Goal: Contribute content: Contribute content

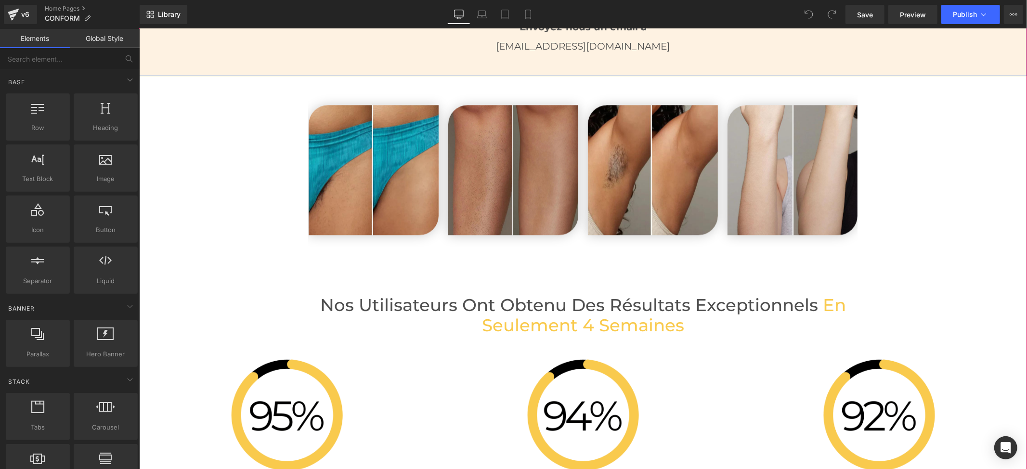
scroll to position [1990, 0]
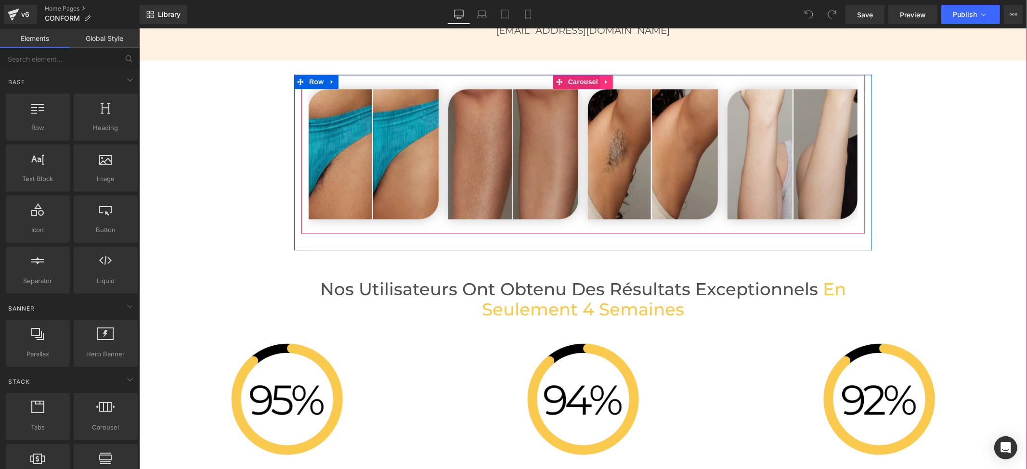
click at [603, 85] on icon at bounding box center [606, 81] width 7 height 7
click at [609, 80] on icon at bounding box center [612, 81] width 7 height 7
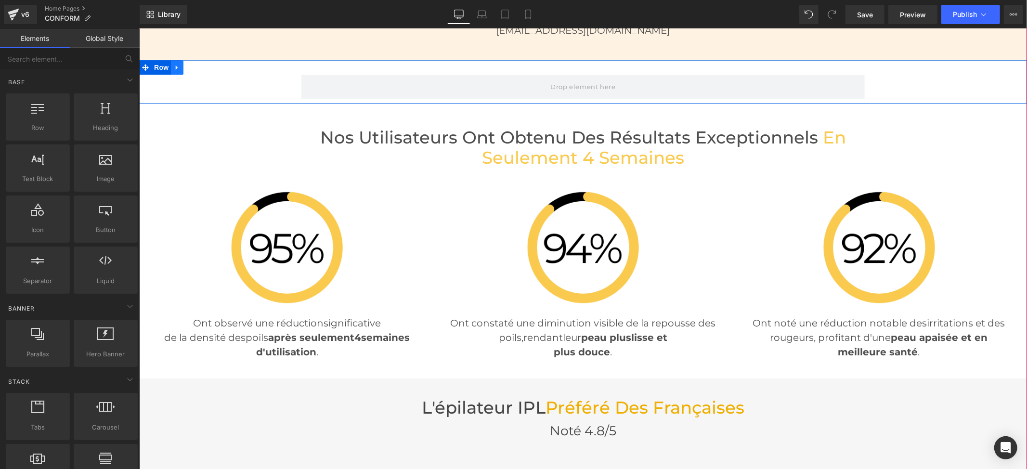
click at [176, 67] on link at bounding box center [176, 67] width 13 height 14
click at [199, 67] on icon at bounding box center [201, 67] width 7 height 7
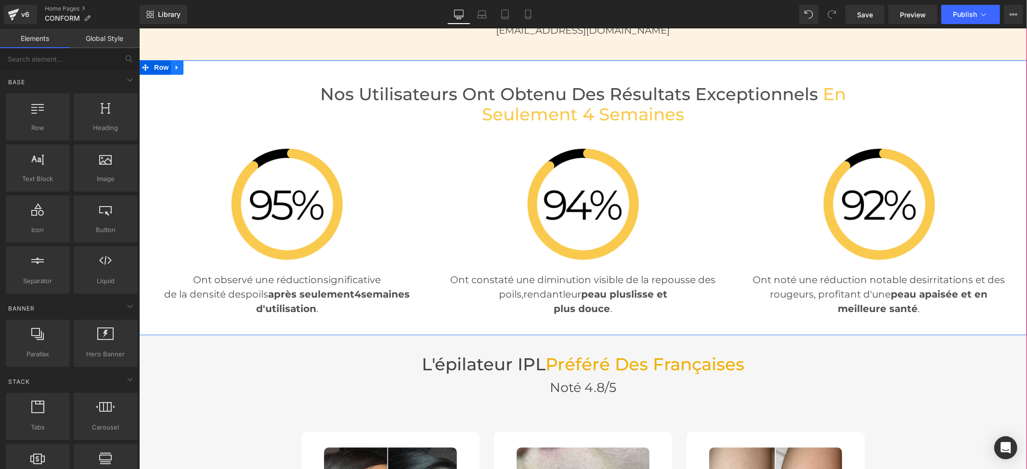
click at [172, 71] on link at bounding box center [176, 67] width 13 height 14
click at [198, 68] on icon at bounding box center [201, 67] width 7 height 7
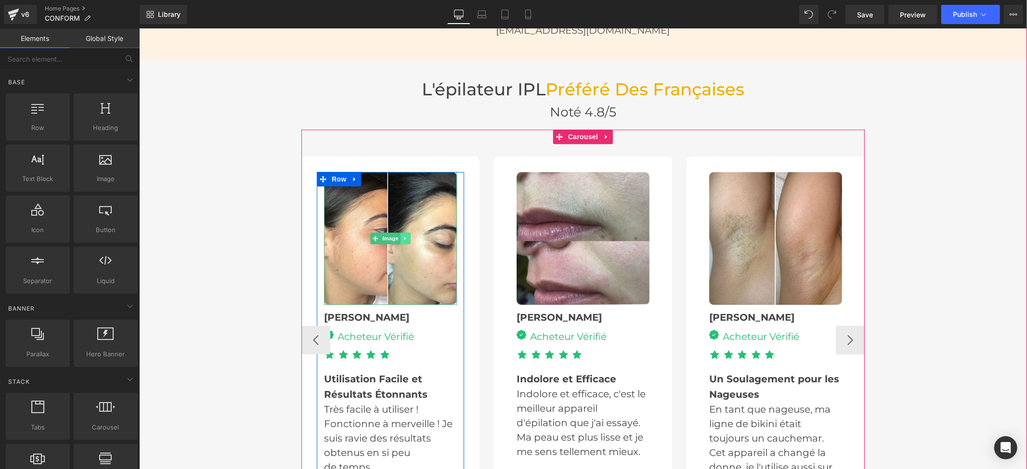
click at [403, 237] on icon at bounding box center [405, 238] width 5 height 6
click at [405, 242] on link at bounding box center [410, 238] width 10 height 12
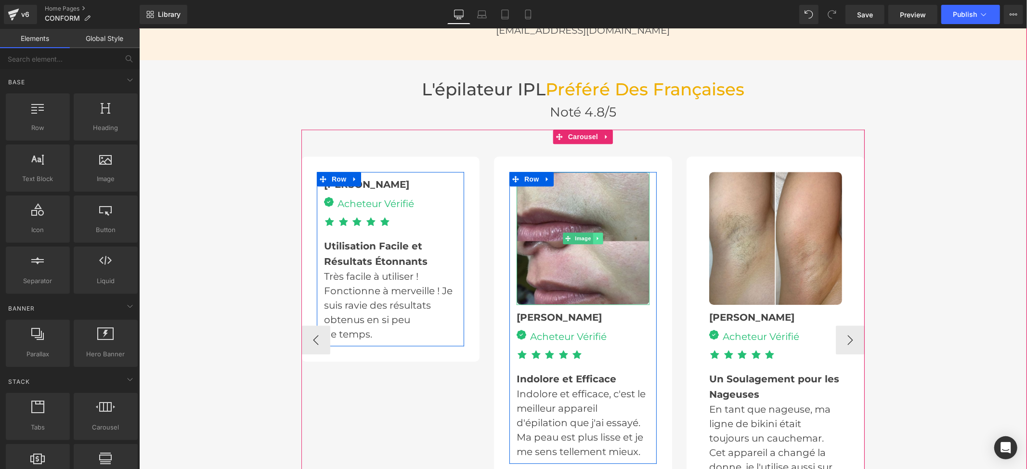
click at [595, 241] on icon at bounding box center [597, 238] width 5 height 6
click at [600, 239] on icon at bounding box center [602, 238] width 5 height 6
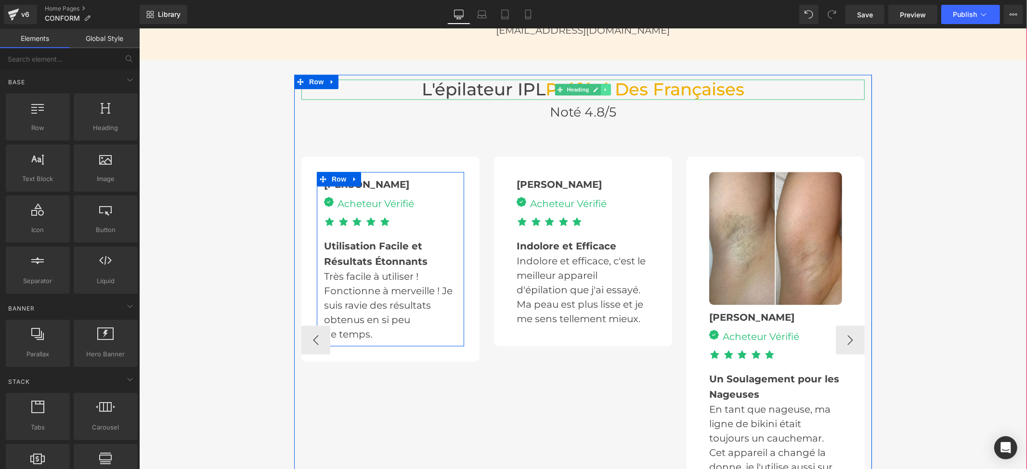
click at [603, 87] on icon at bounding box center [605, 89] width 5 height 6
click at [608, 90] on icon at bounding box center [610, 88] width 5 height 5
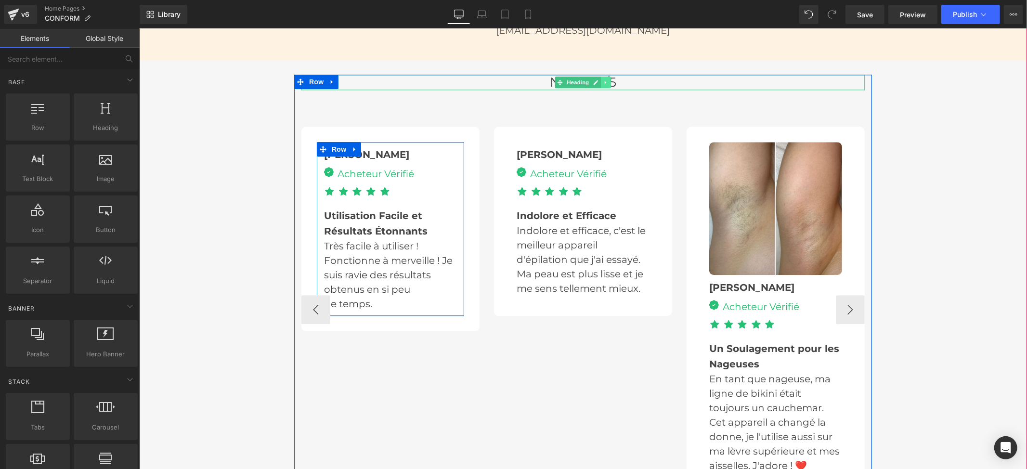
click at [600, 80] on link at bounding box center [605, 82] width 10 height 12
click at [606, 84] on link at bounding box center [611, 82] width 10 height 12
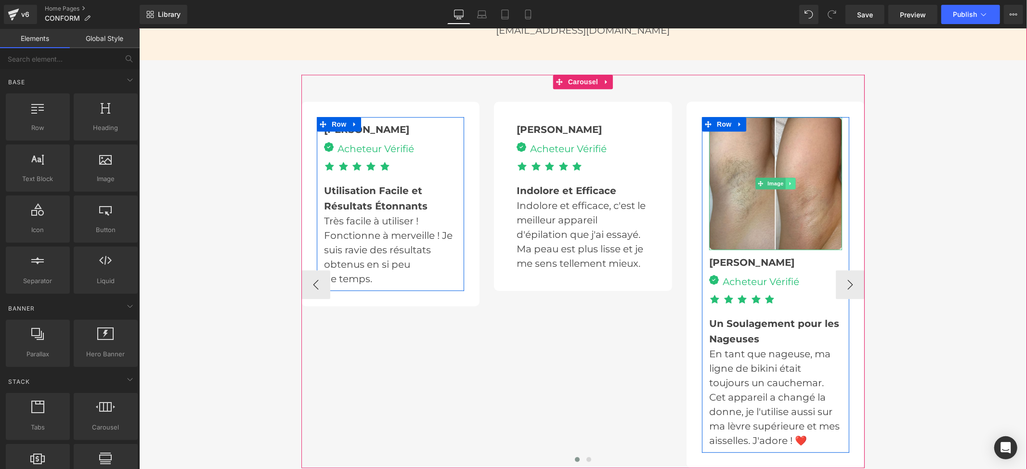
click at [788, 185] on icon at bounding box center [790, 183] width 5 height 6
click at [784, 185] on link at bounding box center [785, 183] width 10 height 12
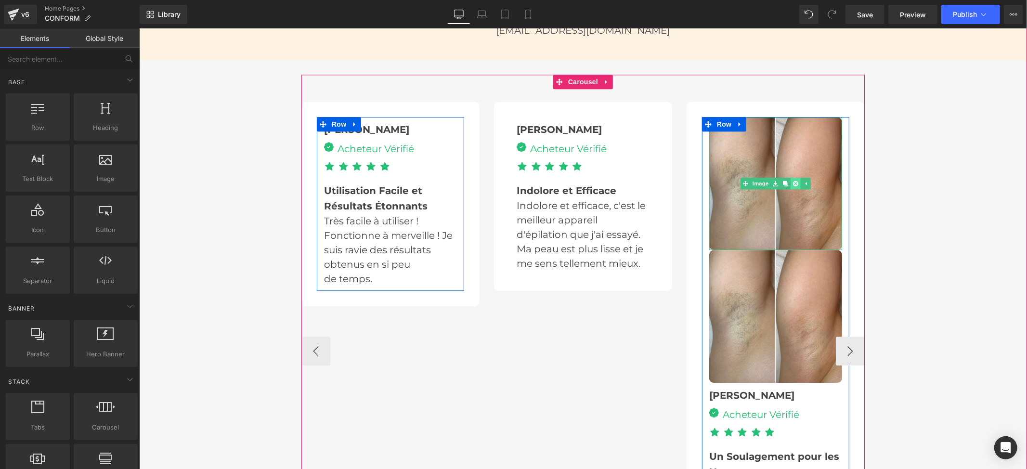
click at [790, 182] on link at bounding box center [795, 183] width 10 height 12
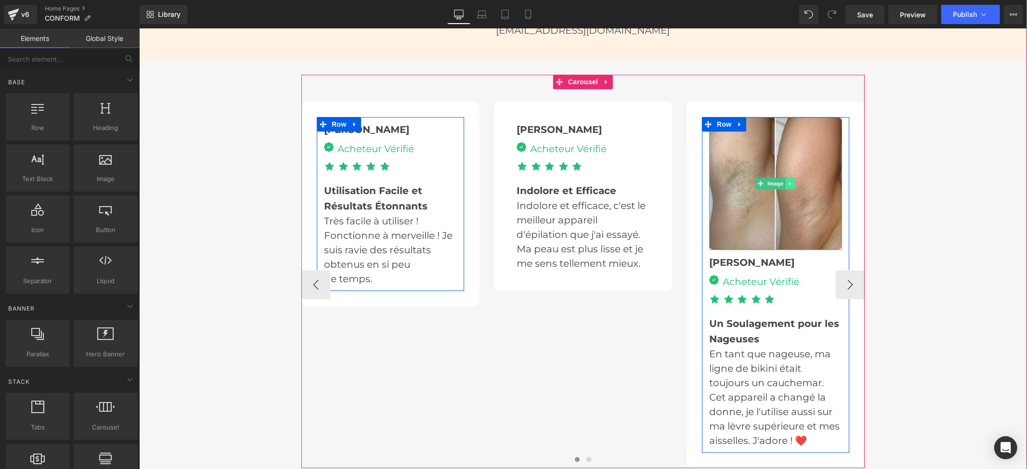
click at [788, 181] on icon at bounding box center [790, 183] width 5 height 6
click at [793, 185] on icon at bounding box center [795, 183] width 5 height 6
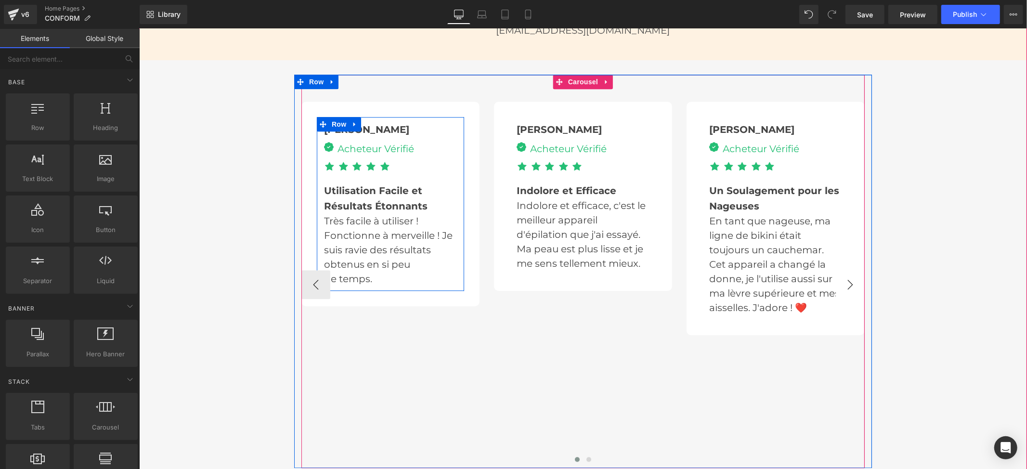
click at [844, 282] on button "›" at bounding box center [849, 284] width 29 height 29
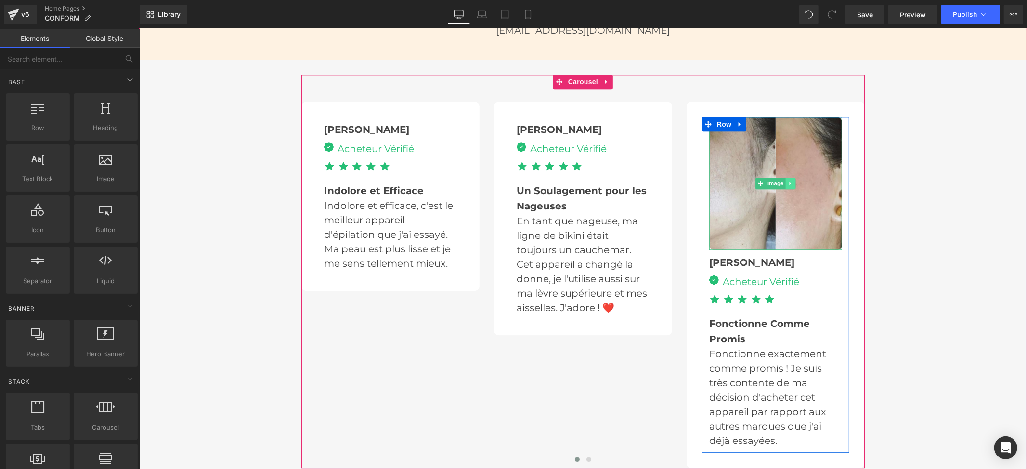
click at [785, 185] on link at bounding box center [790, 183] width 10 height 12
click at [790, 185] on link at bounding box center [795, 183] width 10 height 12
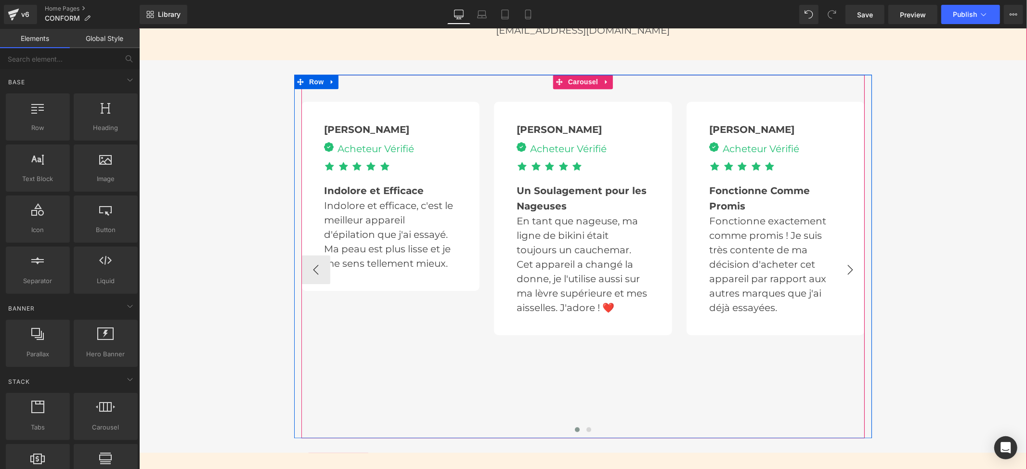
click at [838, 268] on button "›" at bounding box center [849, 269] width 29 height 29
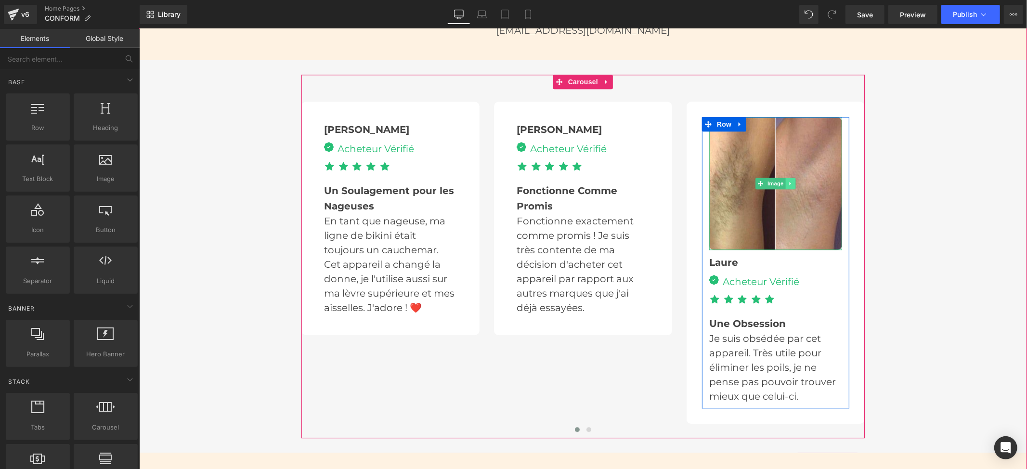
click at [785, 183] on link at bounding box center [790, 183] width 10 height 12
click at [793, 183] on icon at bounding box center [795, 182] width 5 height 5
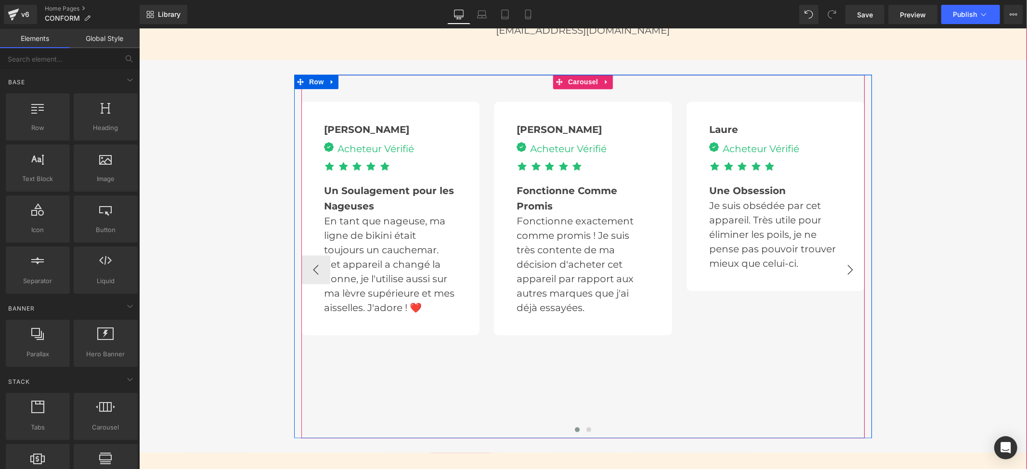
click at [852, 268] on button "›" at bounding box center [849, 269] width 29 height 29
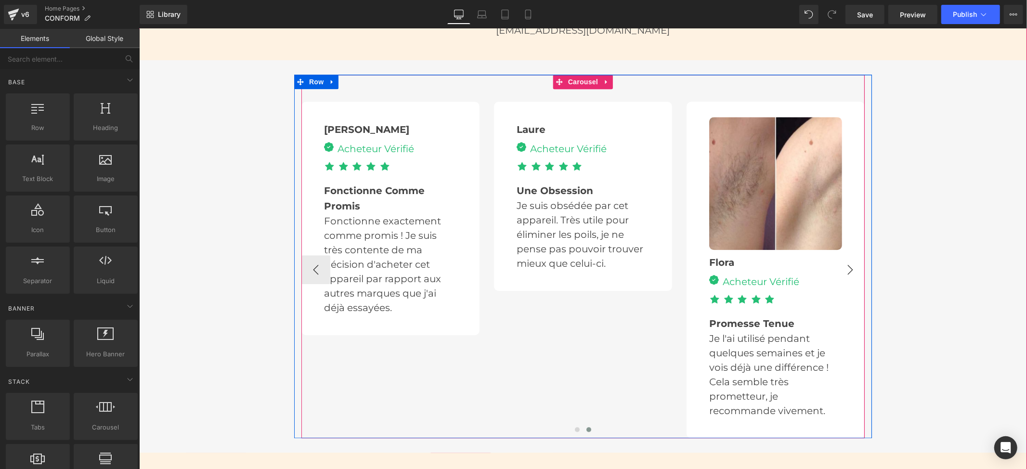
click at [843, 269] on button "›" at bounding box center [849, 269] width 29 height 29
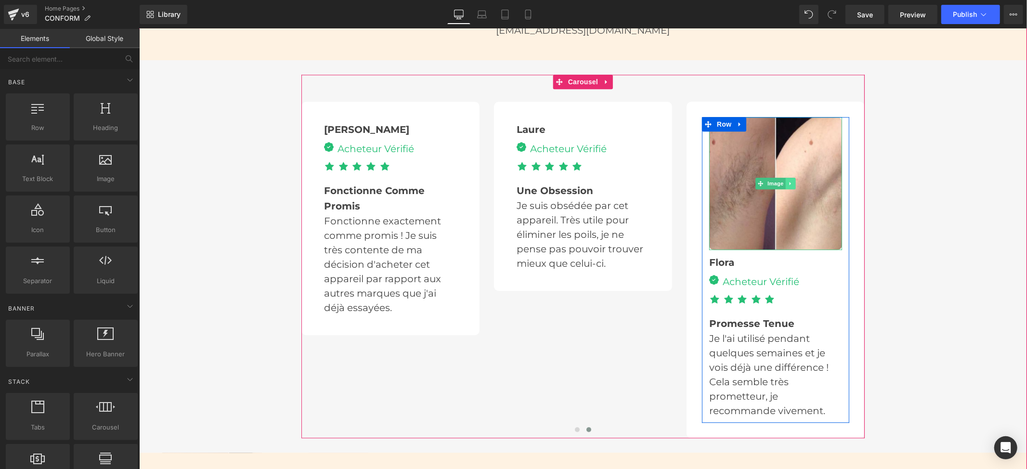
click at [788, 181] on icon at bounding box center [790, 183] width 5 height 6
click at [793, 183] on icon at bounding box center [795, 182] width 5 height 5
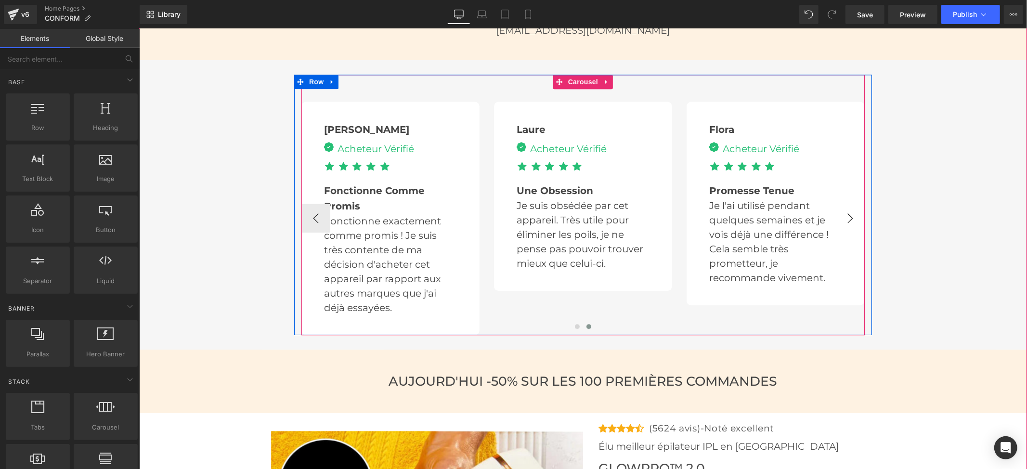
click at [835, 221] on button "›" at bounding box center [849, 217] width 29 height 29
click at [305, 224] on button "‹" at bounding box center [315, 217] width 29 height 29
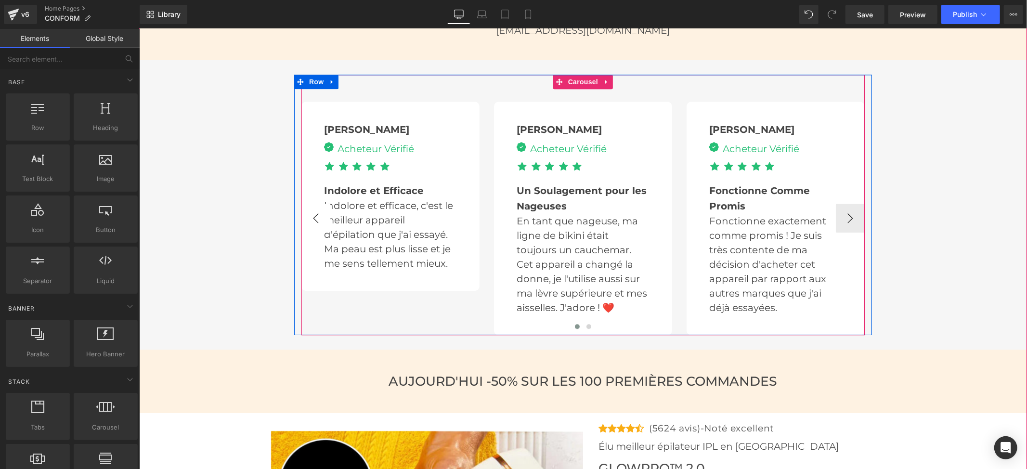
click at [305, 224] on button "‹" at bounding box center [315, 217] width 29 height 29
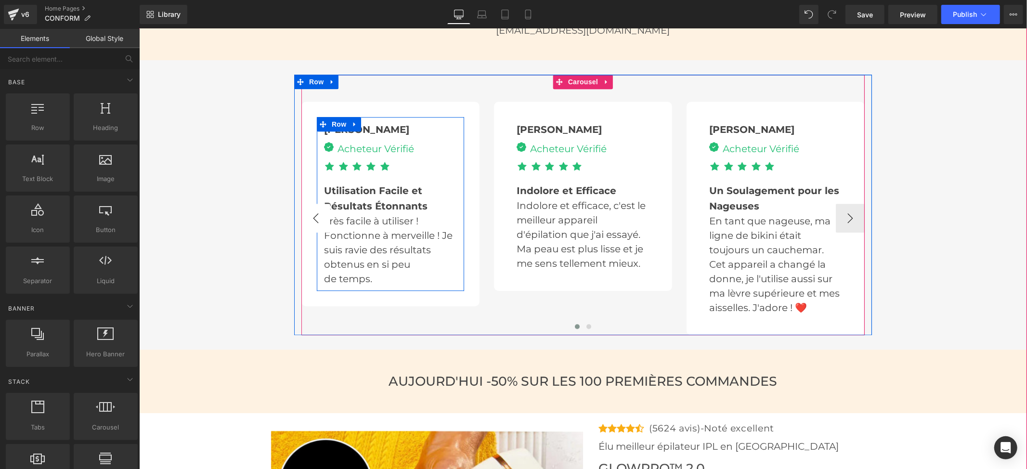
click at [305, 224] on button "‹" at bounding box center [315, 217] width 29 height 29
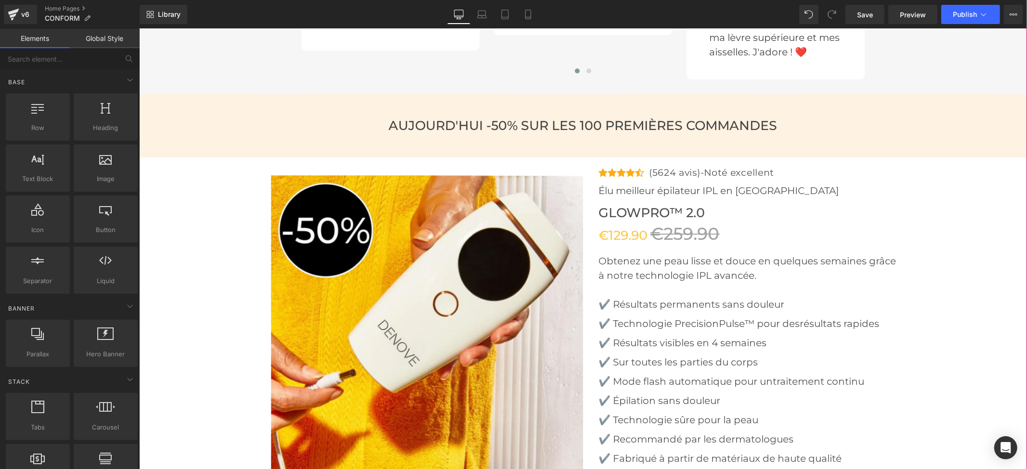
scroll to position [2183, 0]
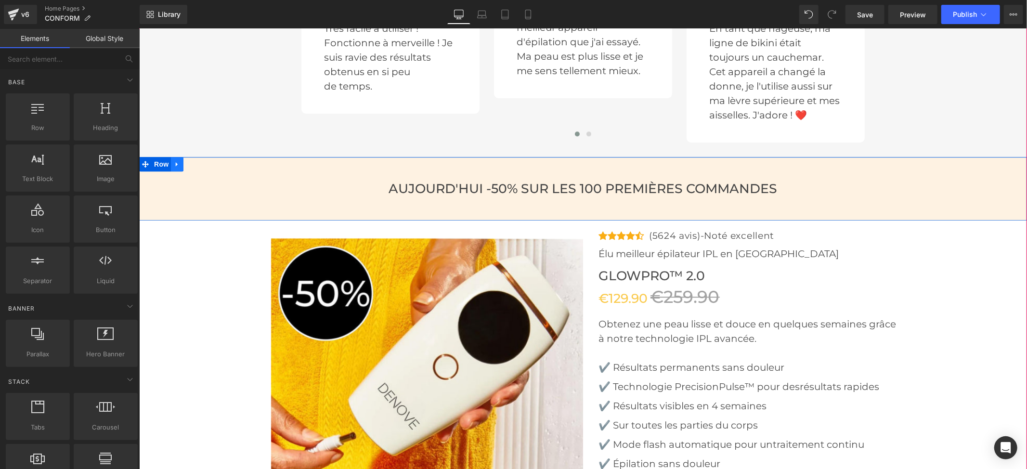
click at [173, 164] on icon at bounding box center [176, 163] width 7 height 7
click at [195, 164] on link at bounding box center [201, 163] width 13 height 14
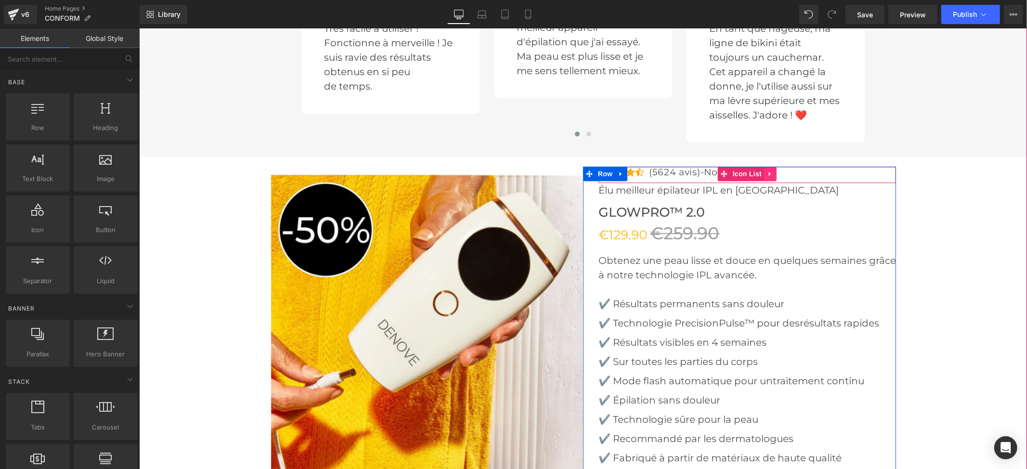
click at [768, 171] on icon at bounding box center [769, 173] width 2 height 4
click at [773, 174] on icon at bounding box center [776, 173] width 7 height 7
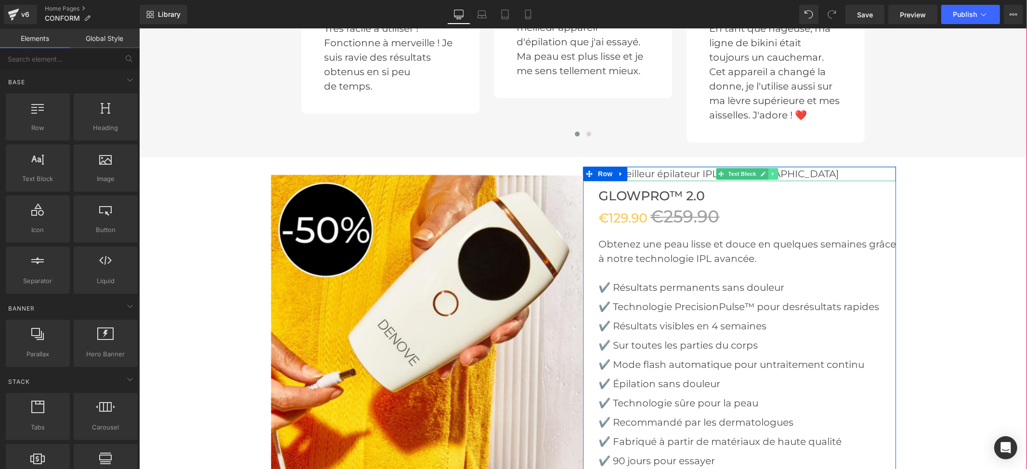
click at [770, 171] on icon at bounding box center [772, 173] width 5 height 6
click at [773, 175] on link at bounding box center [778, 174] width 10 height 12
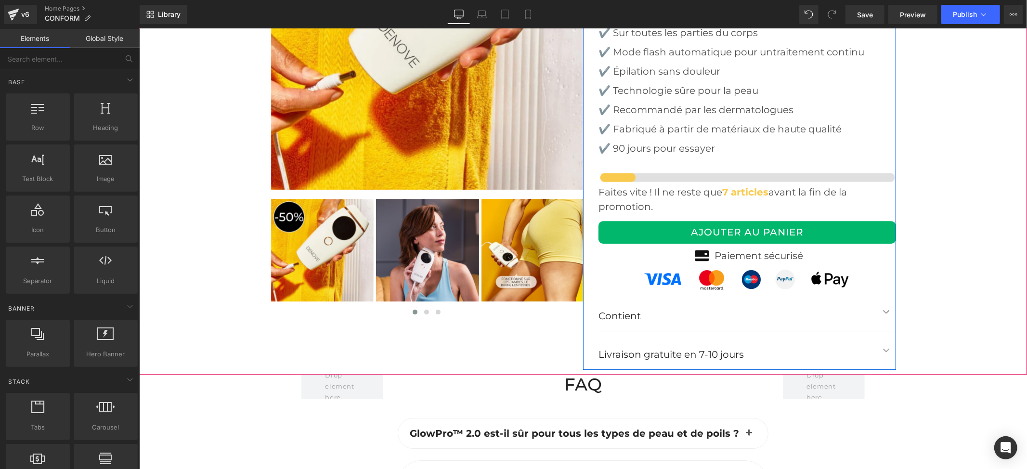
scroll to position [2504, 0]
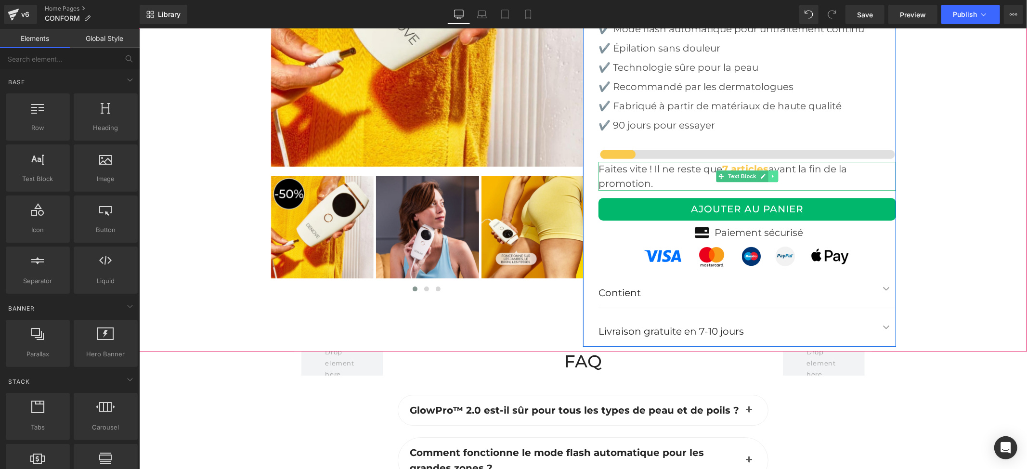
click at [769, 179] on link at bounding box center [773, 176] width 10 height 12
click at [775, 177] on icon at bounding box center [777, 176] width 5 height 6
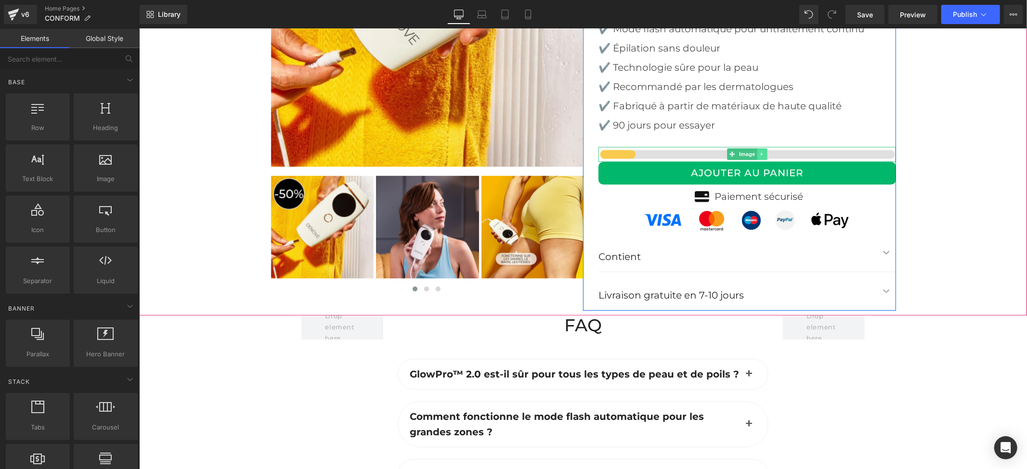
click at [757, 151] on link at bounding box center [762, 154] width 10 height 12
click at [762, 153] on link at bounding box center [767, 154] width 10 height 12
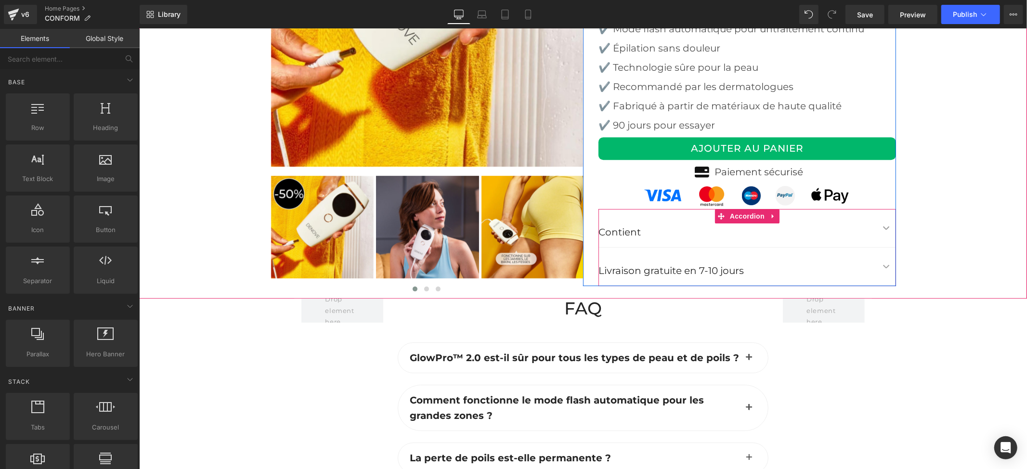
click at [879, 263] on button "button" at bounding box center [885, 266] width 19 height 38
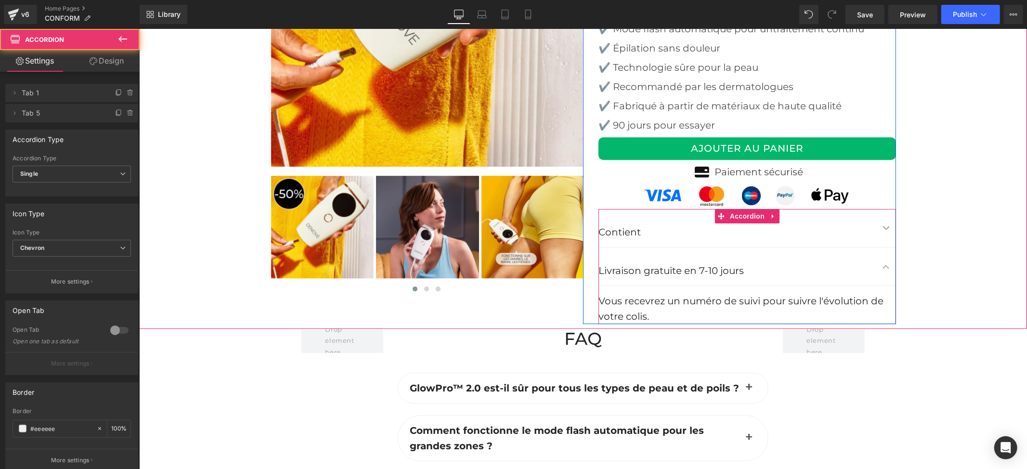
click at [881, 268] on button "button" at bounding box center [885, 266] width 19 height 38
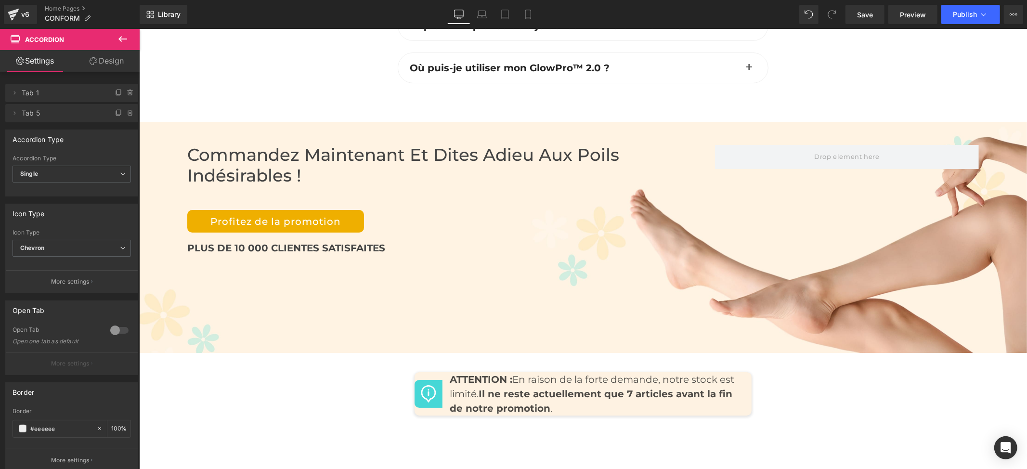
scroll to position [3017, 0]
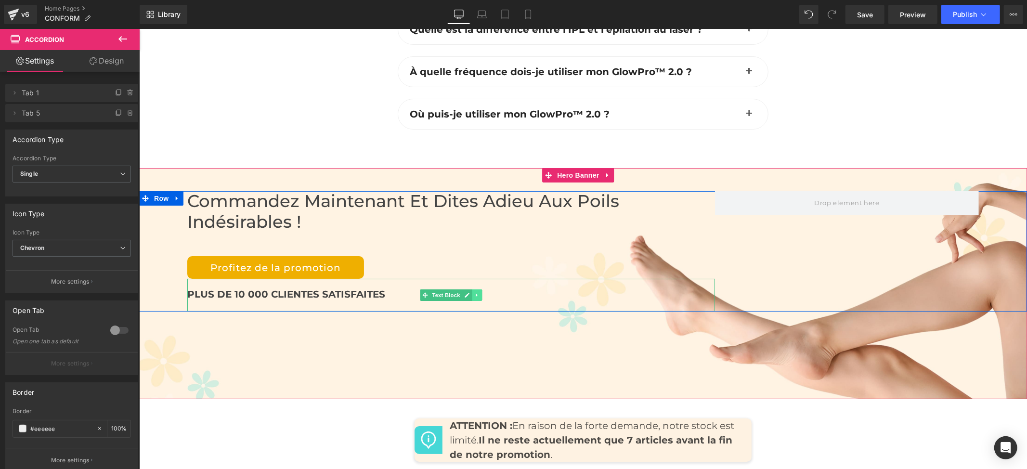
click at [474, 299] on link at bounding box center [477, 295] width 10 height 12
click at [480, 298] on icon at bounding box center [481, 295] width 5 height 6
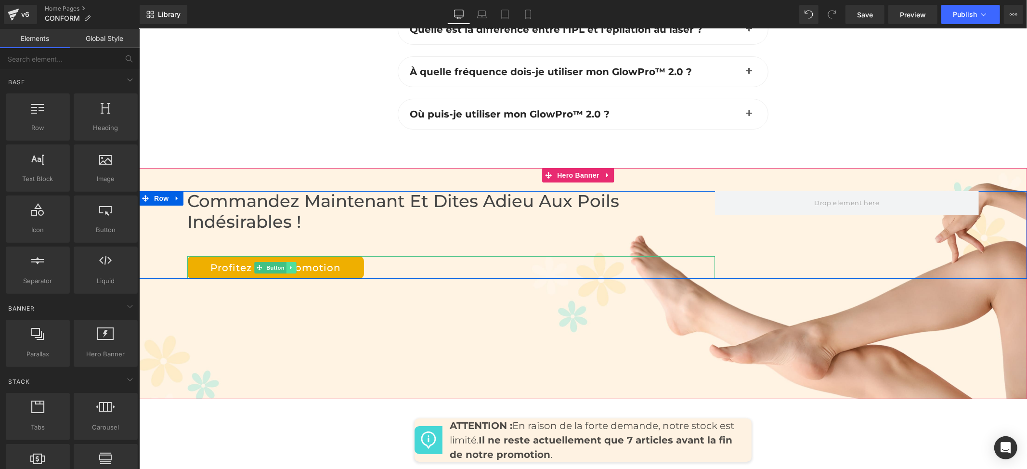
click at [287, 272] on link at bounding box center [291, 267] width 10 height 12
click at [293, 270] on icon at bounding box center [295, 267] width 5 height 6
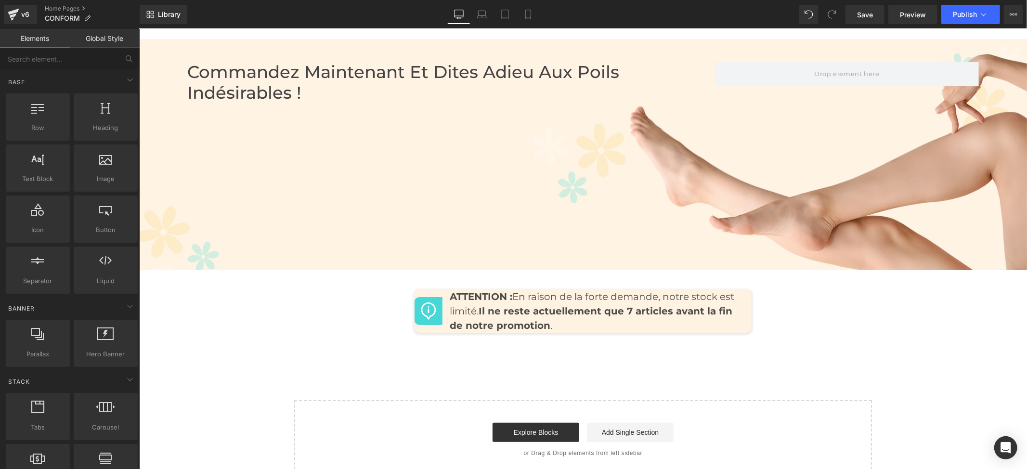
scroll to position [3350, 0]
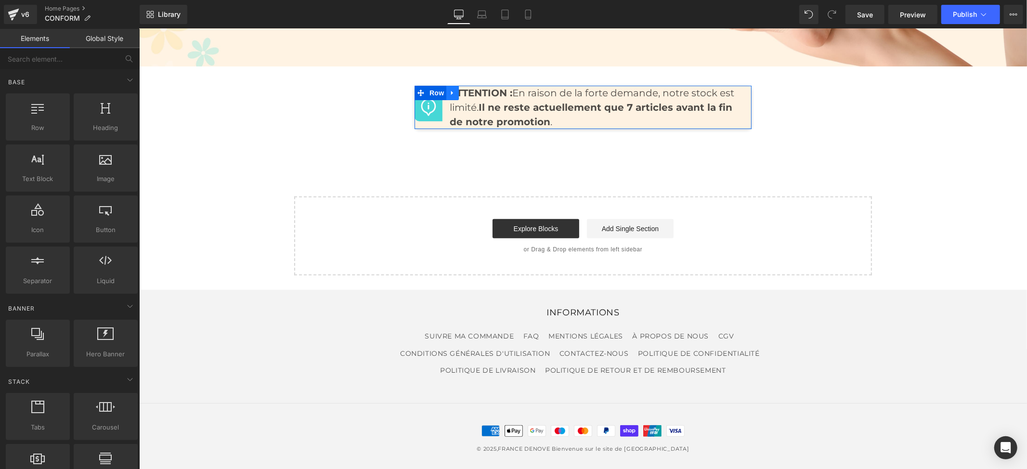
click at [449, 89] on icon at bounding box center [452, 92] width 7 height 7
click at [471, 91] on link at bounding box center [477, 92] width 13 height 14
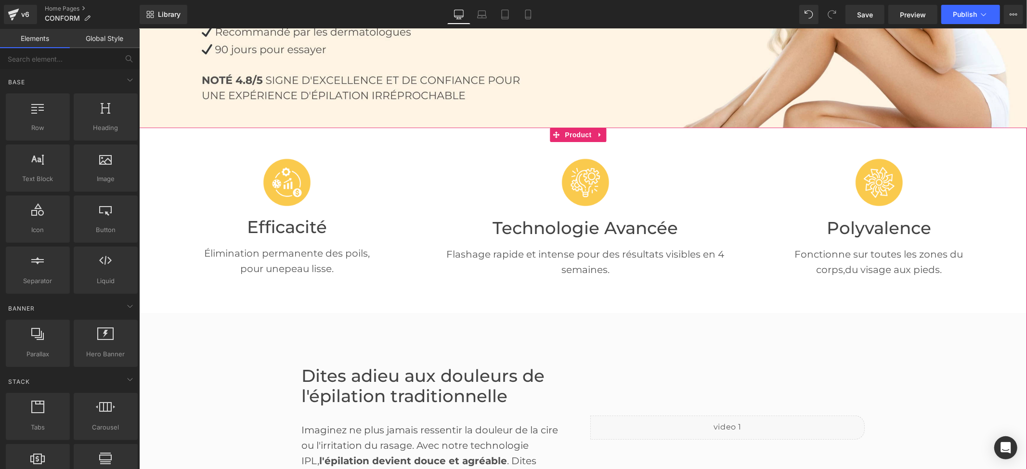
scroll to position [0, 0]
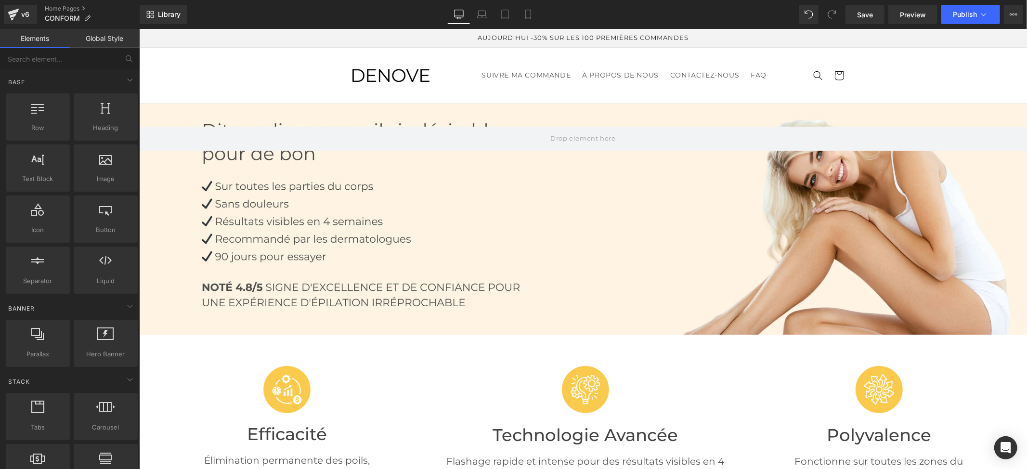
click at [504, 211] on div at bounding box center [583, 218] width 888 height 231
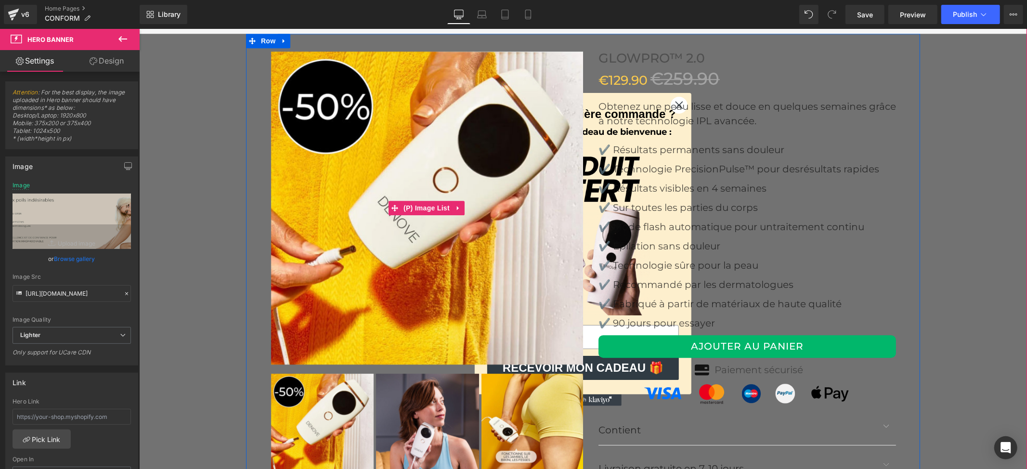
scroll to position [2375, 0]
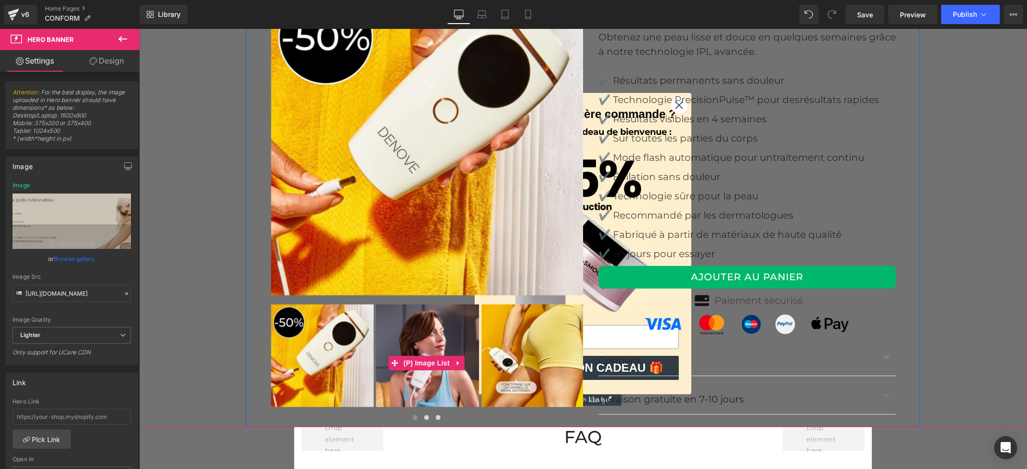
drag, startPoint x: 326, startPoint y: 356, endPoint x: 347, endPoint y: 349, distance: 21.5
click at [326, 356] on img at bounding box center [322, 355] width 103 height 103
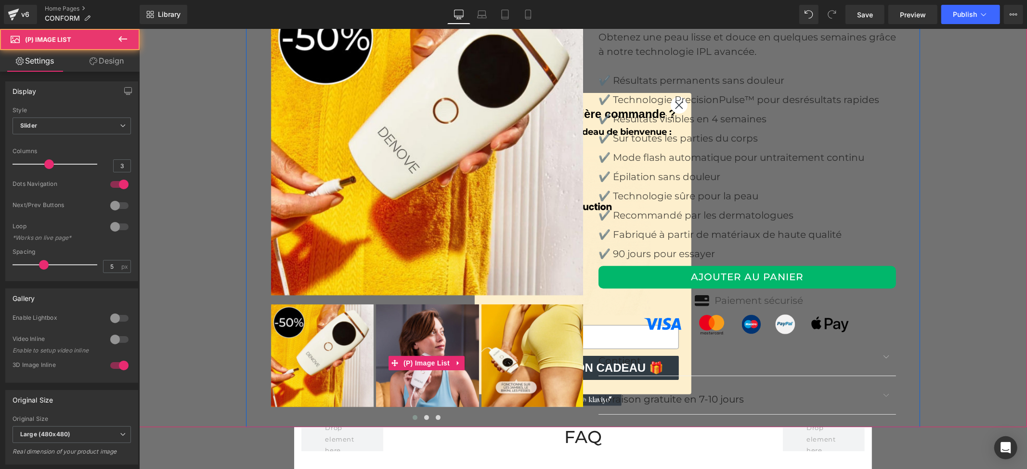
click at [512, 352] on img at bounding box center [532, 355] width 103 height 103
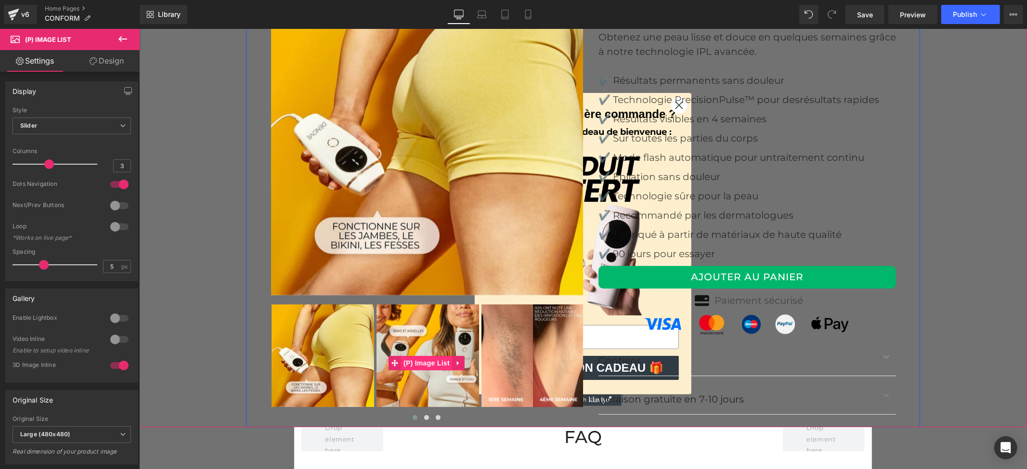
click at [416, 366] on span "(P) Image List" at bounding box center [426, 362] width 51 height 14
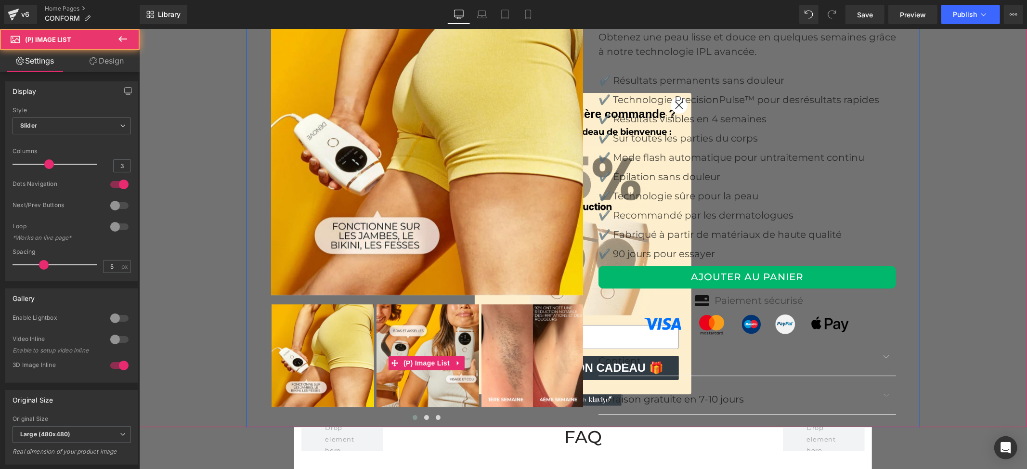
click at [412, 383] on img at bounding box center [427, 355] width 103 height 103
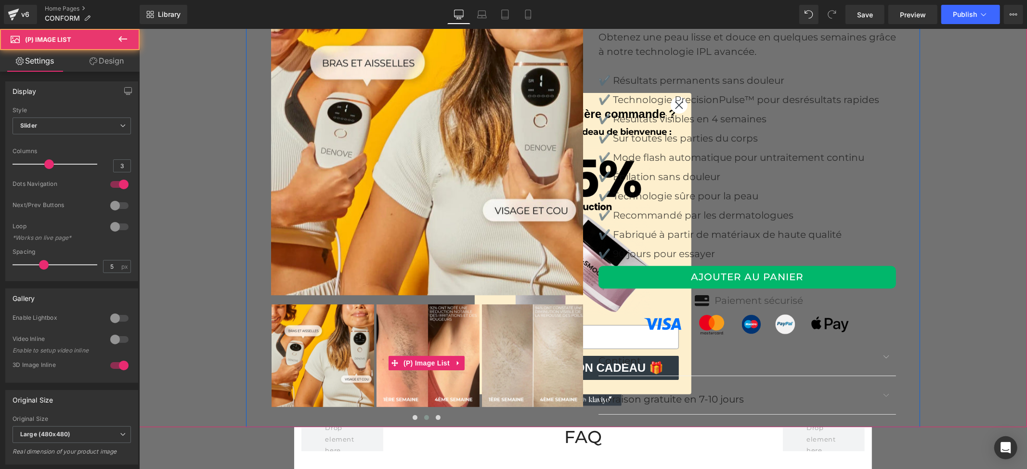
click at [407, 381] on img at bounding box center [427, 355] width 103 height 103
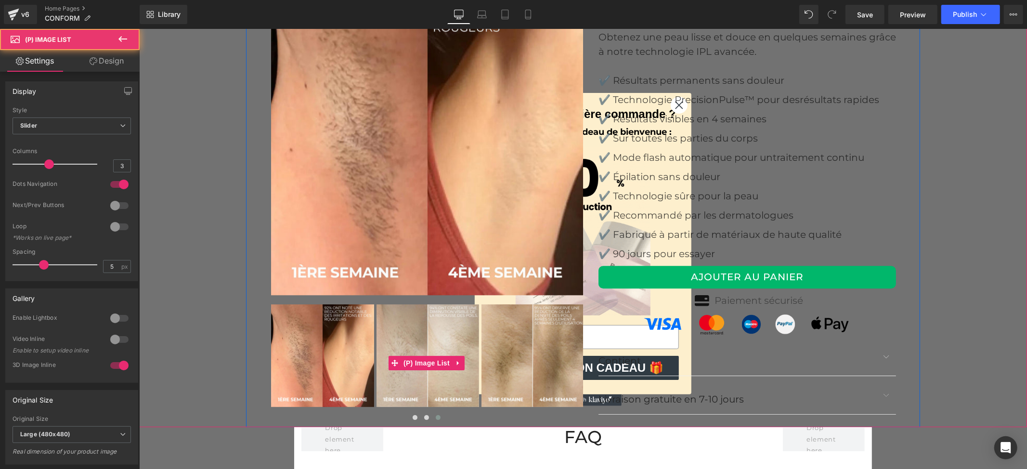
click at [310, 365] on img at bounding box center [322, 355] width 103 height 103
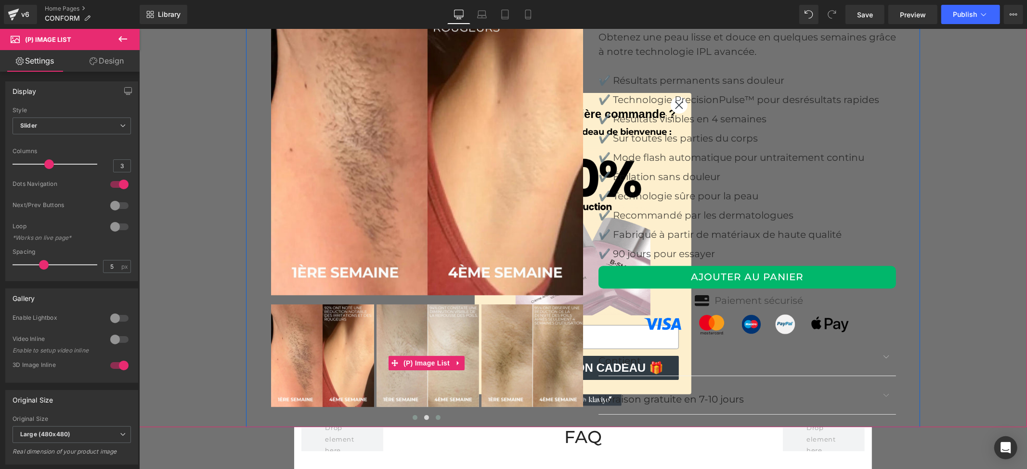
click at [412, 416] on span at bounding box center [414, 417] width 5 height 5
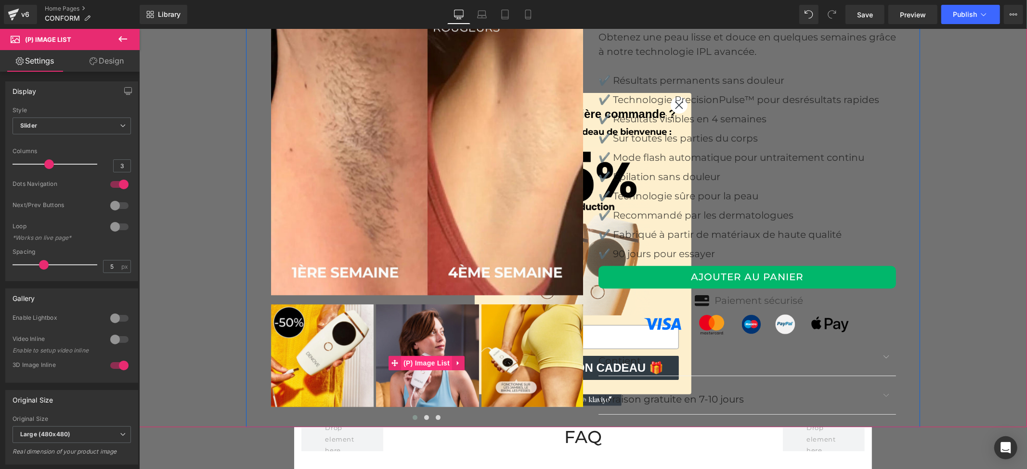
click at [404, 366] on span "(P) Image List" at bounding box center [426, 362] width 51 height 14
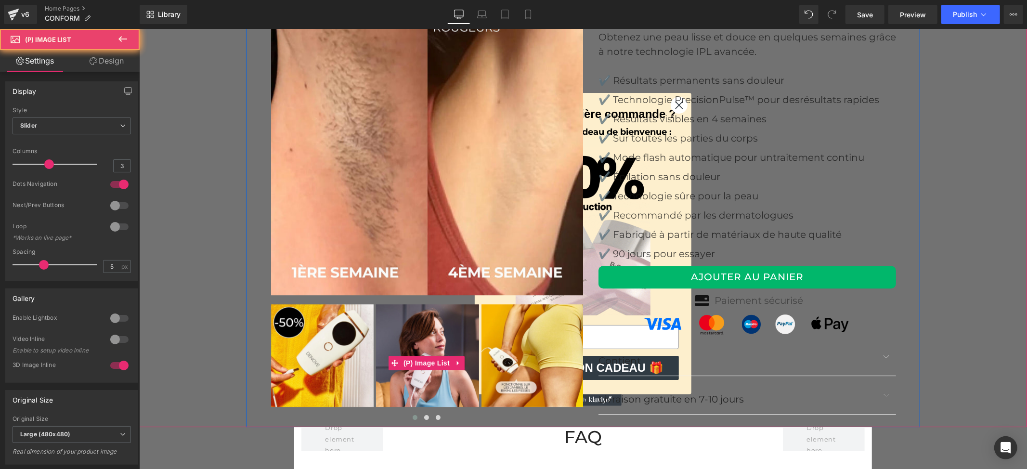
click at [414, 383] on img at bounding box center [427, 355] width 103 height 103
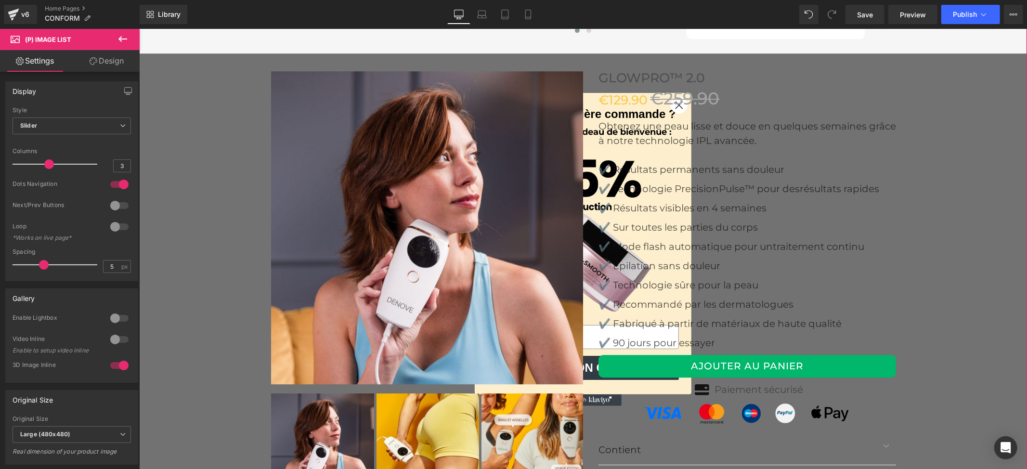
scroll to position [2247, 0]
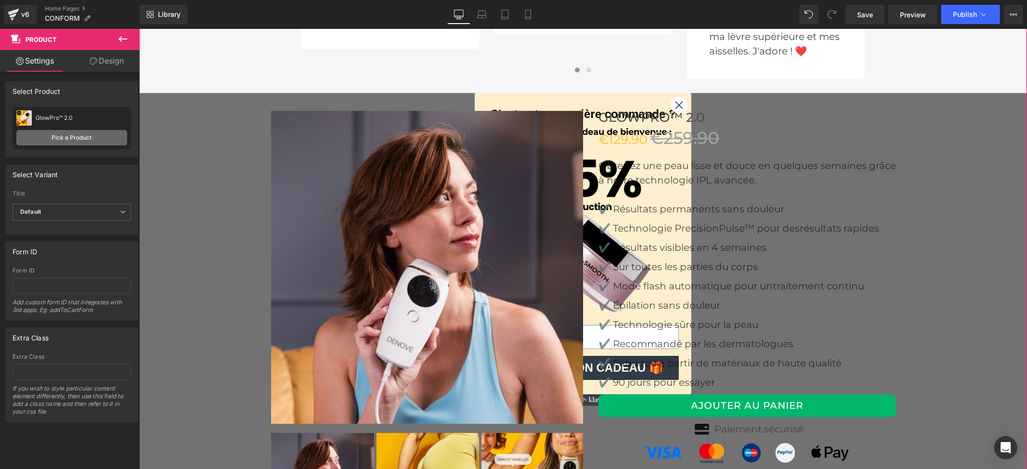
click at [70, 139] on link "Pick a Product" at bounding box center [71, 137] width 111 height 15
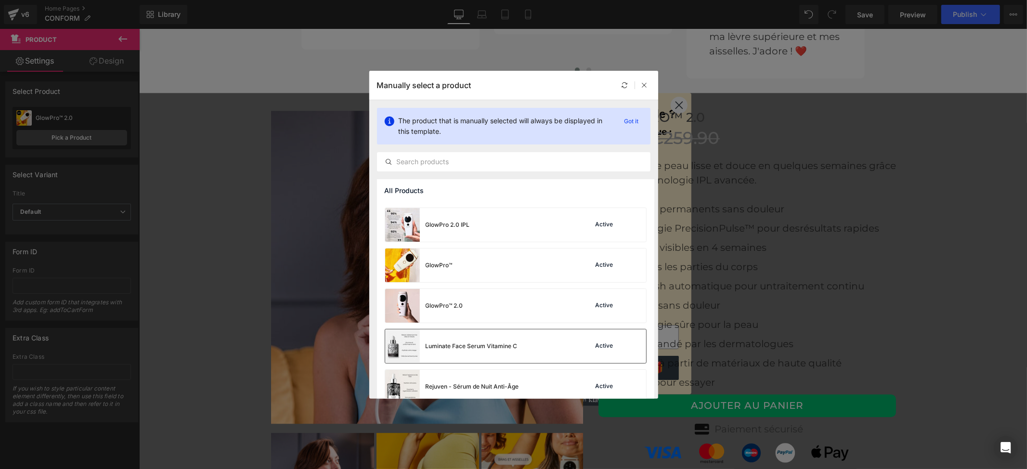
scroll to position [210, 0]
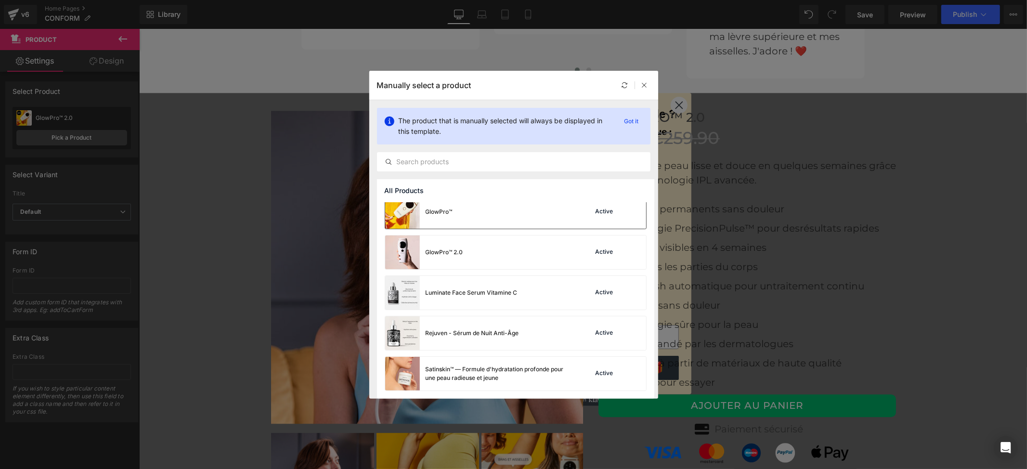
click at [537, 221] on div "GlowPro™ Active" at bounding box center [515, 212] width 261 height 34
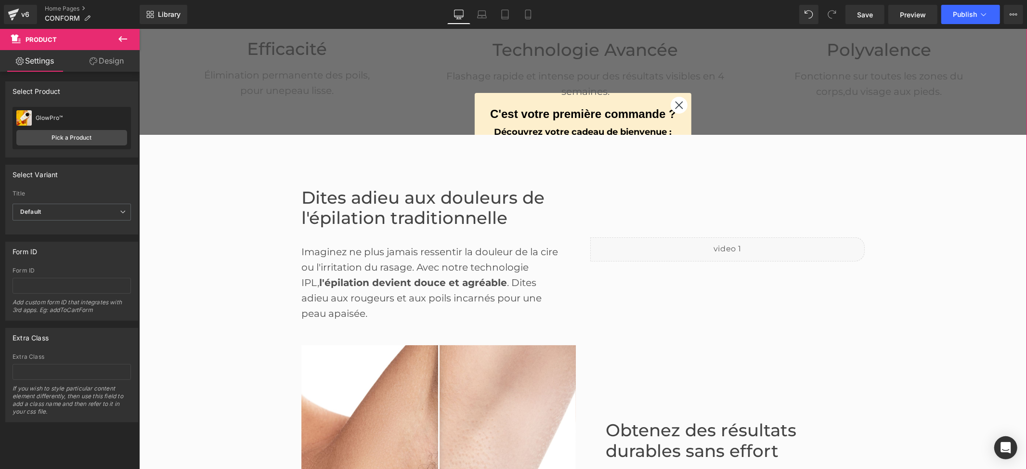
scroll to position [0, 0]
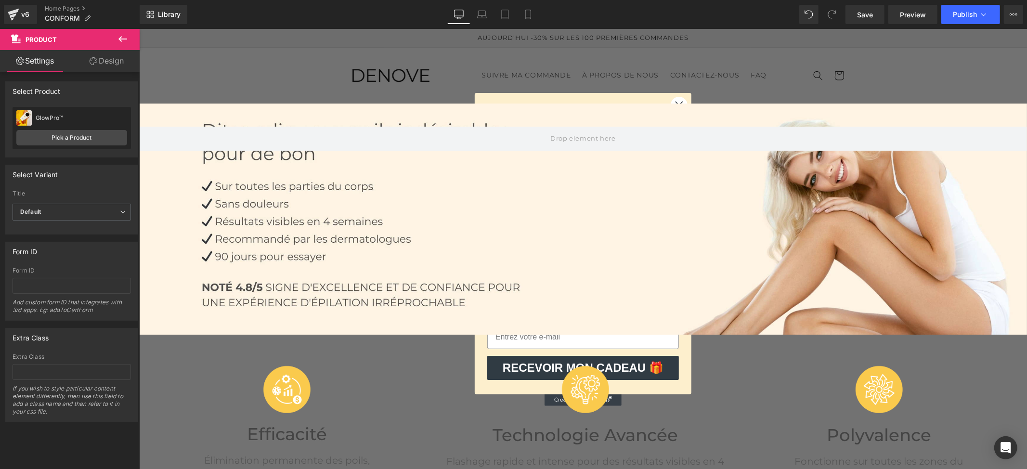
click at [333, 201] on div at bounding box center [583, 218] width 888 height 231
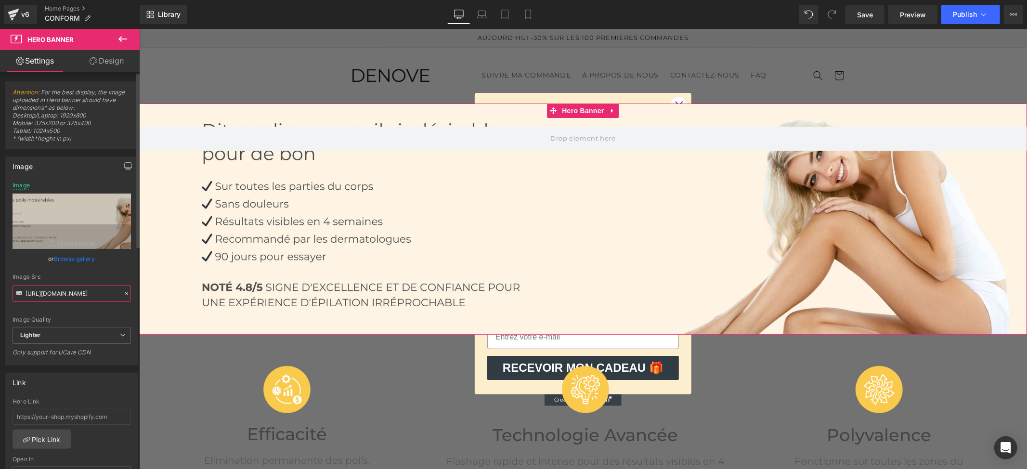
click at [68, 297] on input "https://ucarecdn.com/1276f480-2bdc-4731-a535-f84e5207172f/-/format/auto/-/previ…" at bounding box center [72, 293] width 118 height 17
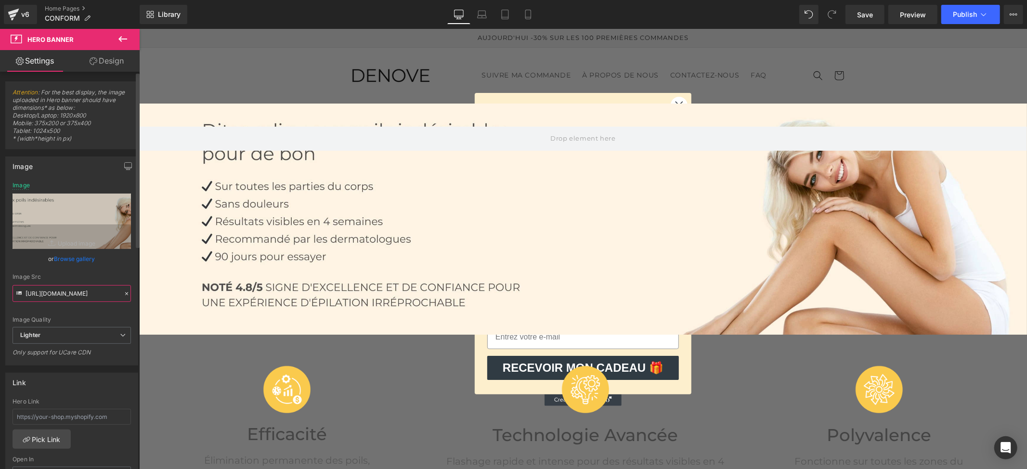
scroll to position [0, 120]
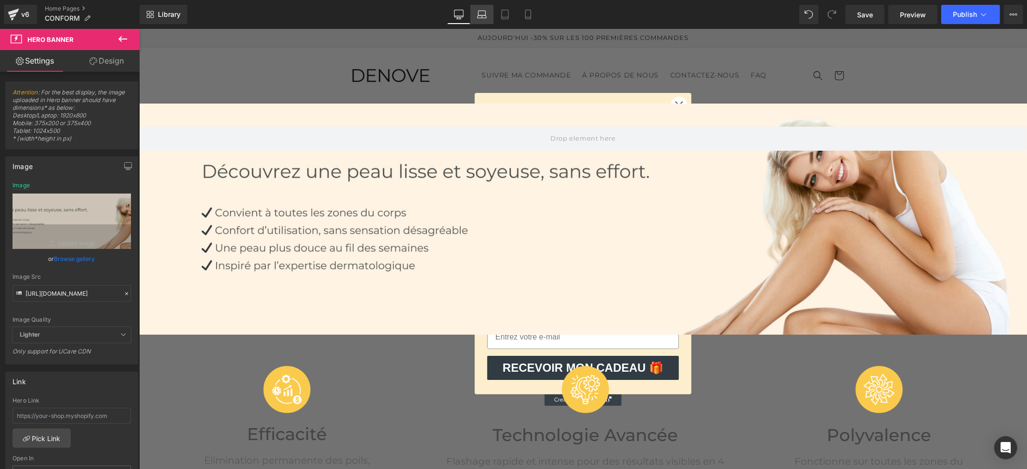
click at [480, 17] on icon at bounding box center [482, 15] width 10 height 10
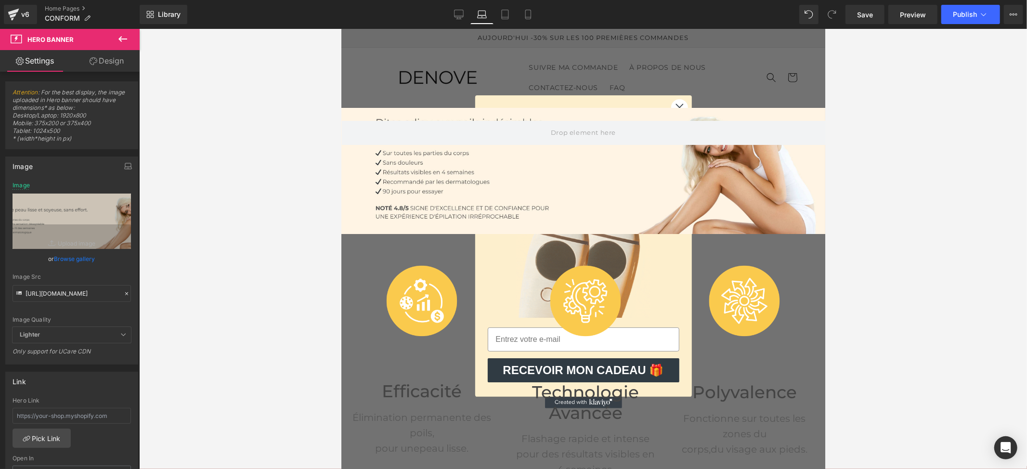
scroll to position [0, 0]
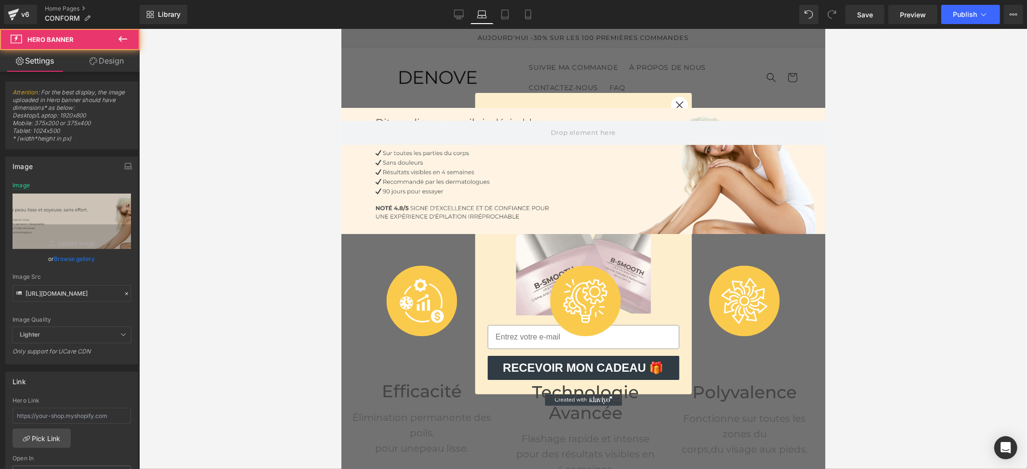
click at [401, 180] on div at bounding box center [583, 170] width 484 height 126
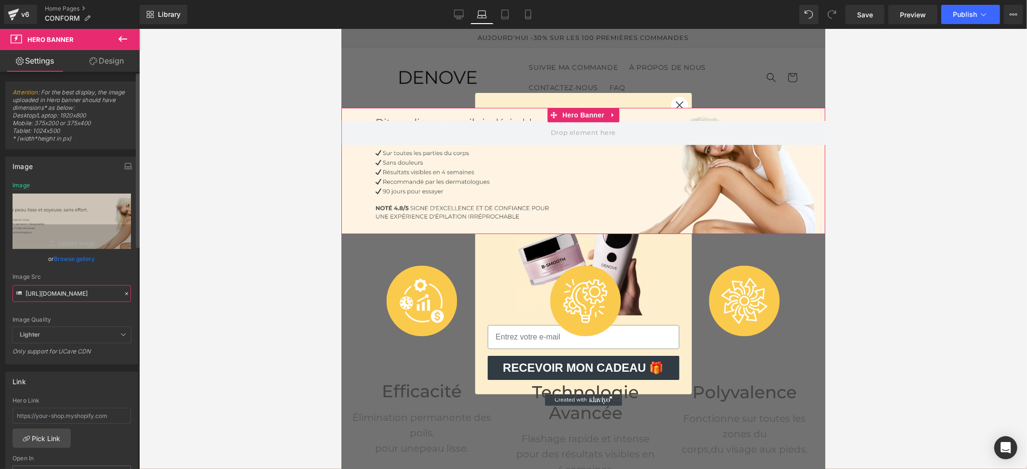
click at [72, 295] on input "https://cdn.shopify.com/s/files/1/0908/7215/2391/files/fe.jpg?v=1757502767" at bounding box center [72, 293] width 118 height 17
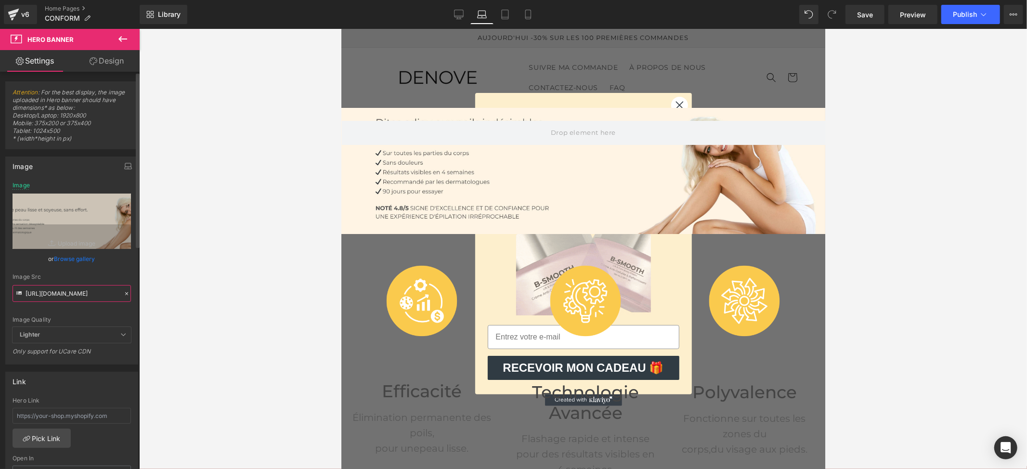
scroll to position [0, 120]
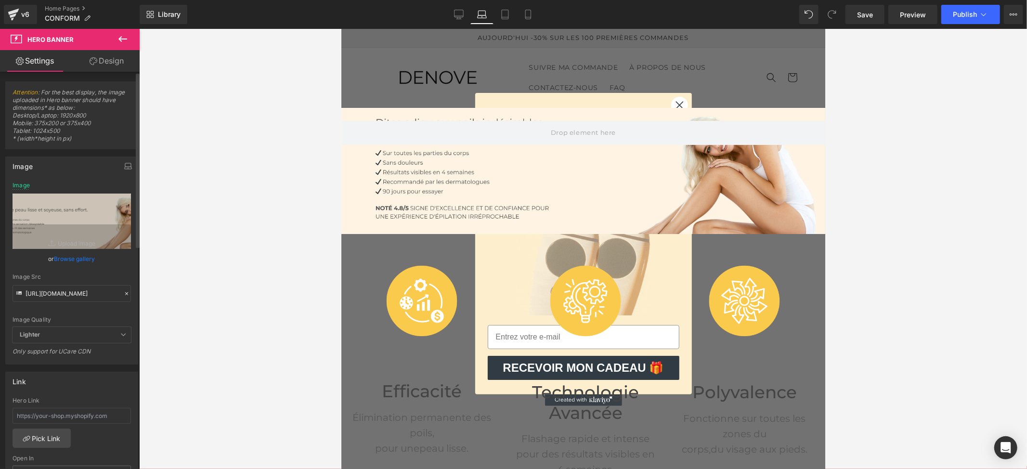
click at [114, 275] on div "Image Src" at bounding box center [72, 276] width 118 height 7
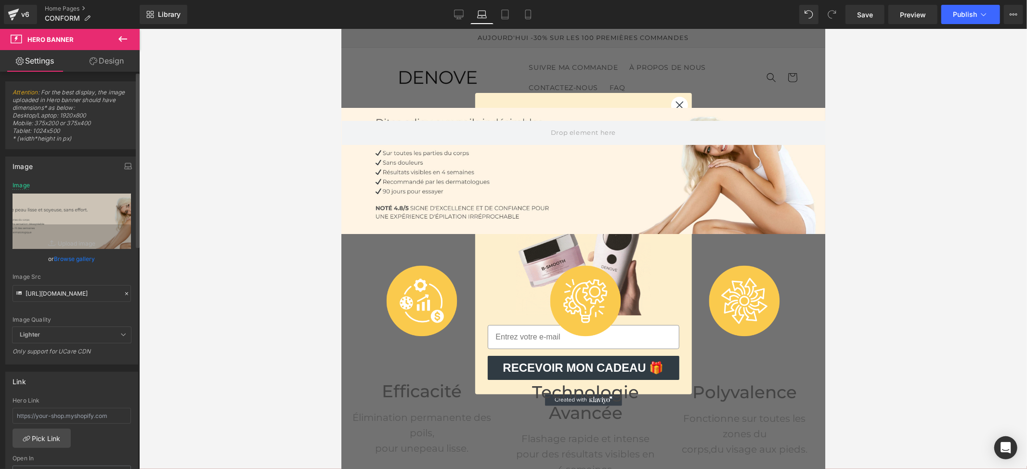
scroll to position [0, 0]
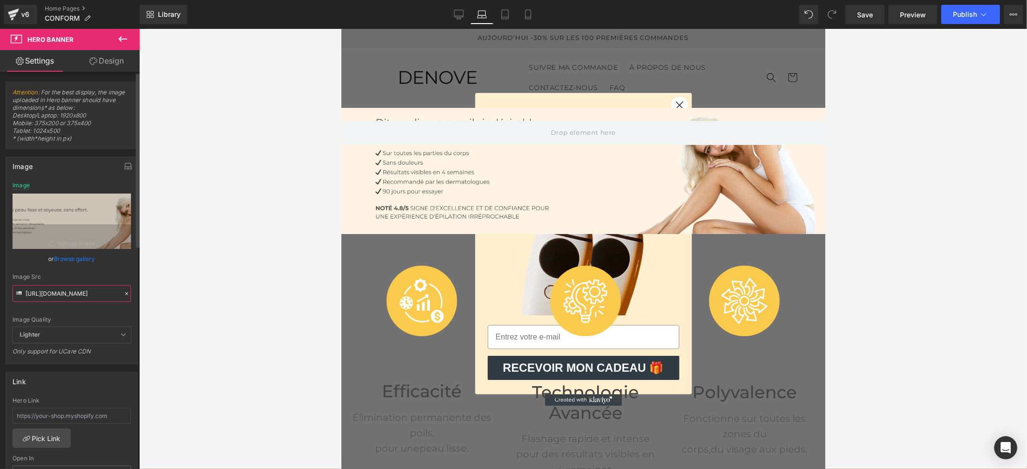
click at [89, 293] on input "https://cdn.shopify.com/s/files/1/0908/7215/2391/files/fe.jpg?v=1757502767" at bounding box center [72, 293] width 118 height 17
click at [114, 269] on div "Image Quality Lighter Lightest Lighter Lighter Lightest Only support for UCare …" at bounding box center [72, 254] width 118 height 145
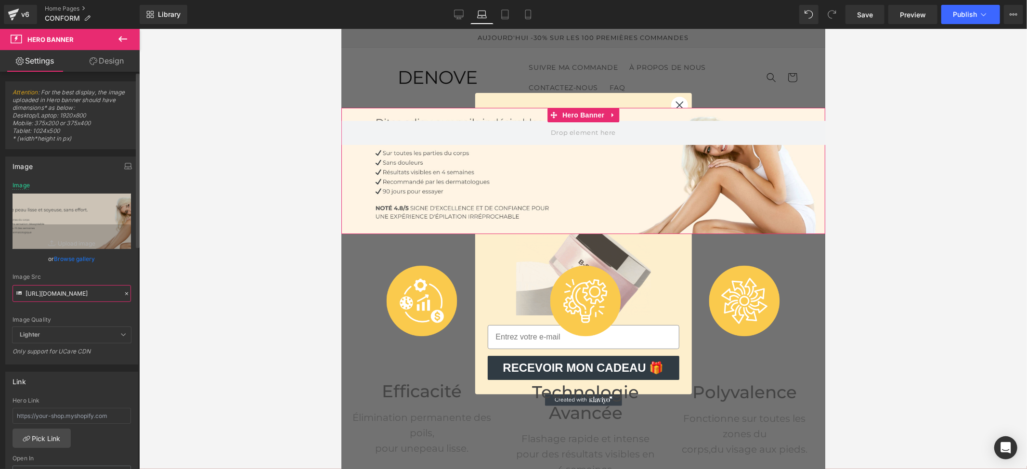
click at [87, 293] on input "https://cdn.shopify.com/s/files/1/0908/7215/2391/files/fe.jpg?v=1757502767" at bounding box center [72, 293] width 118 height 17
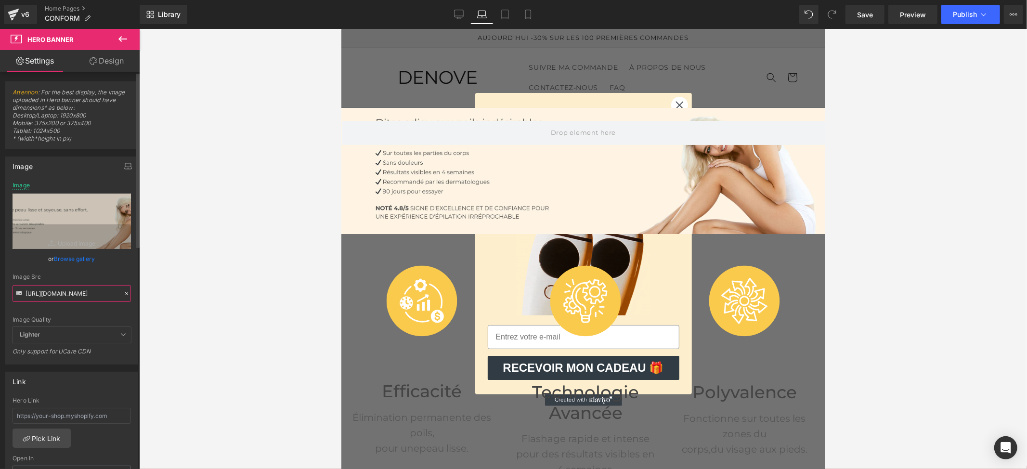
scroll to position [0, 120]
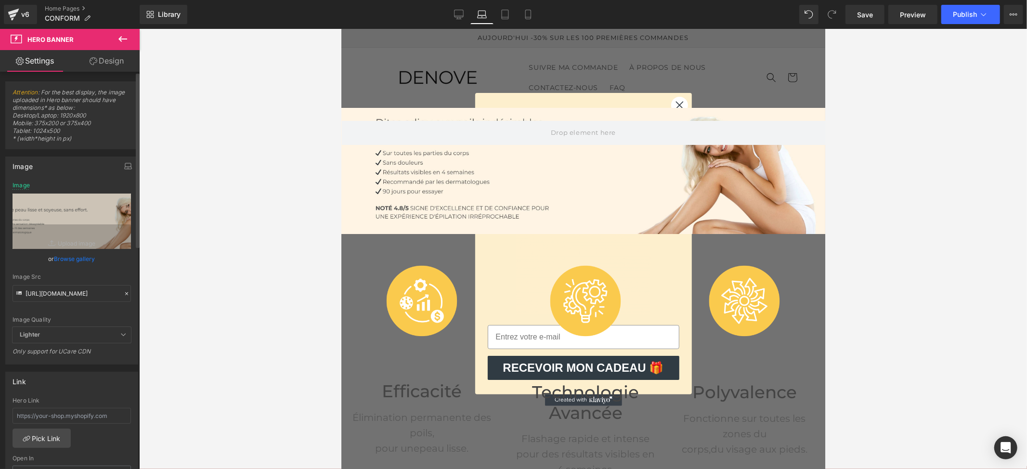
click at [106, 277] on div "Image Src" at bounding box center [72, 276] width 118 height 7
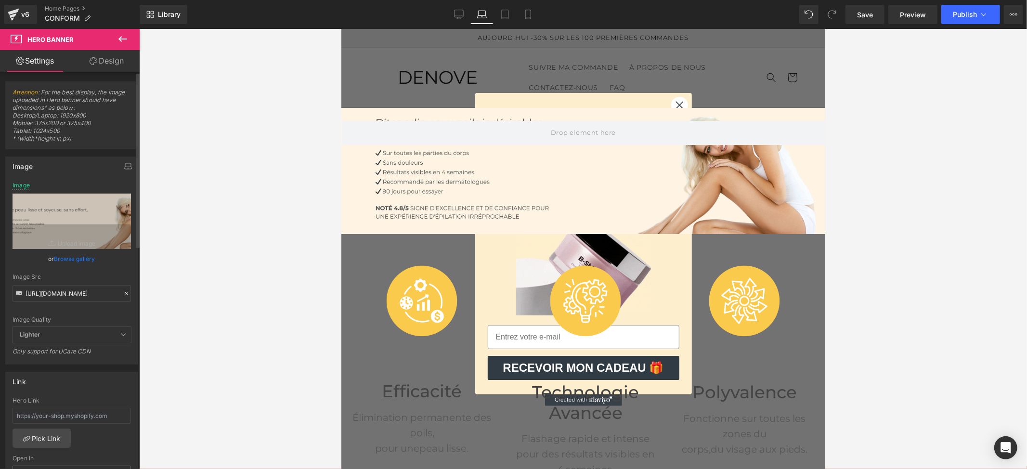
scroll to position [0, 0]
click at [511, 16] on link "Tablet" at bounding box center [505, 14] width 23 height 19
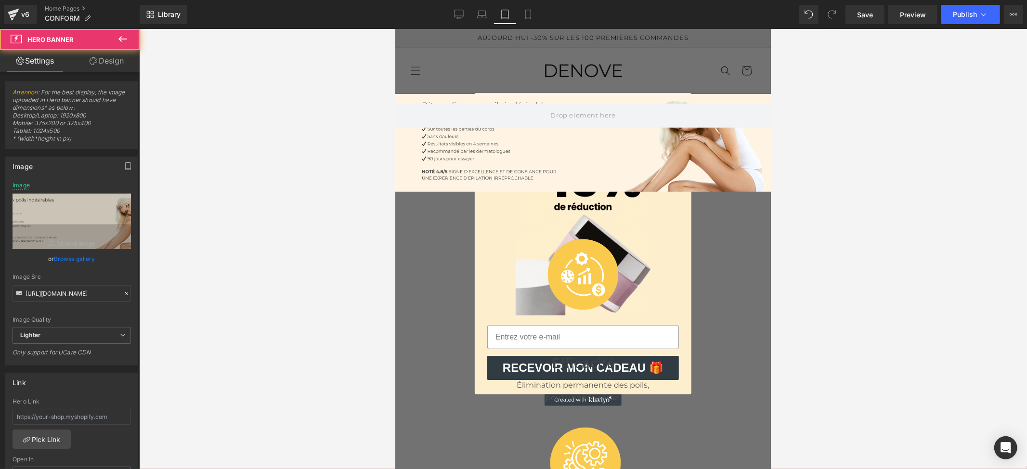
click at [456, 159] on div at bounding box center [583, 142] width 376 height 98
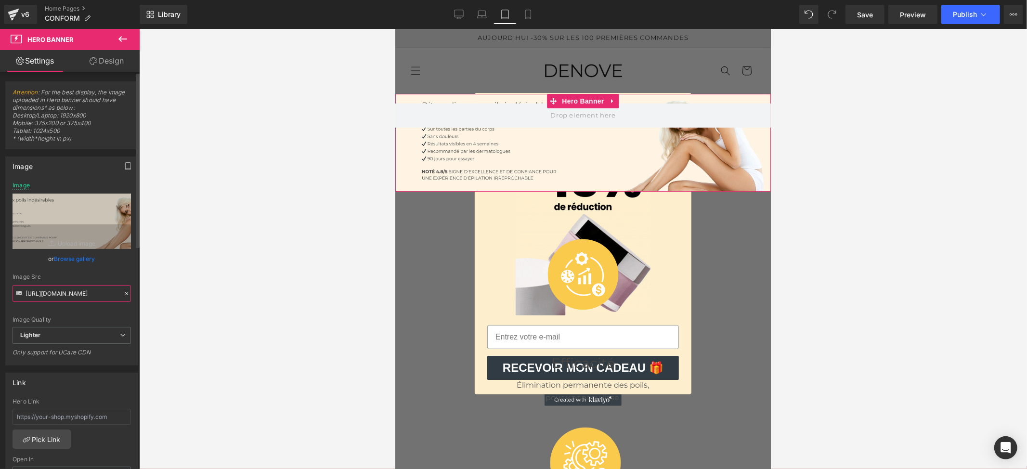
click at [71, 289] on input "https://cdn.shopify.com/s/files/1/0908/7215/2391/files/fe.jpg?v=1757502767" at bounding box center [72, 293] width 118 height 17
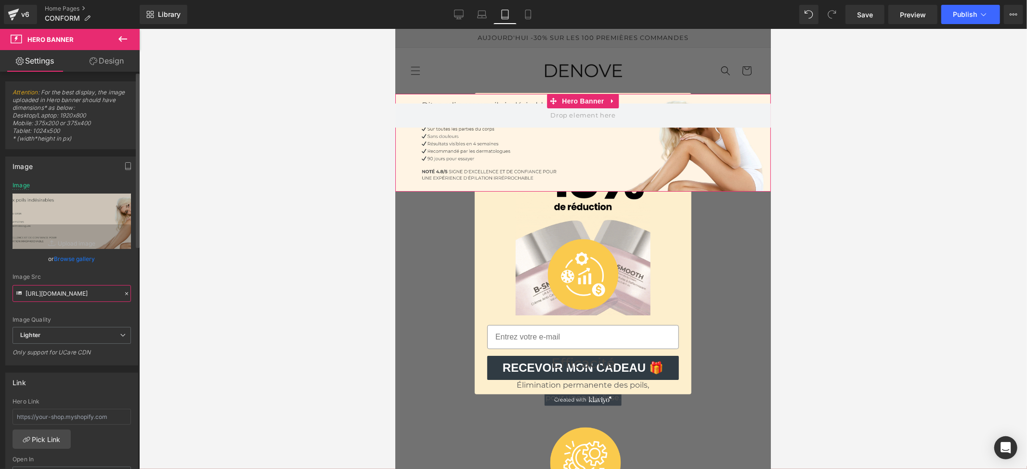
paste input "cdn.shopify.com/s/files/1/0908/7215/2391/files/fe.jpg?v=1757502767"
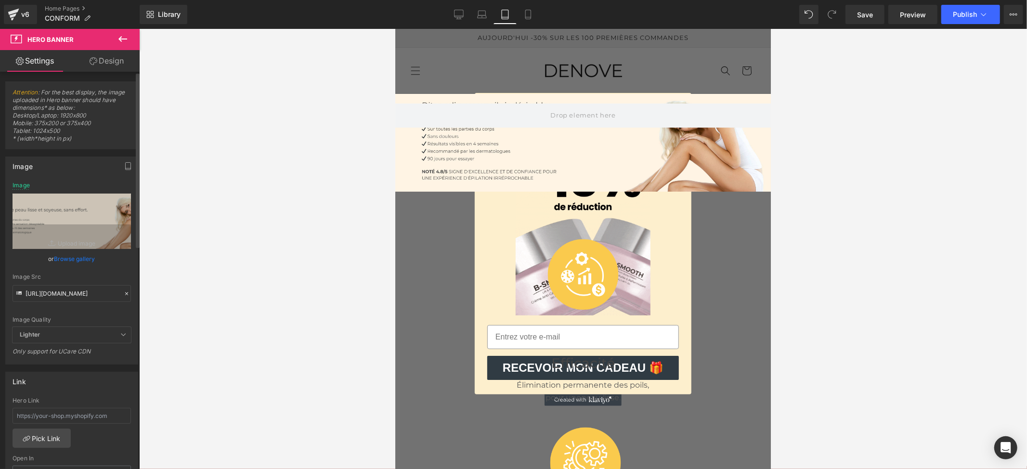
click at [118, 273] on div "Image Quality Lighter Lightest Lighter Lighter Lightest Only support for UCare …" at bounding box center [72, 254] width 118 height 145
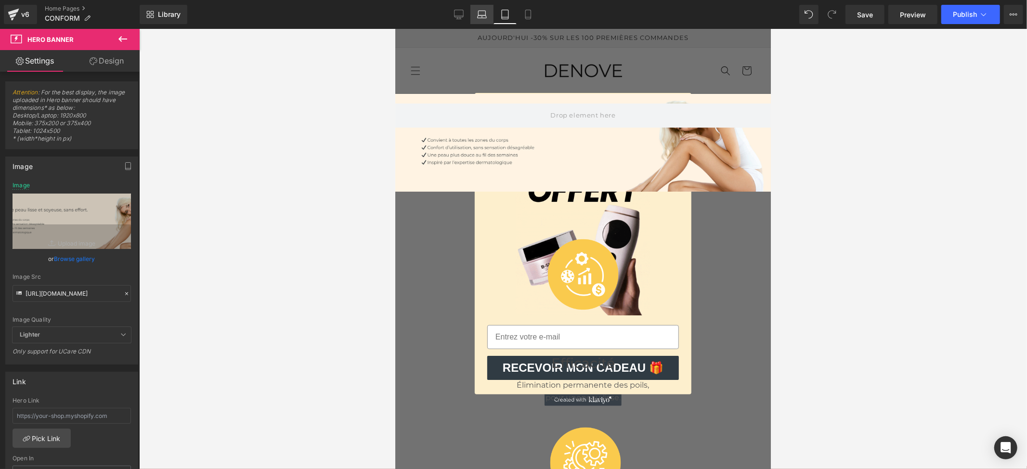
click at [482, 16] on icon at bounding box center [482, 15] width 10 height 10
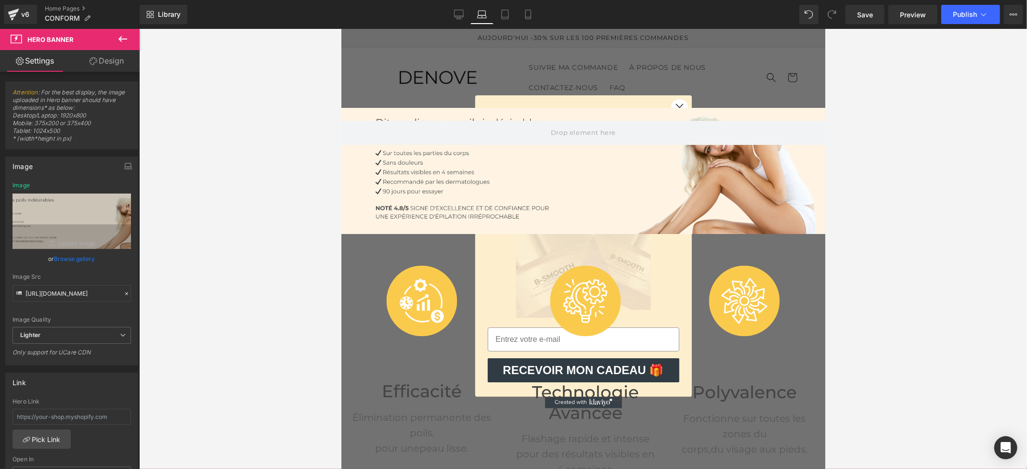
scroll to position [14, 0]
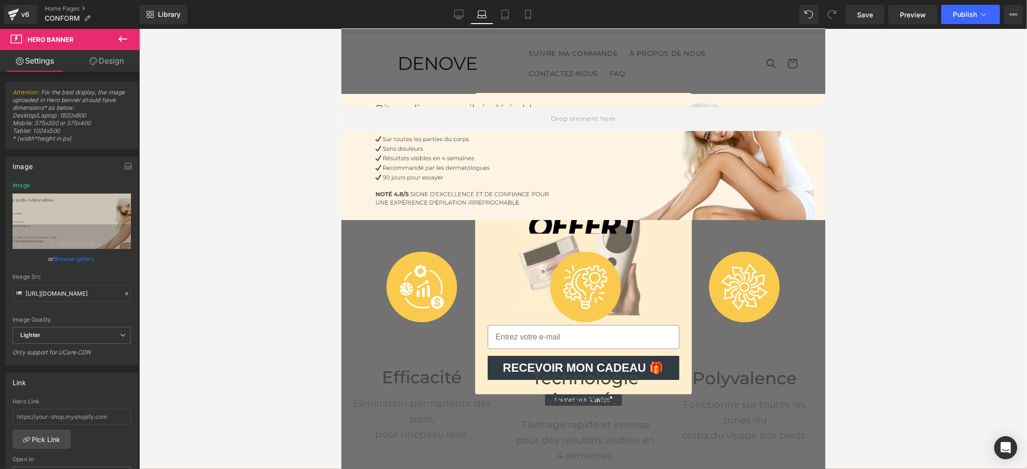
click at [447, 162] on div at bounding box center [583, 156] width 484 height 126
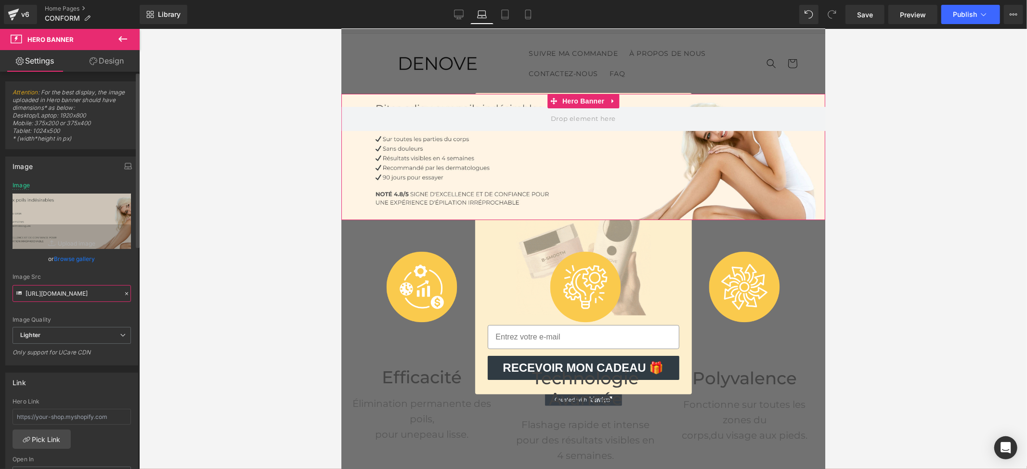
click at [72, 292] on input "https://cdn.shopify.com/s/files/1/0908/7215/2391/files/fe.jpg?v=1757502767" at bounding box center [72, 293] width 118 height 17
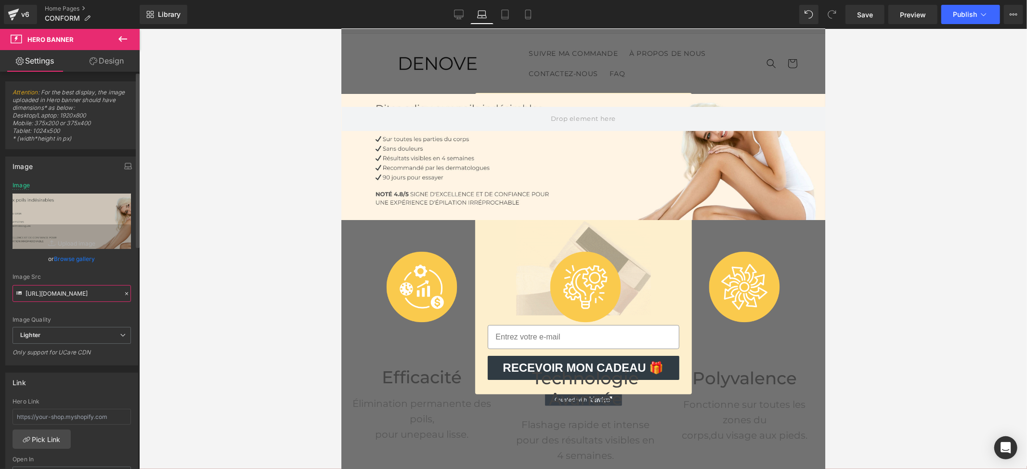
scroll to position [0, 120]
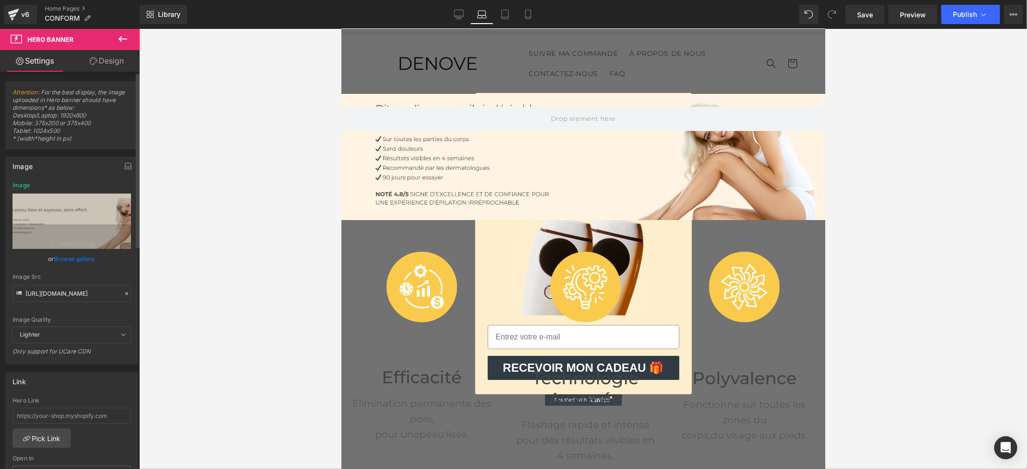
click at [119, 278] on div "Image Src" at bounding box center [72, 276] width 118 height 7
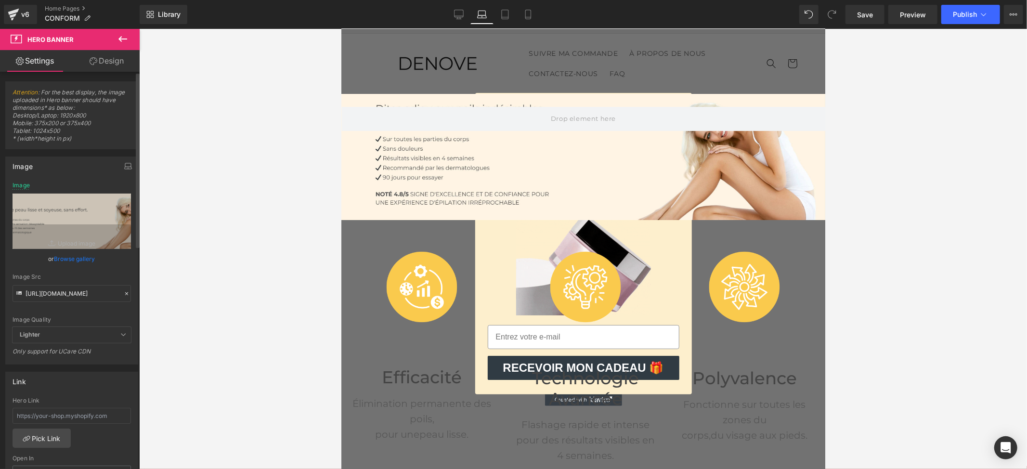
scroll to position [0, 0]
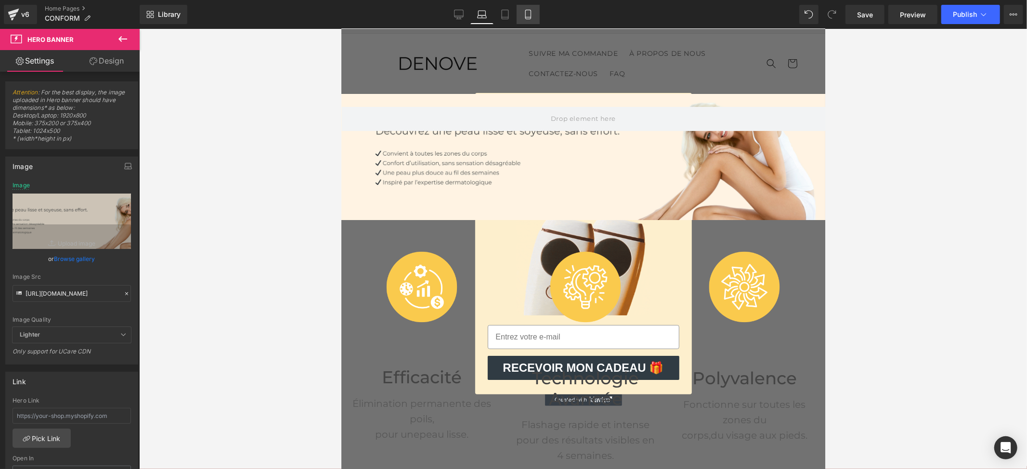
click at [531, 8] on link "Mobile" at bounding box center [528, 14] width 23 height 19
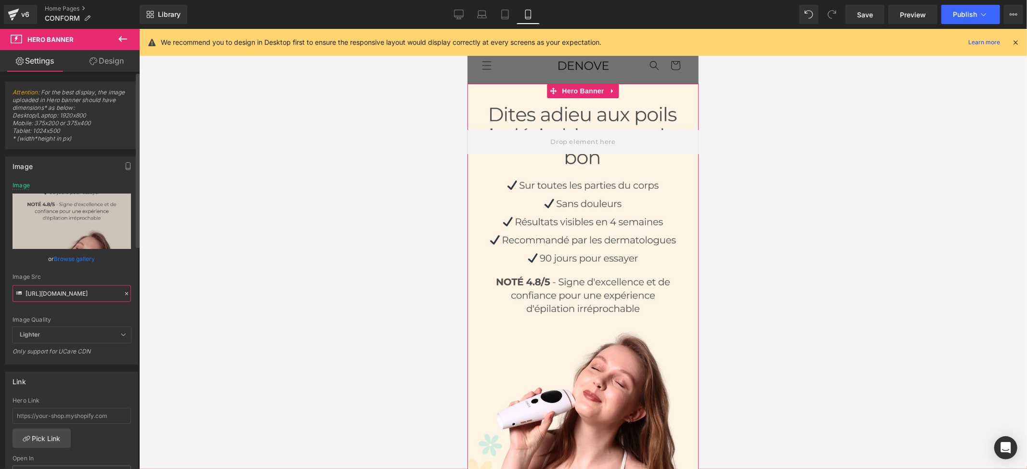
click at [73, 294] on input "https://cdn.shopify.com/s/files/1/0908/7215/2391/files/fe.jpg?v=1757502767" at bounding box center [72, 293] width 118 height 17
paste input ".jpg?v=175750276"
type input "https://cdn.shopify.com/s/files/1/0908/7215/2391/files/Banniere_mobile.jpg?v=17…"
click at [121, 271] on div "Image Quality Lighter Lightest Lighter Lighter Lightest Only support for UCare …" at bounding box center [72, 254] width 118 height 145
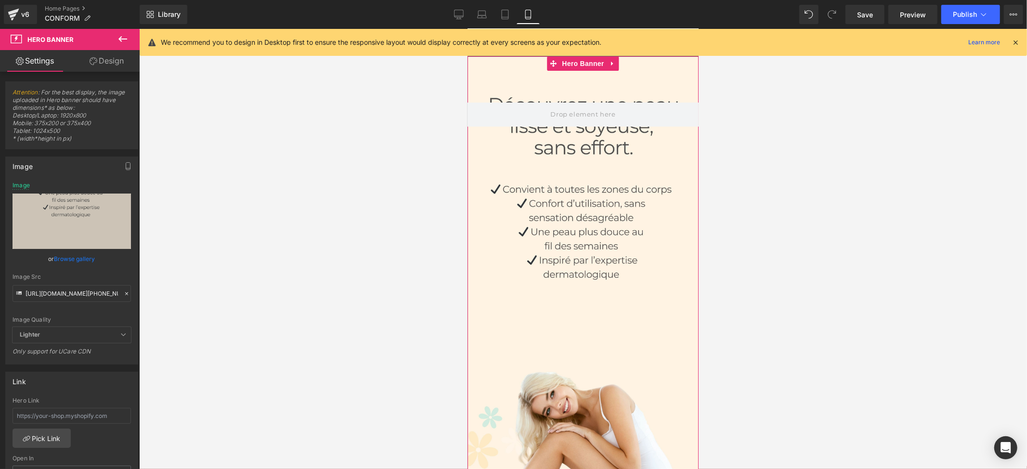
scroll to position [0, 0]
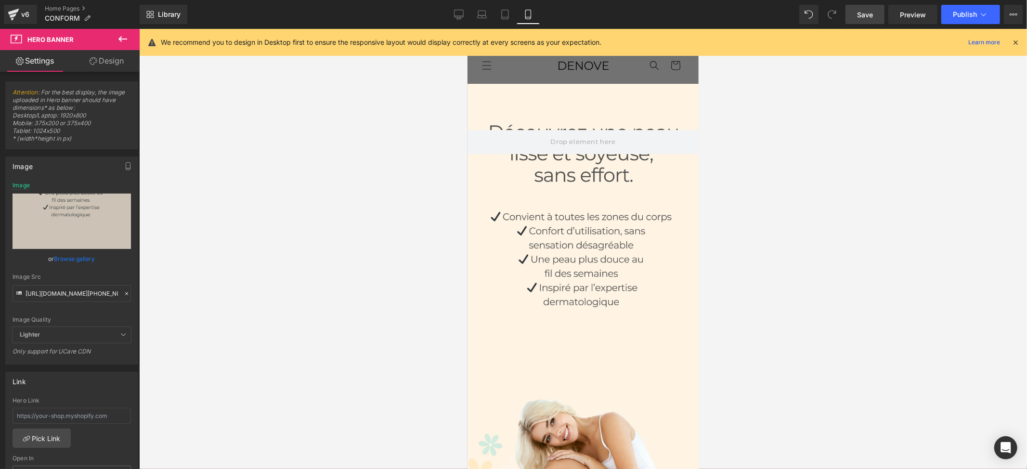
click at [869, 14] on span "Save" at bounding box center [865, 15] width 16 height 10
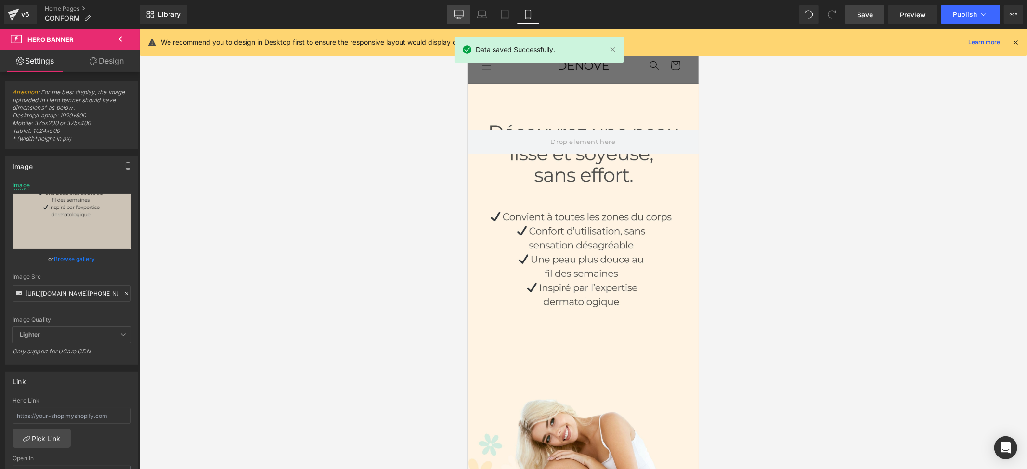
click at [457, 13] on icon at bounding box center [459, 15] width 10 height 10
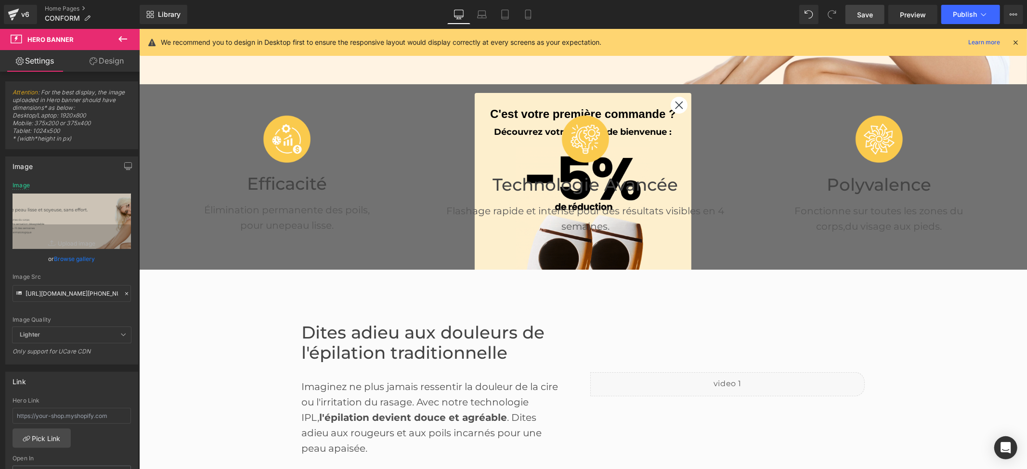
scroll to position [271, 0]
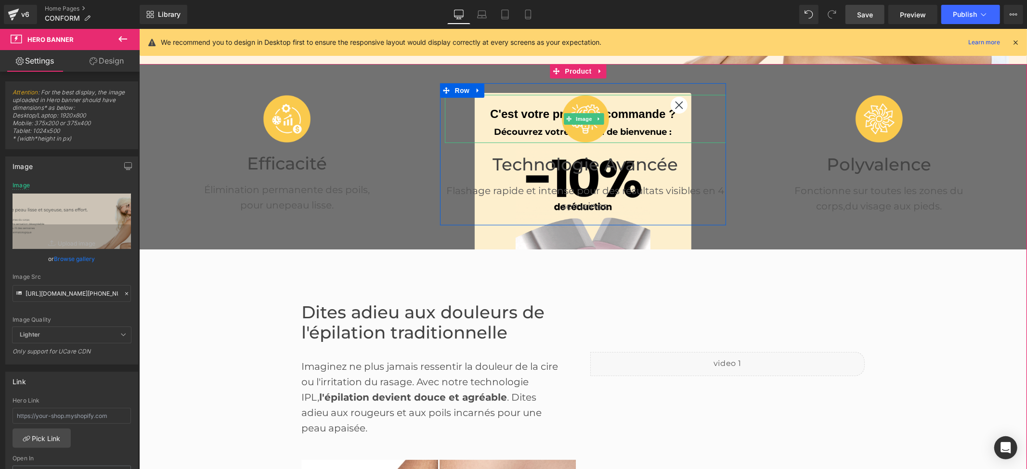
click at [673, 106] on div at bounding box center [585, 118] width 282 height 48
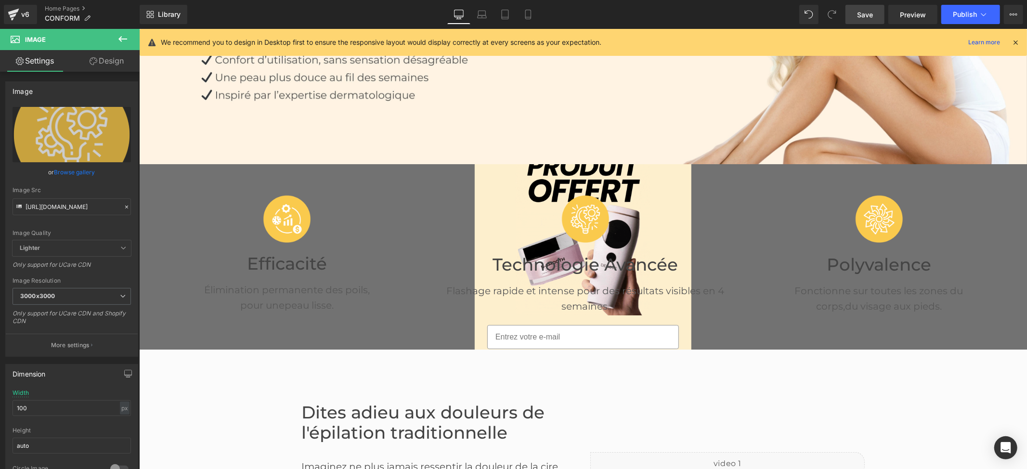
scroll to position [143, 0]
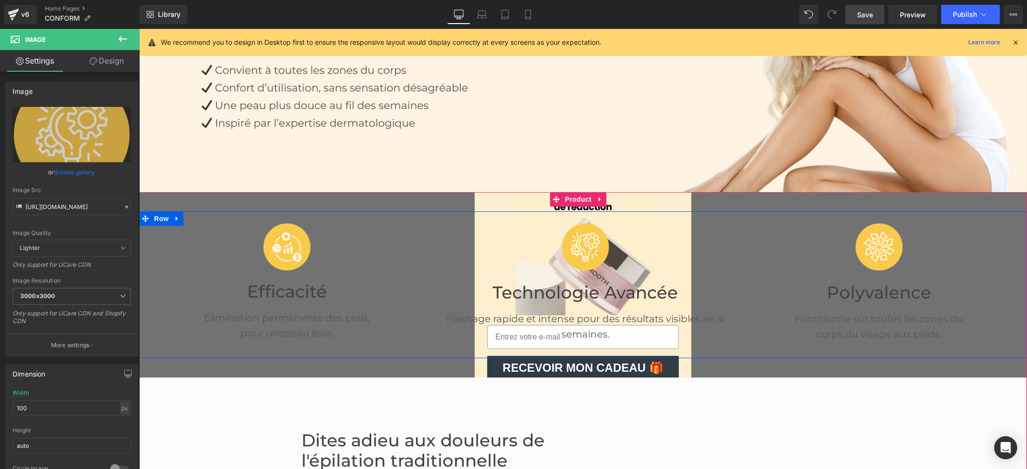
click at [301, 328] on span "peau lisse." at bounding box center [308, 333] width 49 height 12
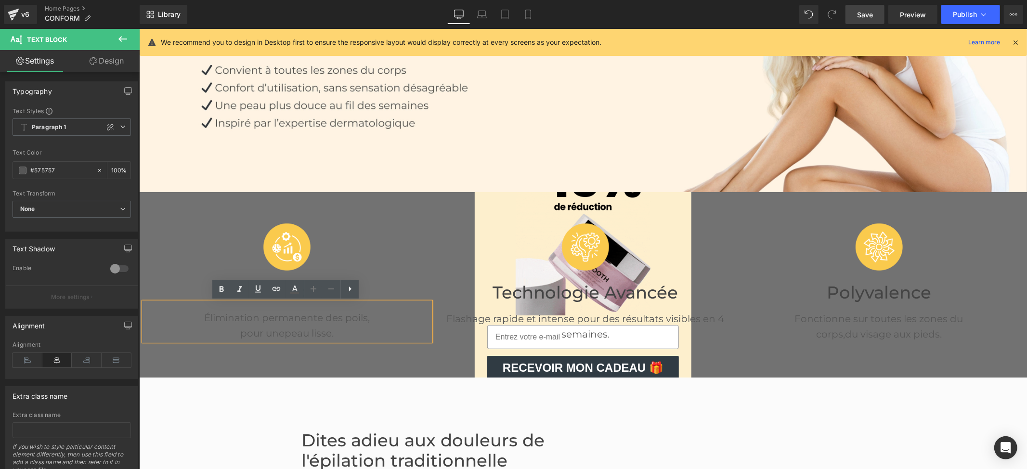
click at [288, 321] on p "Élimination permanente des poils," at bounding box center [286, 317] width 287 height 15
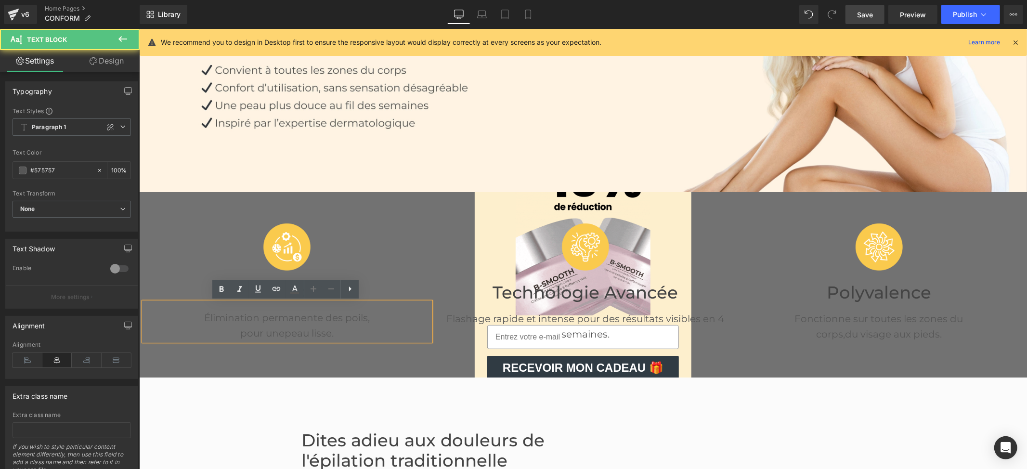
click at [288, 321] on p "Élimination permanente des poils," at bounding box center [286, 317] width 287 height 15
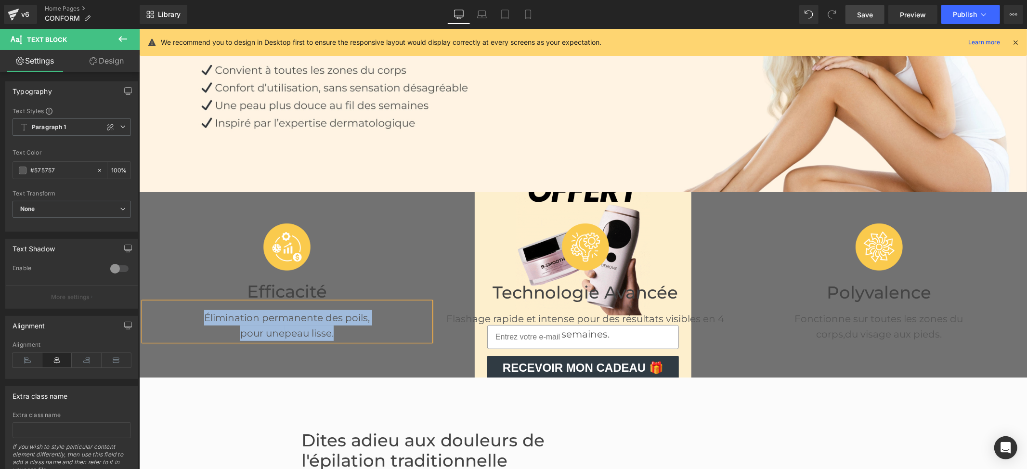
copy div "Élimination permanente des poils, pour une peau lisse."
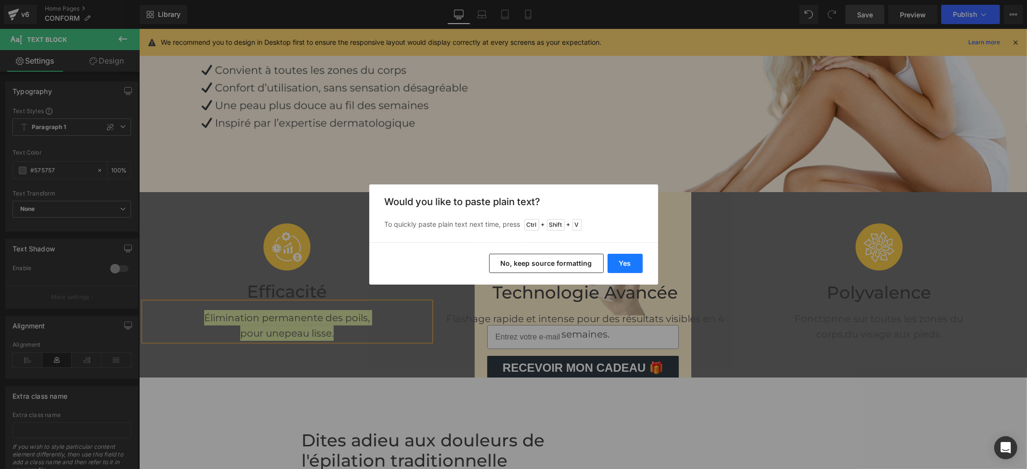
click at [621, 262] on button "Yes" at bounding box center [625, 263] width 35 height 19
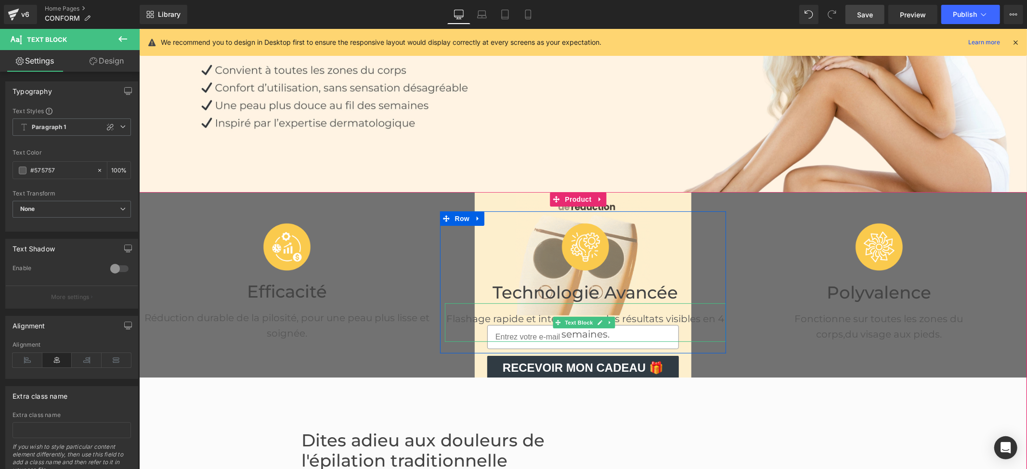
click at [634, 316] on p "Flashage rapide et intense pour des résultats visibles en 4 semaines." at bounding box center [585, 326] width 282 height 31
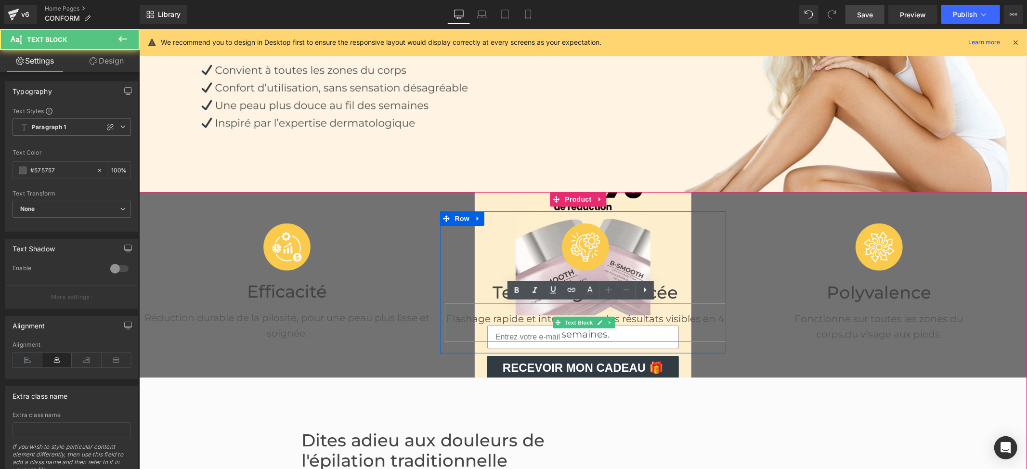
click at [632, 318] on p "Flashage rapide et intense pour des résultats visibles en 4 semaines." at bounding box center [585, 326] width 282 height 31
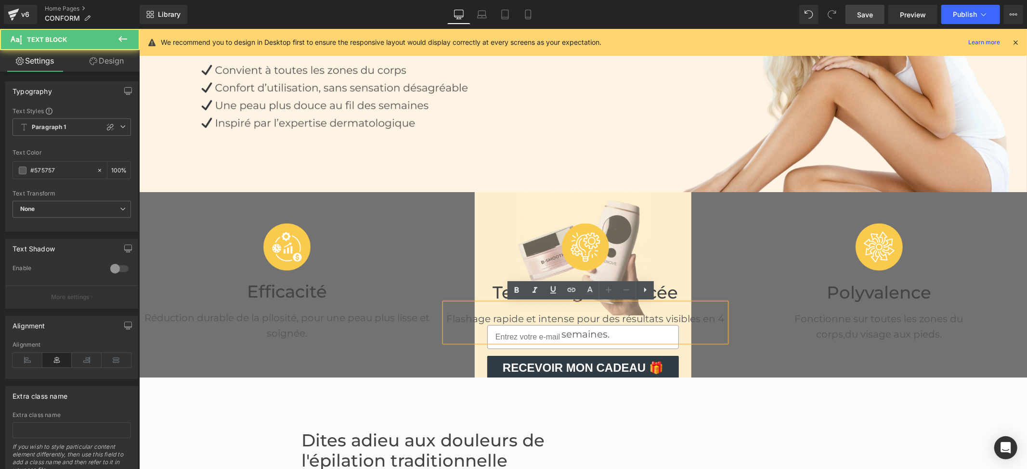
click at [632, 318] on p "Flashage rapide et intense pour des résultats visibles en 4 semaines." at bounding box center [585, 326] width 282 height 31
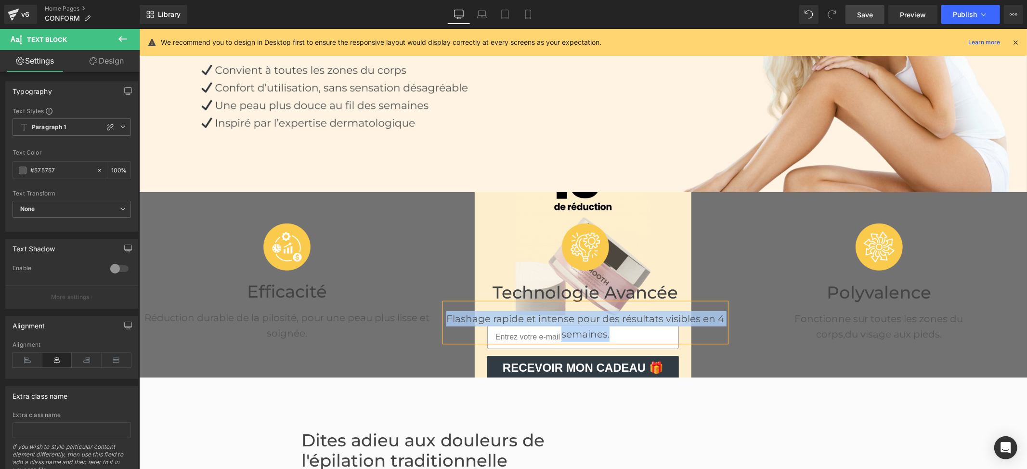
copy p "Flashage rapide et intense pour des résultats visibles en 4 semaines."
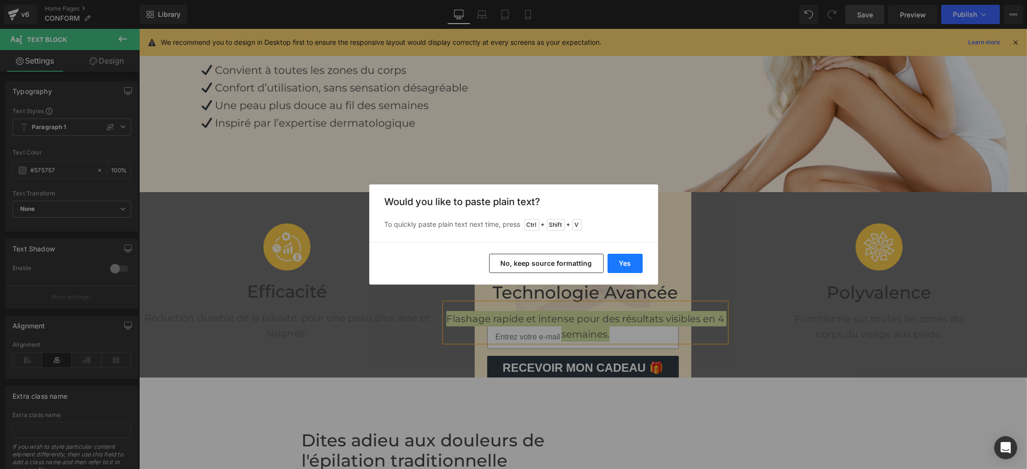
click at [615, 257] on button "Yes" at bounding box center [625, 263] width 35 height 19
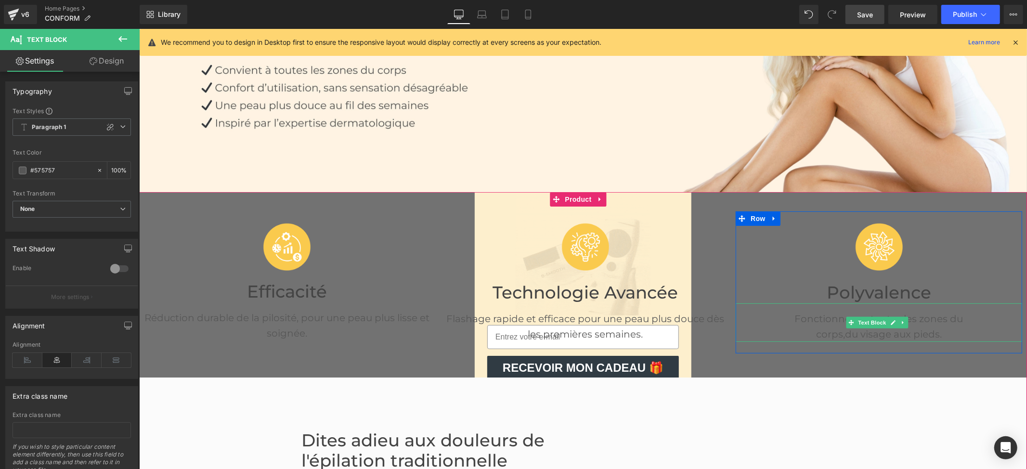
drag, startPoint x: 960, startPoint y: 326, endPoint x: 940, endPoint y: 322, distance: 20.1
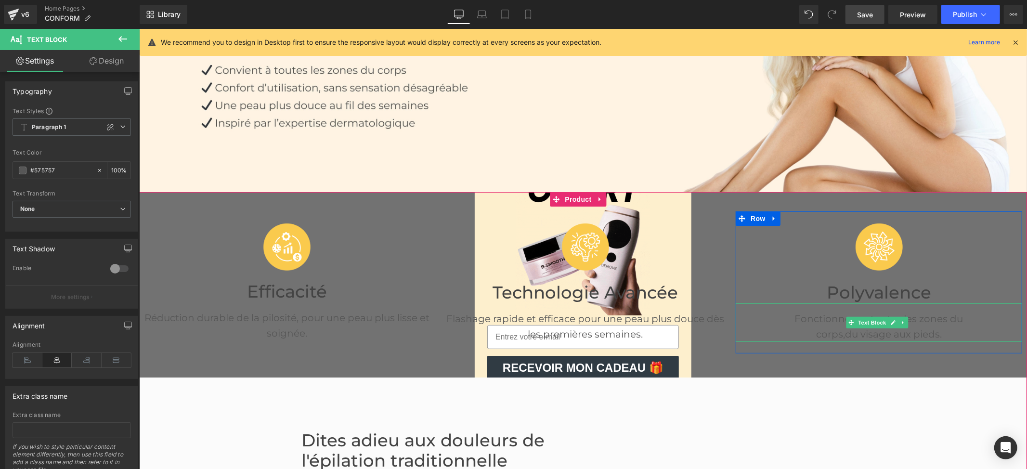
click at [960, 326] on p "corps, du visage aux pieds." at bounding box center [878, 333] width 287 height 15
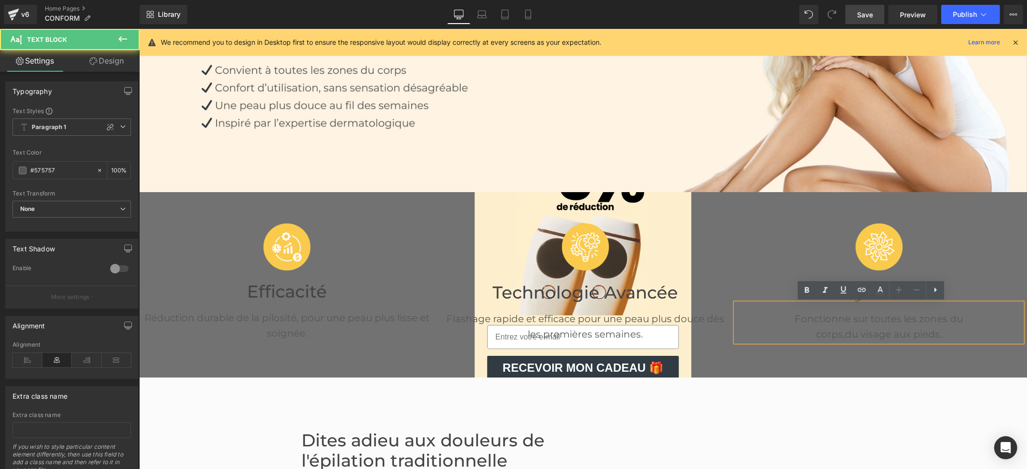
click at [940, 318] on p "Fonctionne sur toutes les zones du" at bounding box center [878, 318] width 287 height 15
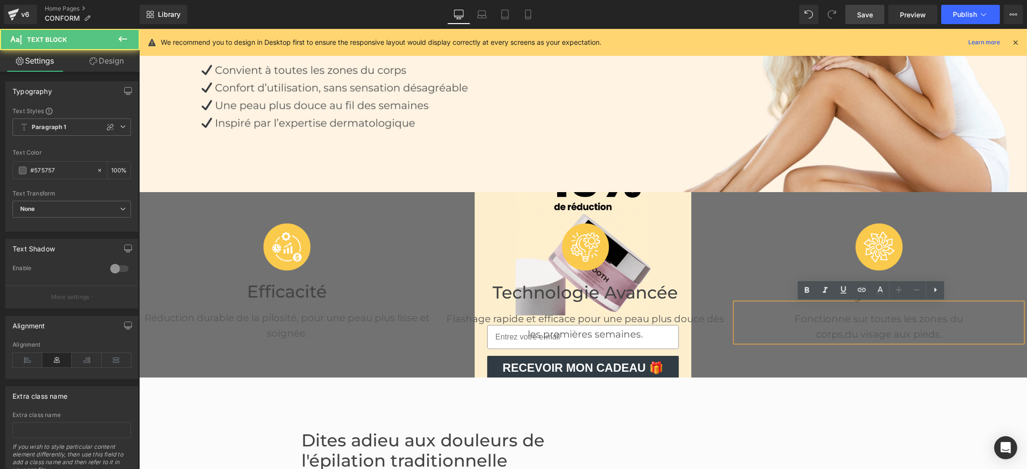
click at [940, 318] on p "Fonctionne sur toutes les zones du" at bounding box center [878, 318] width 287 height 15
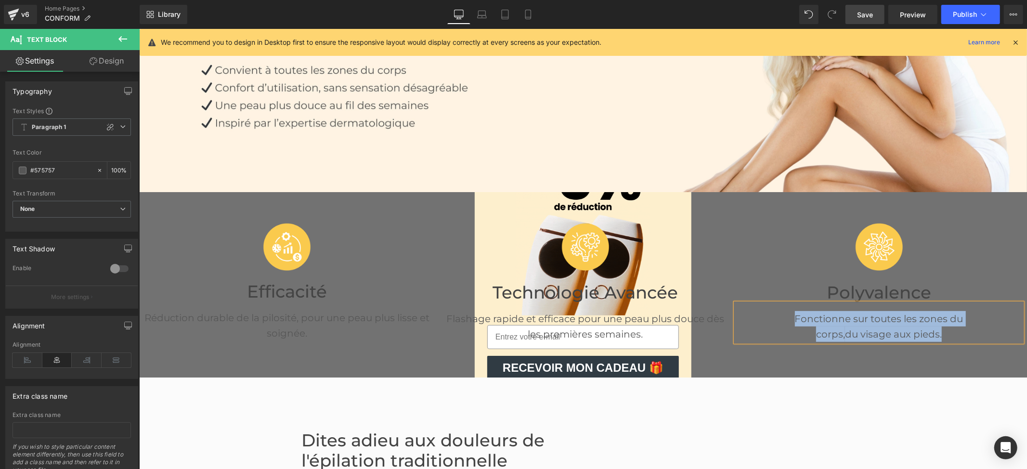
copy div "Fonctionne sur toutes les zones du corps, du visage aux pieds."
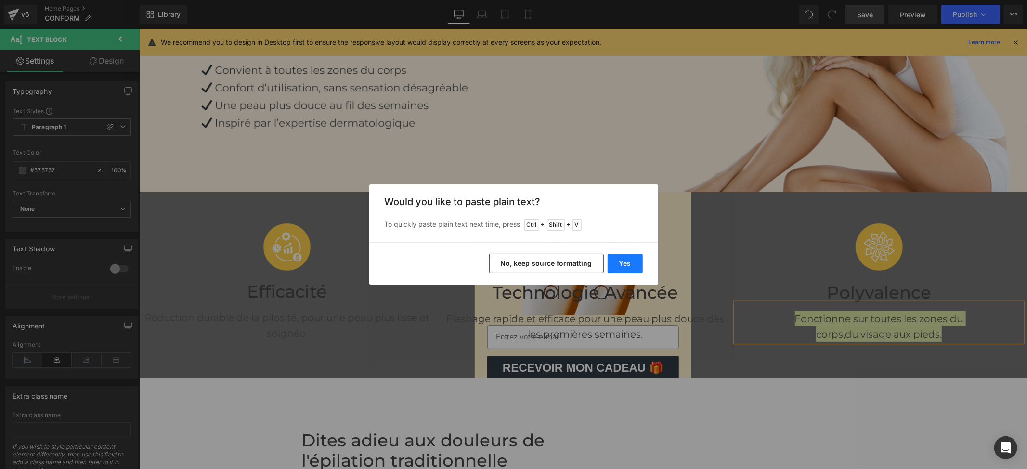
click at [630, 262] on button "Yes" at bounding box center [625, 263] width 35 height 19
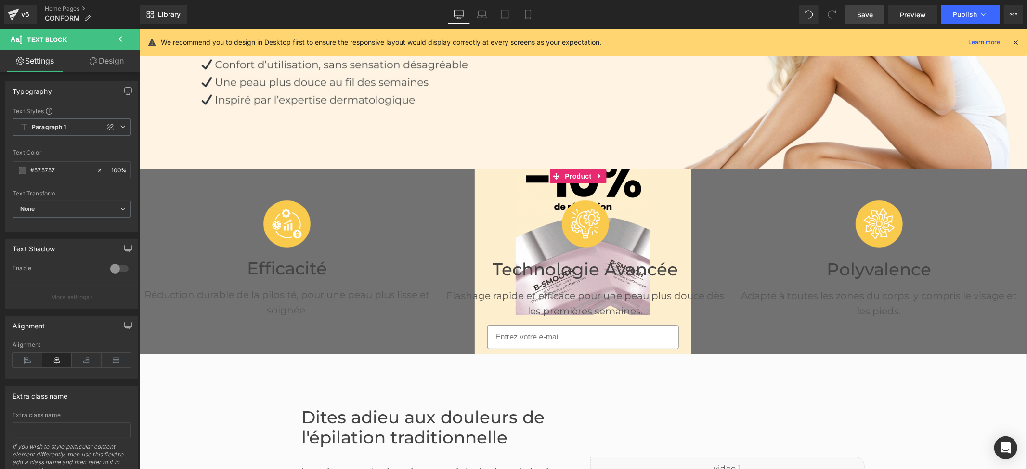
scroll to position [271, 0]
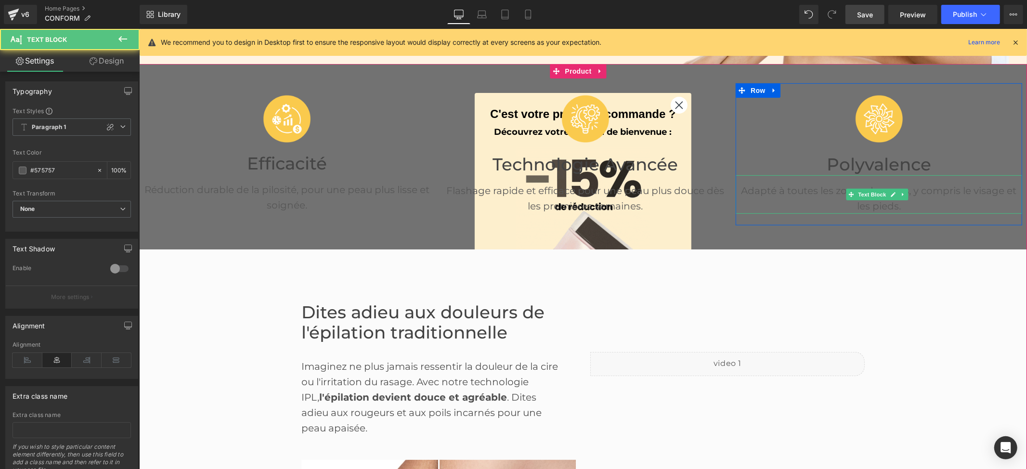
click at [905, 191] on p "Adapté à toutes les zones du corps, y compris le visage et les pieds." at bounding box center [878, 197] width 287 height 31
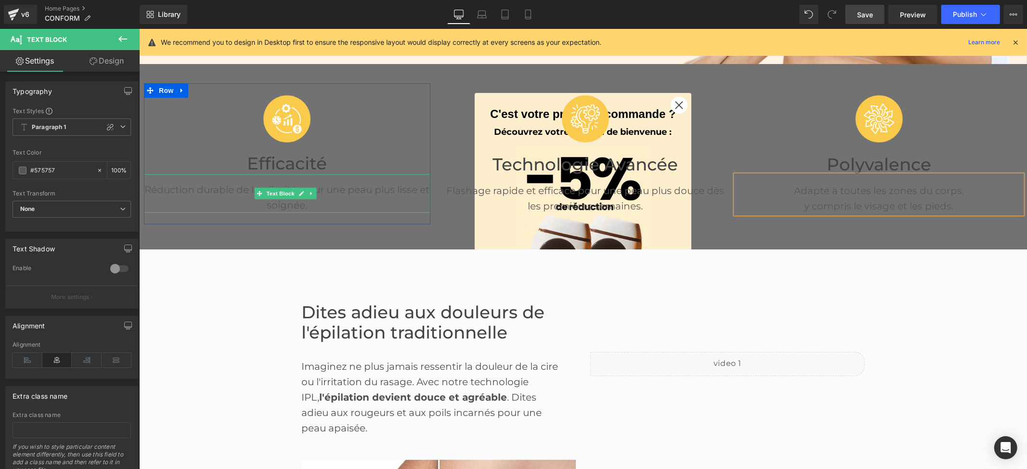
click at [303, 182] on p "Réduction durable de la pilosité, pour une peau plus lisse et soignée." at bounding box center [286, 197] width 287 height 31
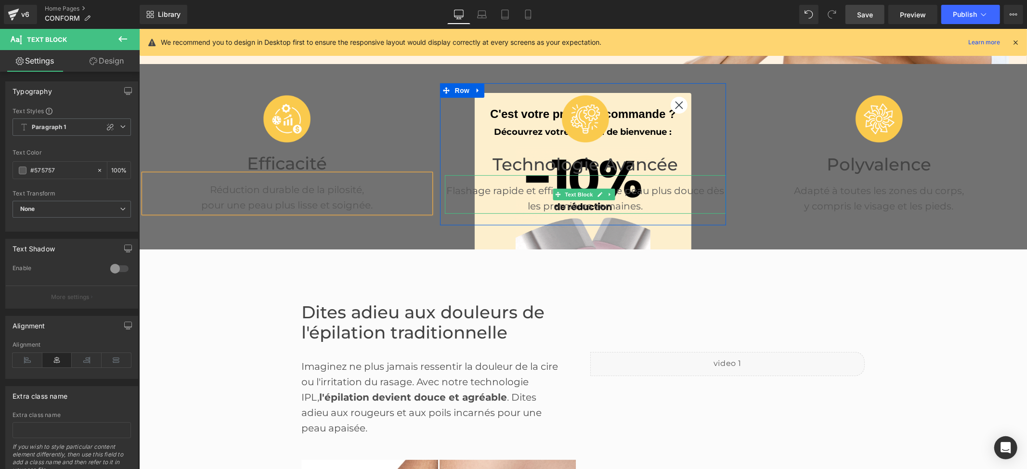
click at [646, 191] on p "Flashage rapide et efficace pour une peau plus douce dès les premières semaines." at bounding box center [585, 197] width 282 height 31
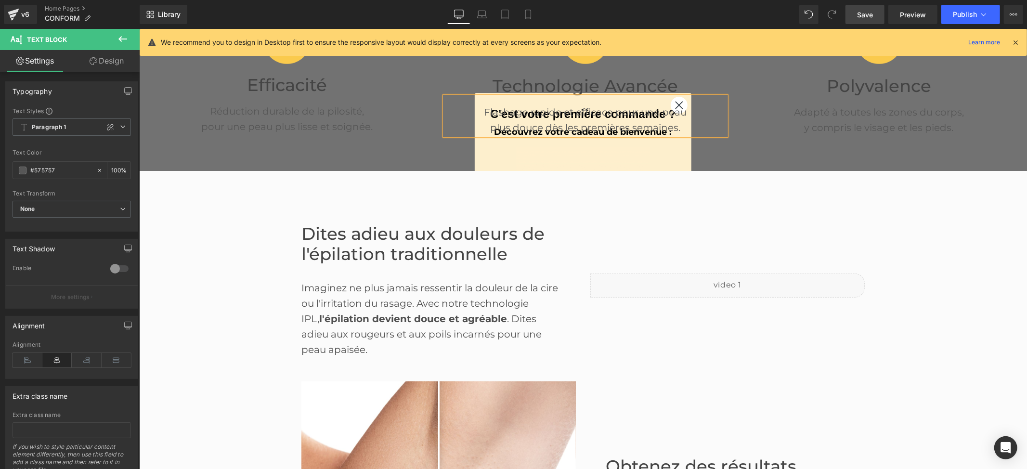
scroll to position [399, 0]
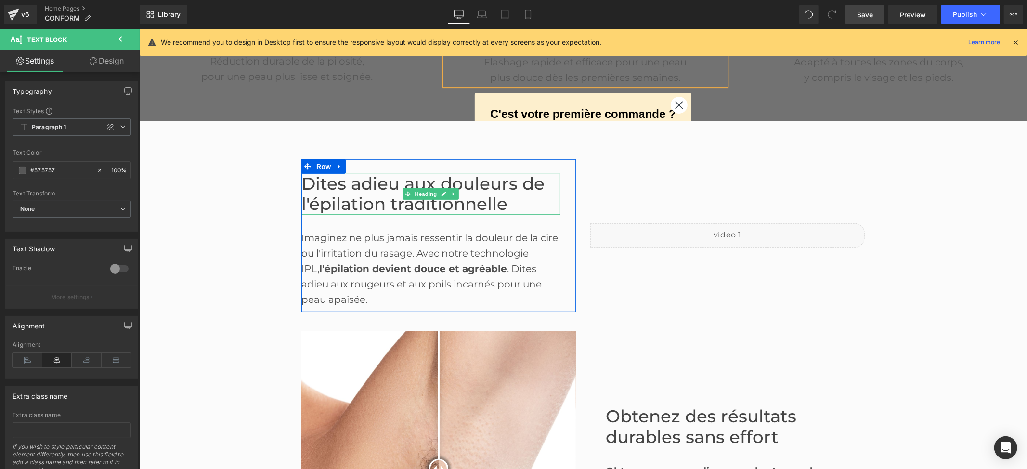
click at [348, 191] on font "Dites adieu aux douleurs de l'épilation traditionnelle" at bounding box center [422, 193] width 243 height 41
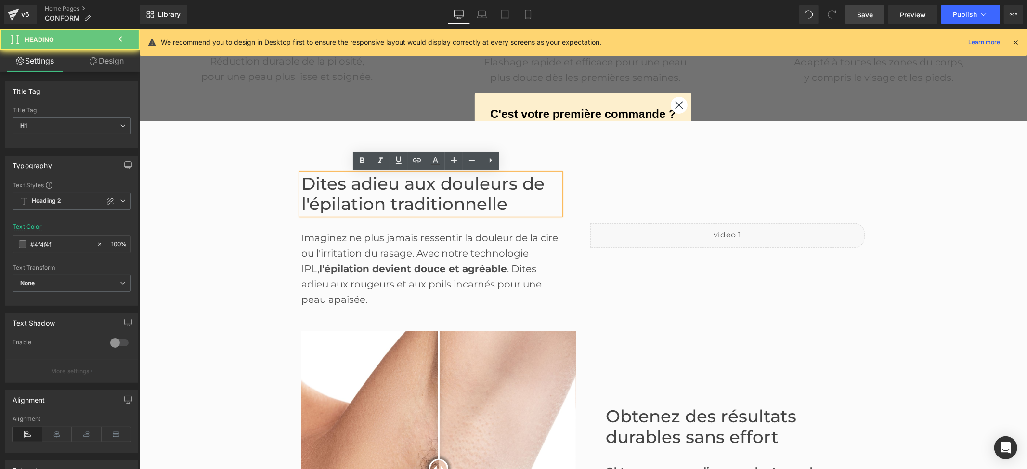
click at [493, 199] on font "Dites adieu aux douleurs de l'épilation traditionnelle" at bounding box center [422, 193] width 243 height 41
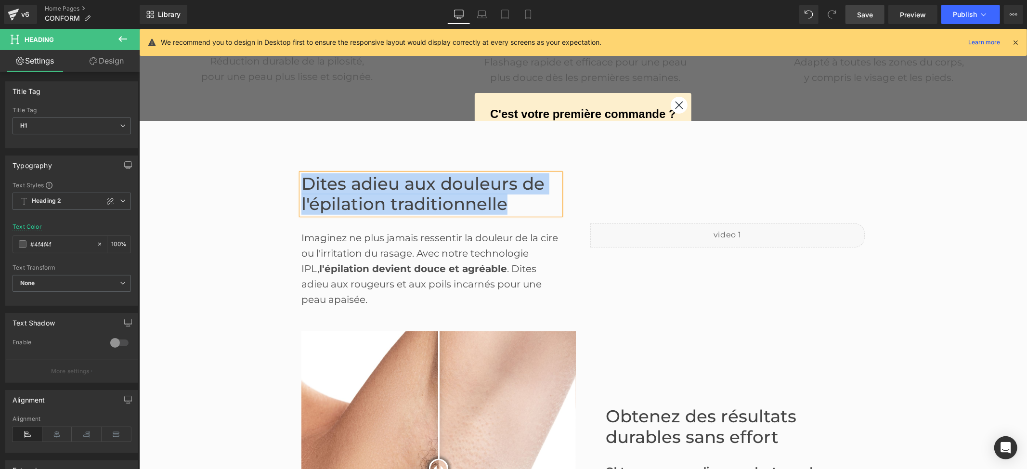
copy font "Dites adieu aux douleurs de l'épilation traditionnelle"
paste div
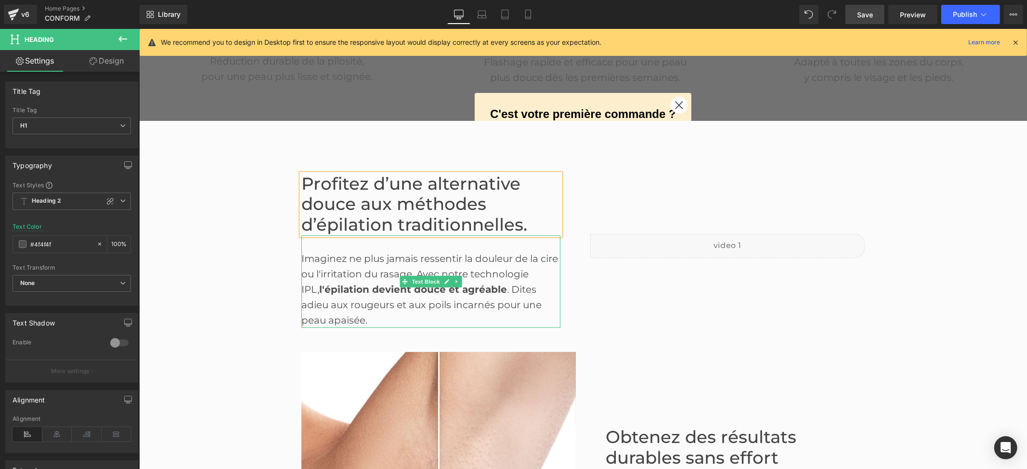
click at [348, 270] on div "Imaginez ne plus jamais ressentir la douleur de la cire ou l'irritation du rasa…" at bounding box center [430, 281] width 259 height 92
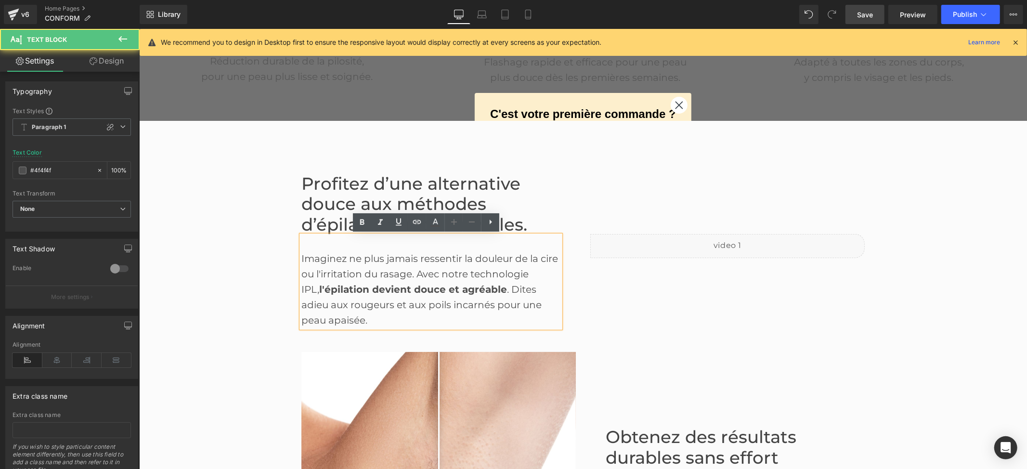
click at [351, 270] on div "Imaginez ne plus jamais ressentir la douleur de la cire ou l'irritation du rasa…" at bounding box center [430, 281] width 259 height 92
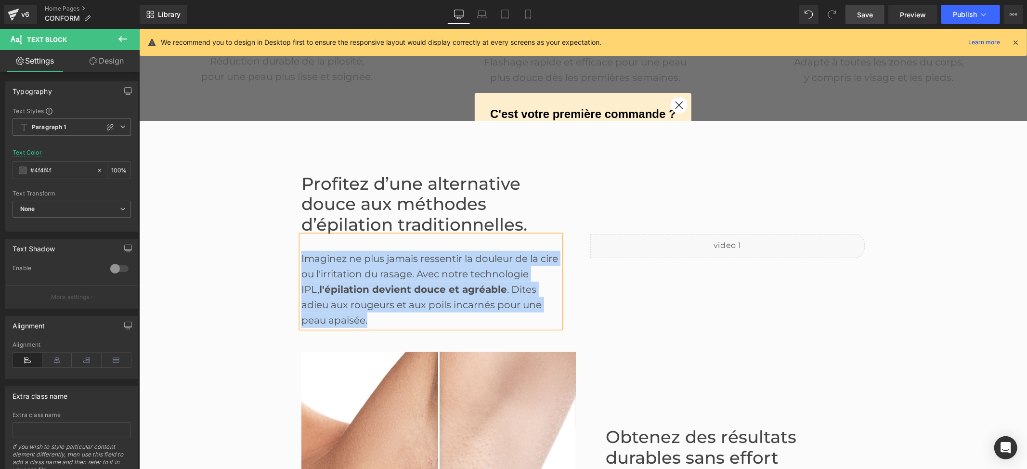
copy div "Imaginez ne plus jamais ressentir la douleur de la cire ou l'irritation du rasa…"
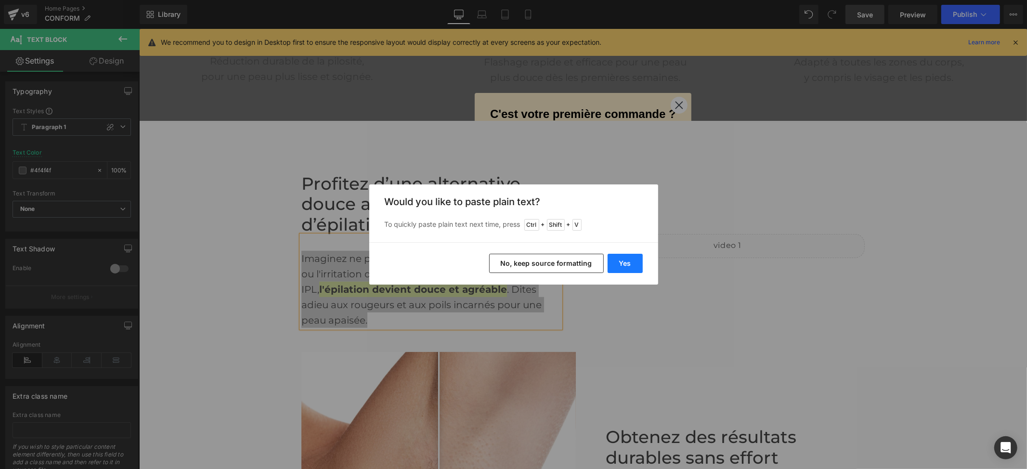
click at [626, 256] on button "Yes" at bounding box center [625, 263] width 35 height 19
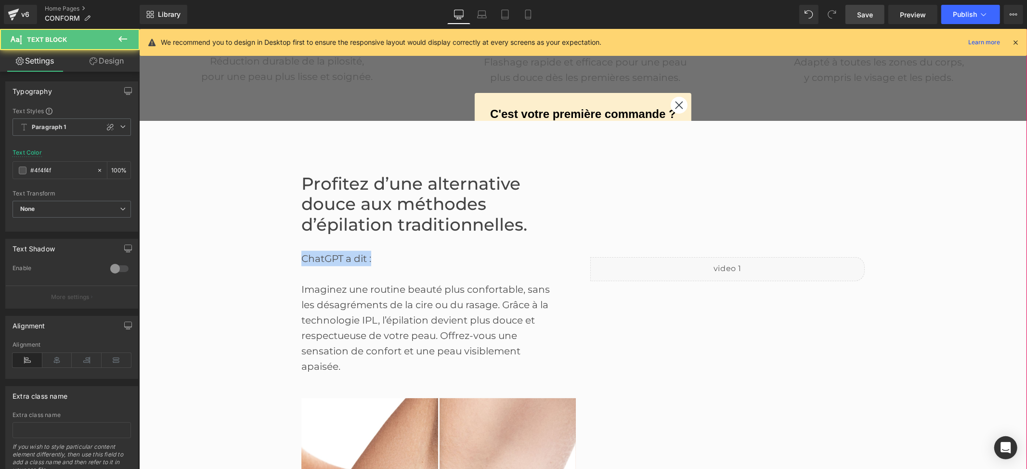
drag, startPoint x: 372, startPoint y: 252, endPoint x: 269, endPoint y: 249, distance: 103.6
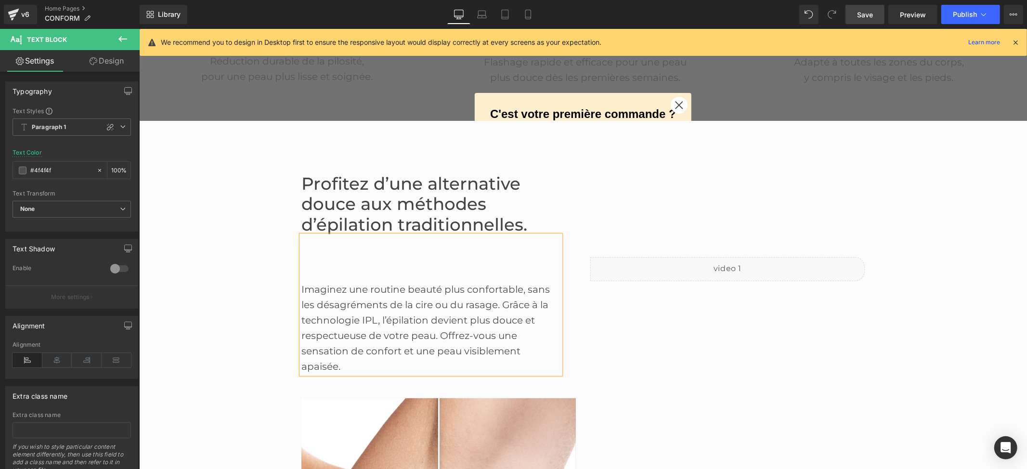
click at [304, 271] on div at bounding box center [430, 273] width 259 height 15
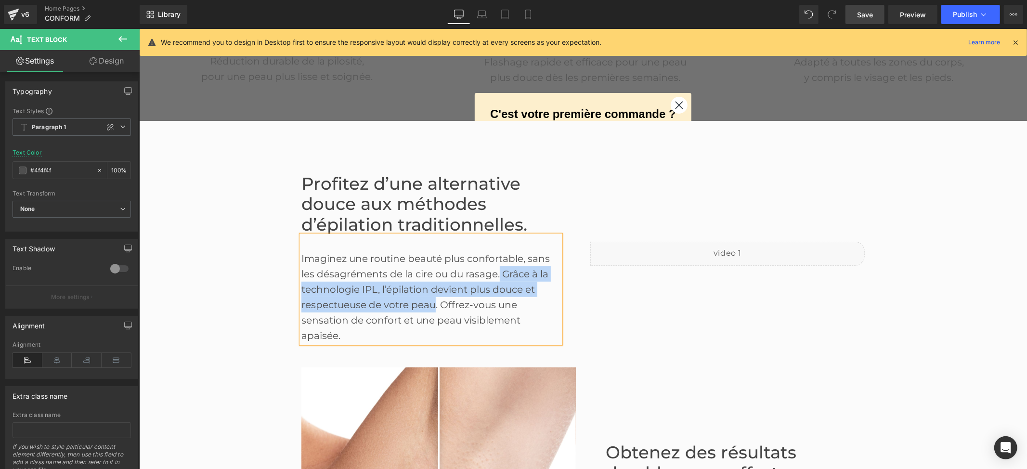
drag, startPoint x: 495, startPoint y: 271, endPoint x: 429, endPoint y: 304, distance: 74.7
click at [429, 304] on div "Imaginez une routine beauté plus confortable, sans les désagréments de la cire …" at bounding box center [430, 296] width 259 height 92
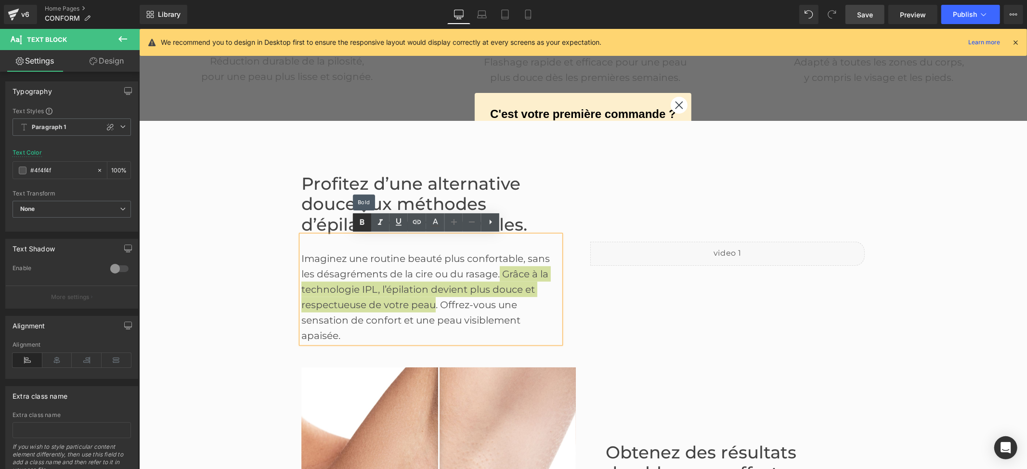
drag, startPoint x: 366, startPoint y: 226, endPoint x: 253, endPoint y: 223, distance: 113.7
click at [366, 226] on icon at bounding box center [362, 223] width 12 height 12
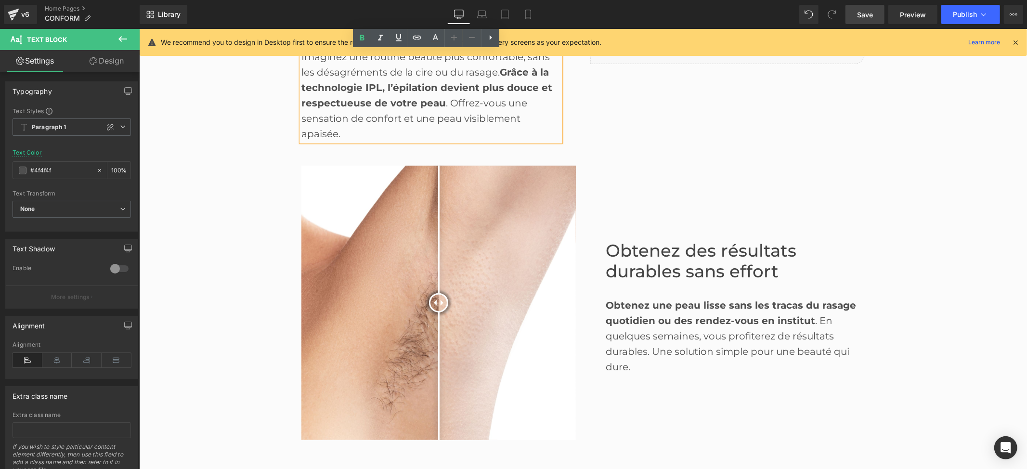
scroll to position [656, 0]
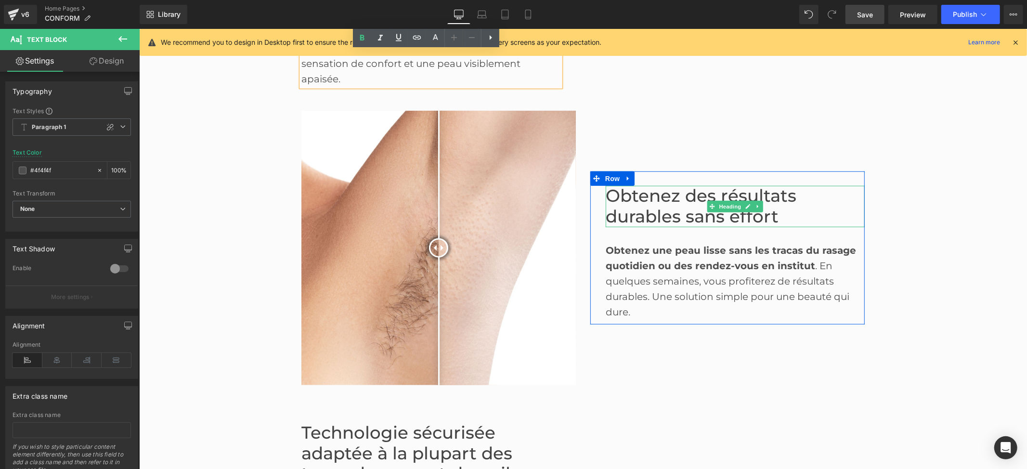
click at [690, 209] on font "Obtenez des résultats durables sans effort" at bounding box center [700, 205] width 191 height 41
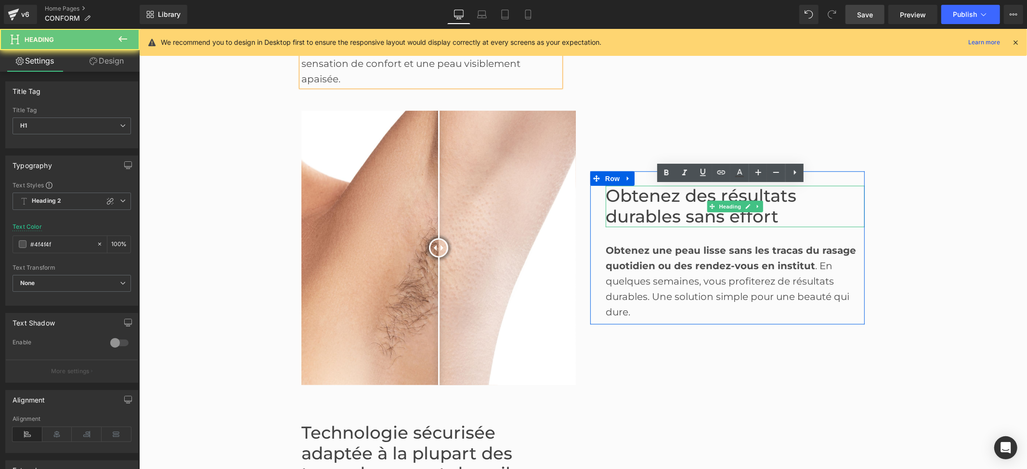
click at [649, 204] on font "Obtenez des résultats durables sans effort" at bounding box center [700, 205] width 191 height 41
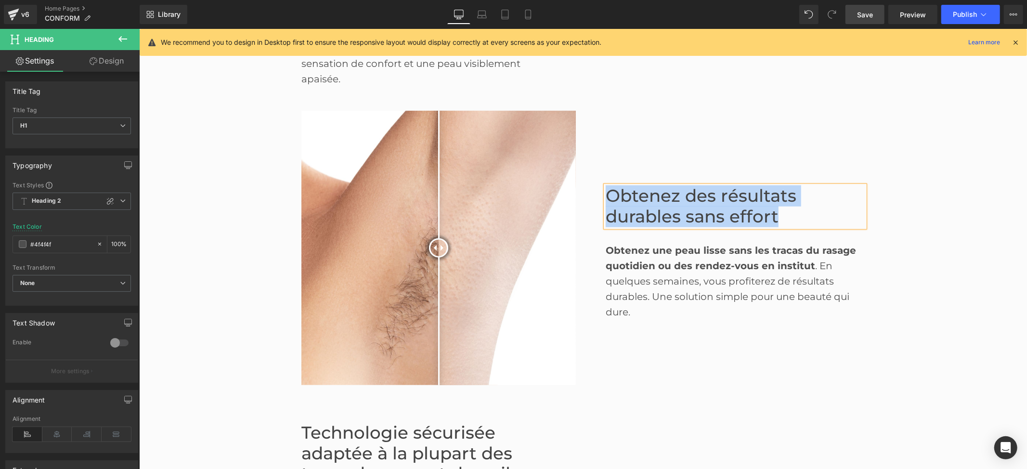
copy font "Obtenez des résultats durables sans effort"
paste div
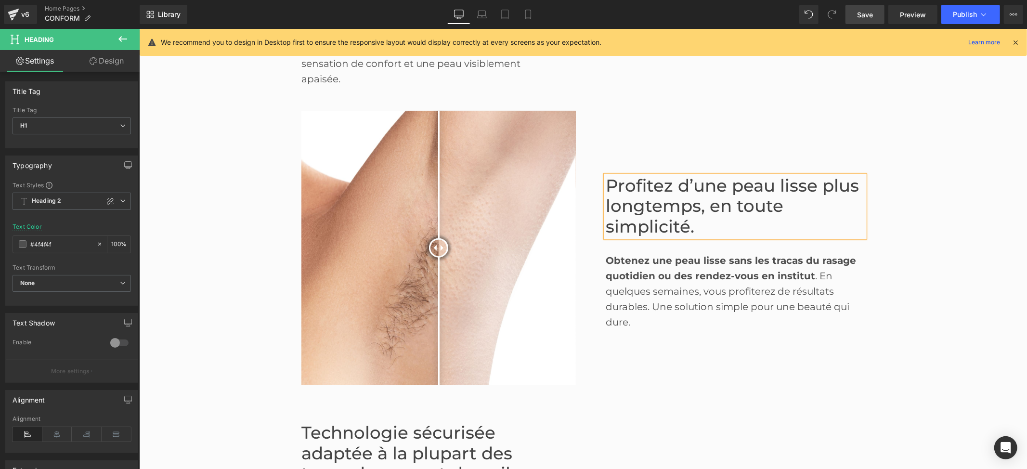
scroll to position [646, 0]
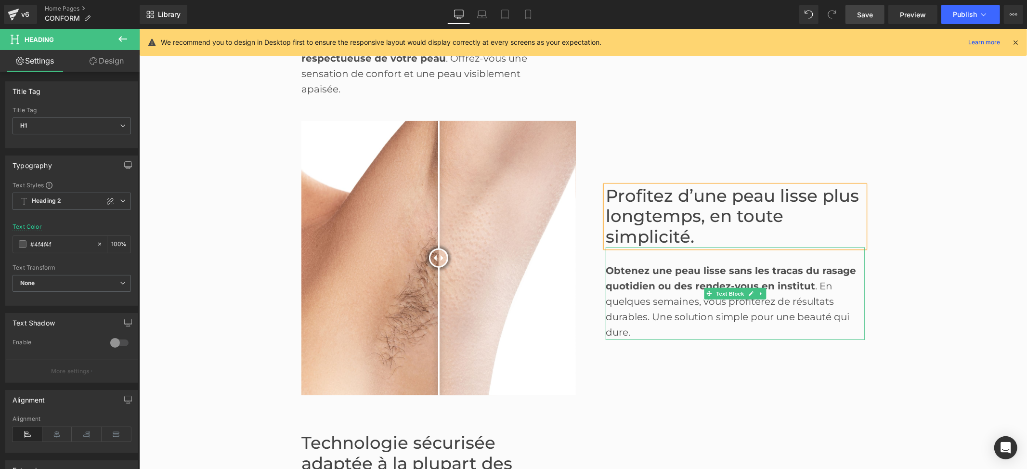
click at [653, 291] on strong "Obtenez une peau lisse sans les tracas du rasage quotidien ou des rendez-vous e…" at bounding box center [730, 277] width 250 height 27
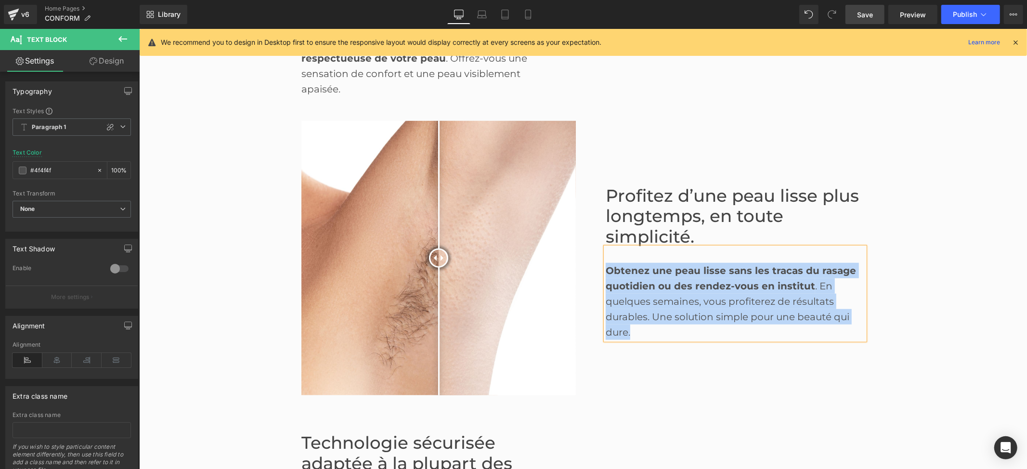
copy div "Obtenez une peau lisse sans les tracas du rasage quotidien ou des rendez-vous e…"
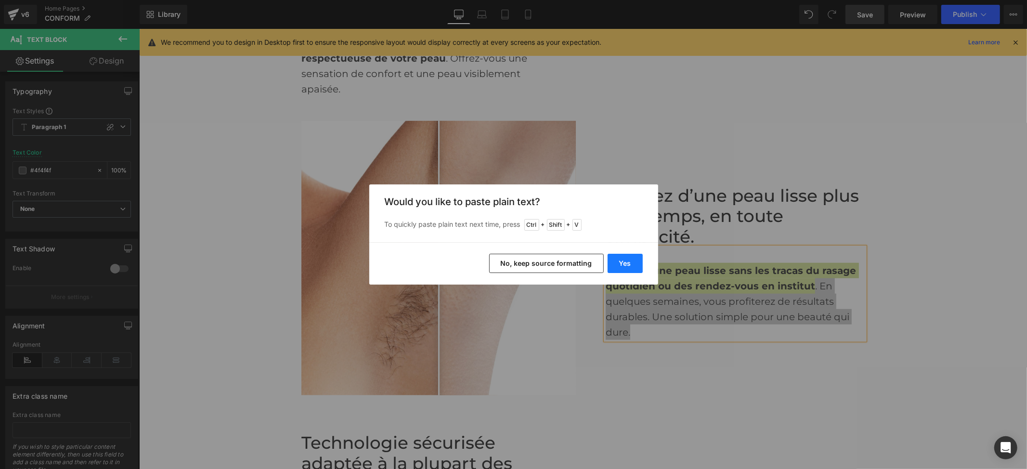
click at [640, 270] on button "Yes" at bounding box center [625, 263] width 35 height 19
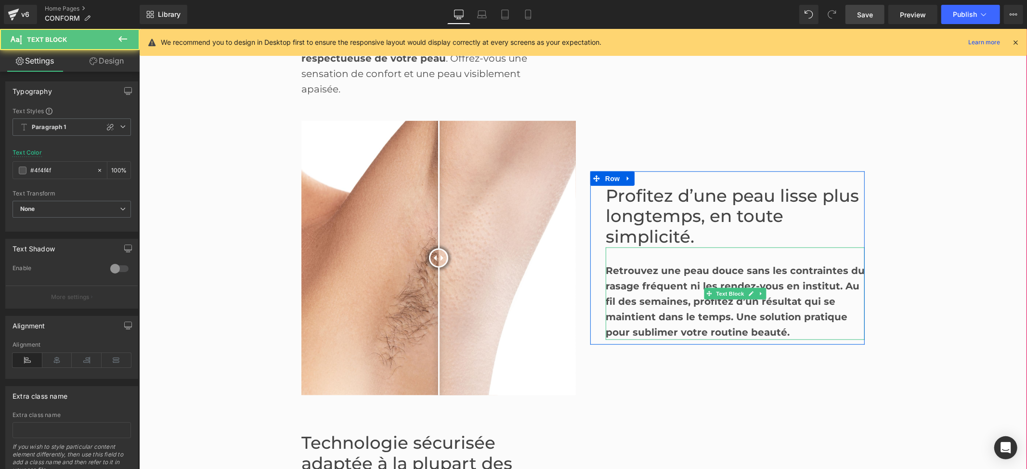
click at [677, 299] on b "Retrouvez une peau douce sans les contraintes du rasage fréquent ni les rendez-…" at bounding box center [734, 300] width 259 height 73
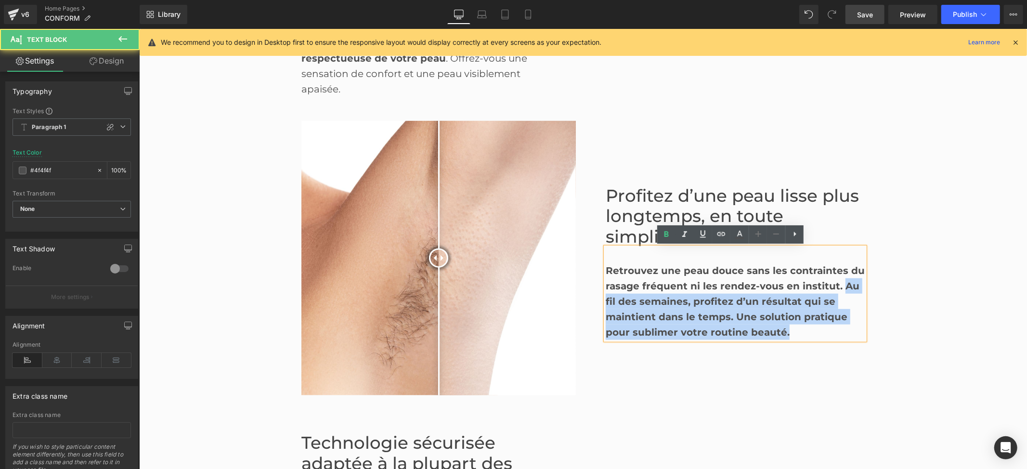
drag, startPoint x: 835, startPoint y: 287, endPoint x: 831, endPoint y: 335, distance: 47.9
click at [831, 335] on div "Retrouvez une peau douce sans les contraintes du rasage fréquent ni les rendez-…" at bounding box center [734, 293] width 259 height 92
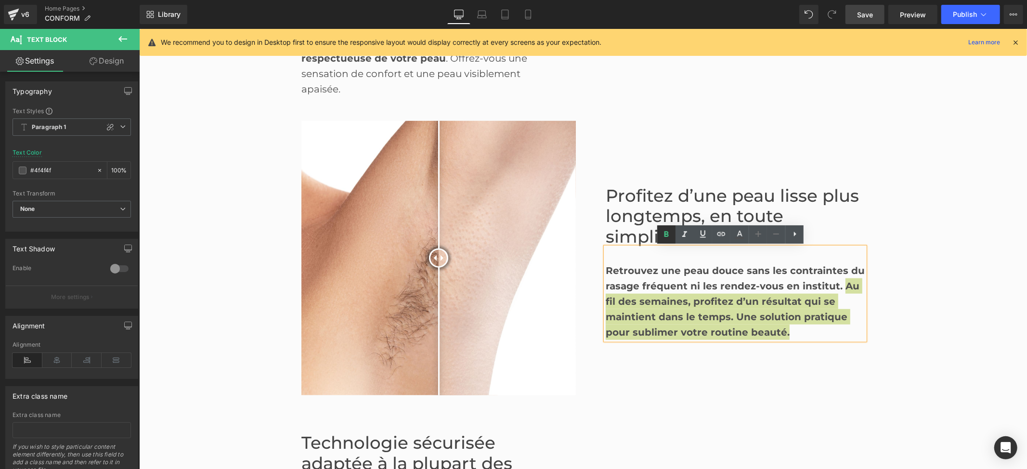
click at [664, 237] on icon at bounding box center [667, 235] width 12 height 12
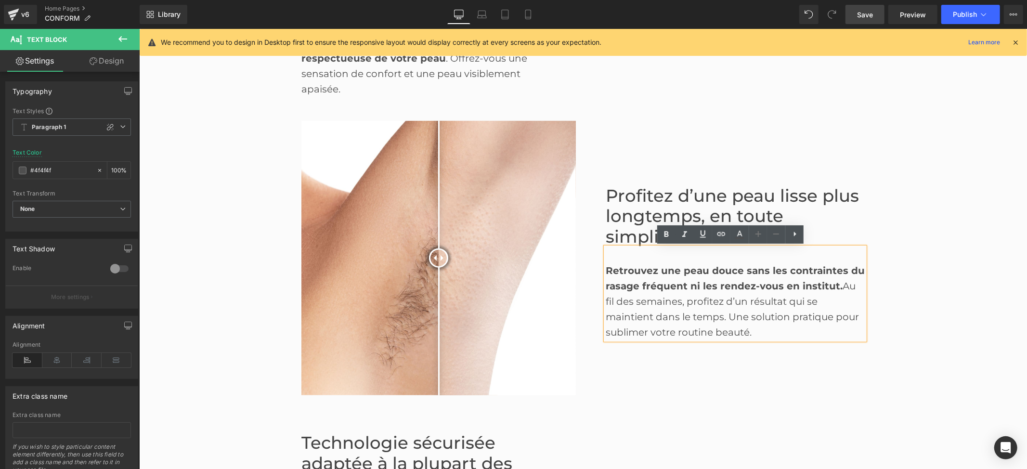
click at [690, 366] on div "Profitez d’une peau lisse plus longtemps, en toute simplicité. Heading Retrouve…" at bounding box center [727, 257] width 289 height 274
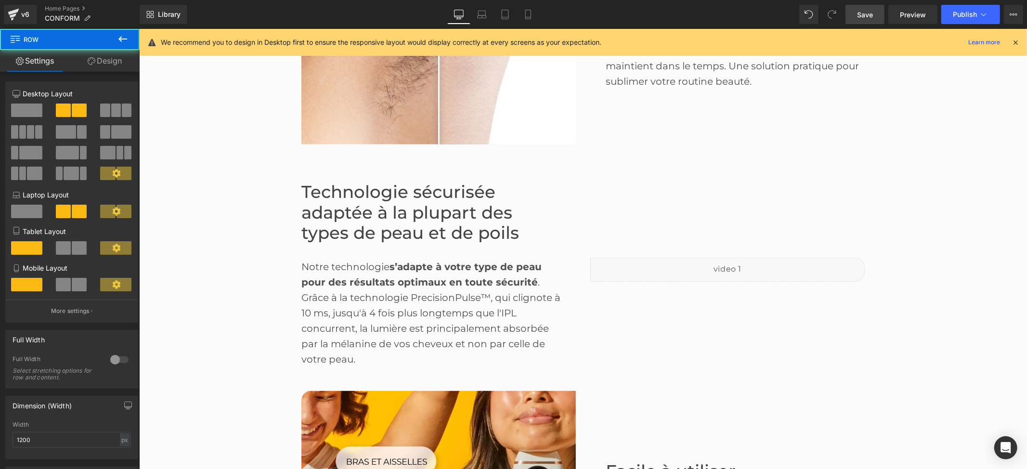
scroll to position [902, 0]
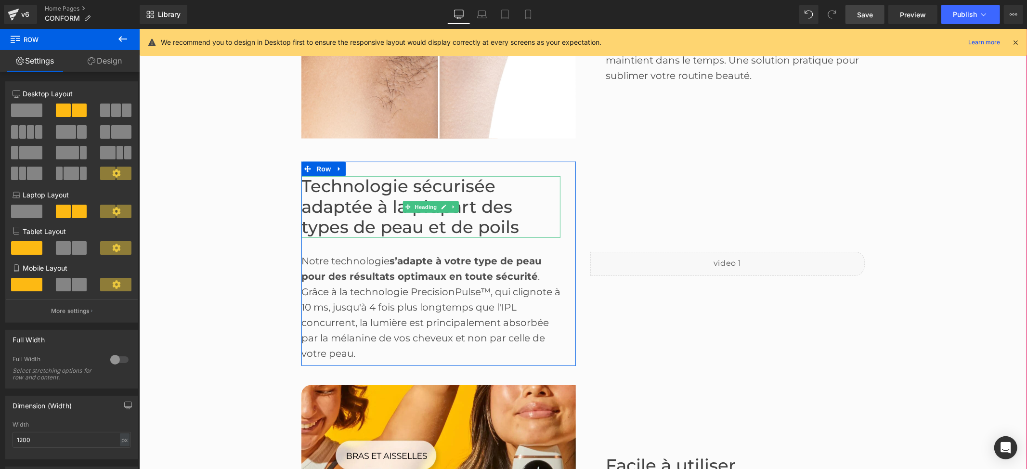
click at [392, 211] on font "Technologie sécurisée adaptée à la plupart des types de peau et de poils" at bounding box center [410, 206] width 218 height 62
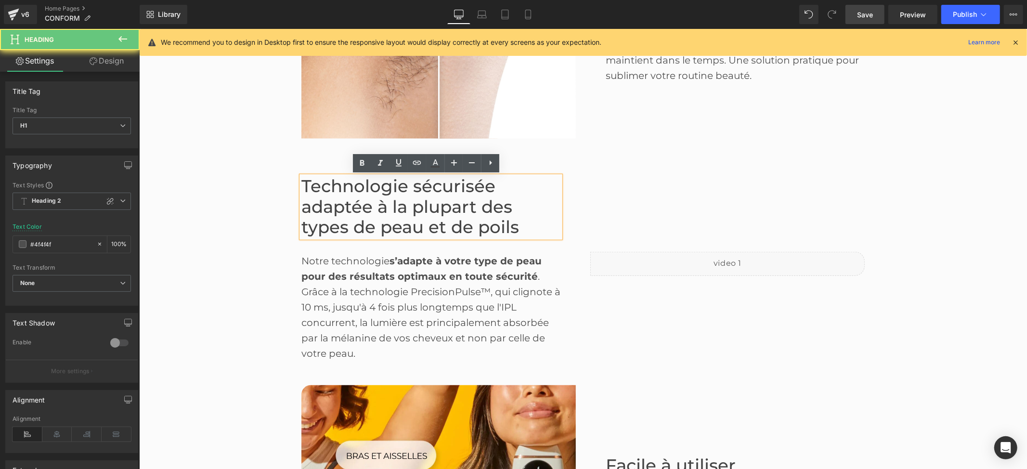
click at [349, 190] on font "Technologie sécurisée adaptée à la plupart des types de peau et de poils" at bounding box center [410, 206] width 218 height 62
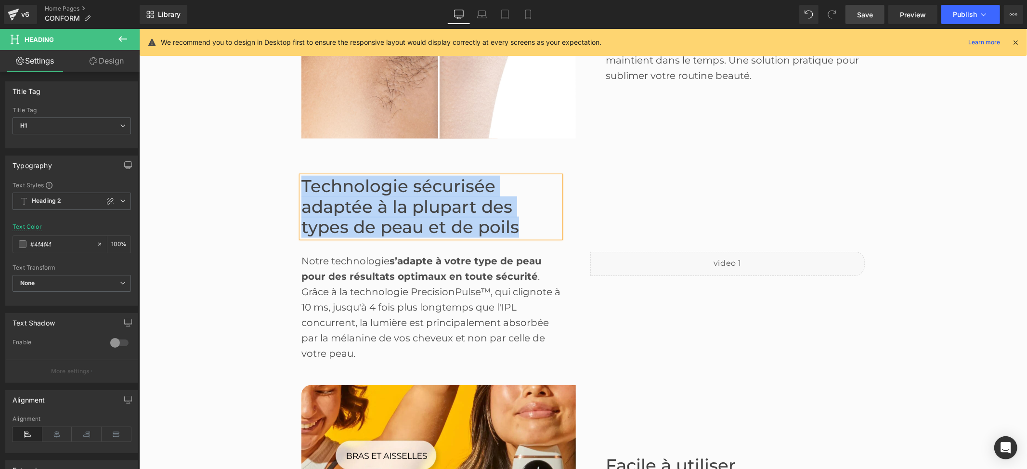
copy font "Technologie sécurisée adaptée à la plupart des types de peau et de poils"
paste div
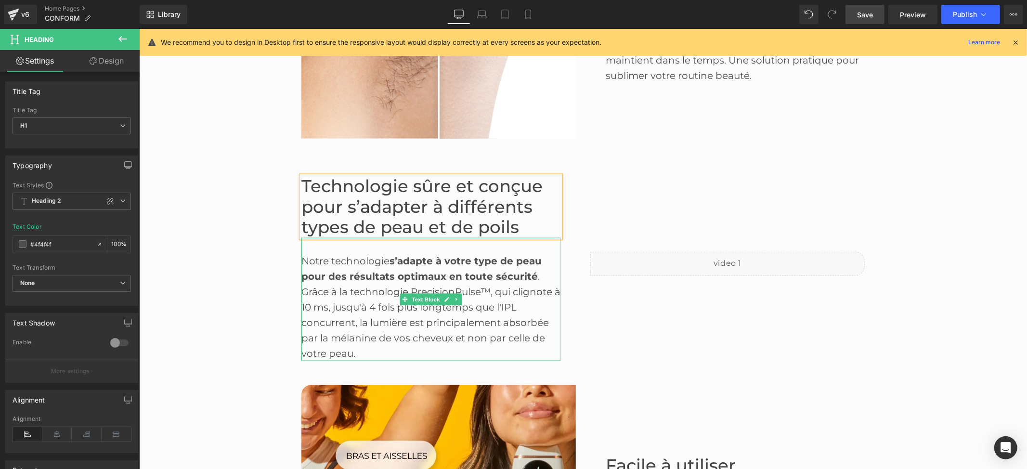
click at [319, 281] on strong "s’adapte à votre type de peau pour des résultats optimaux en toute sécurité" at bounding box center [421, 268] width 240 height 27
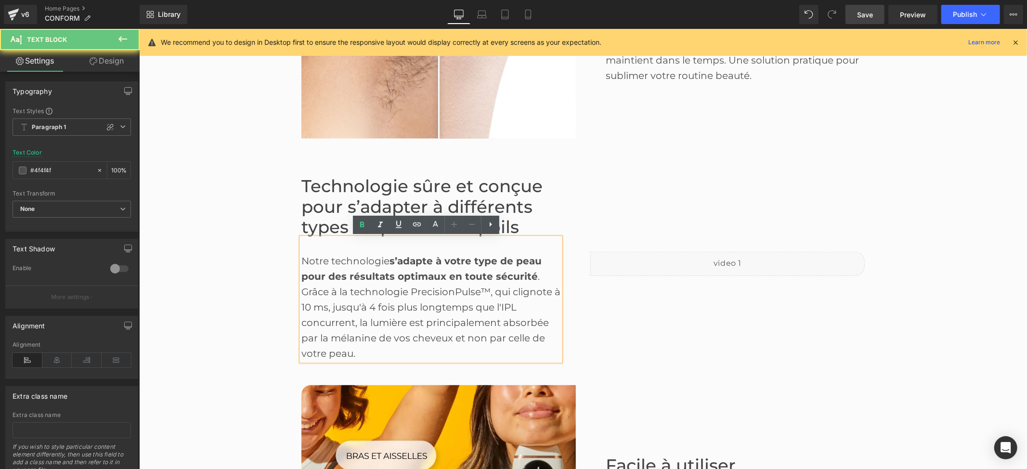
click at [324, 297] on div "Notre technologie s’adapte à votre type de peau pour des résultats optimaux en …" at bounding box center [430, 298] width 259 height 123
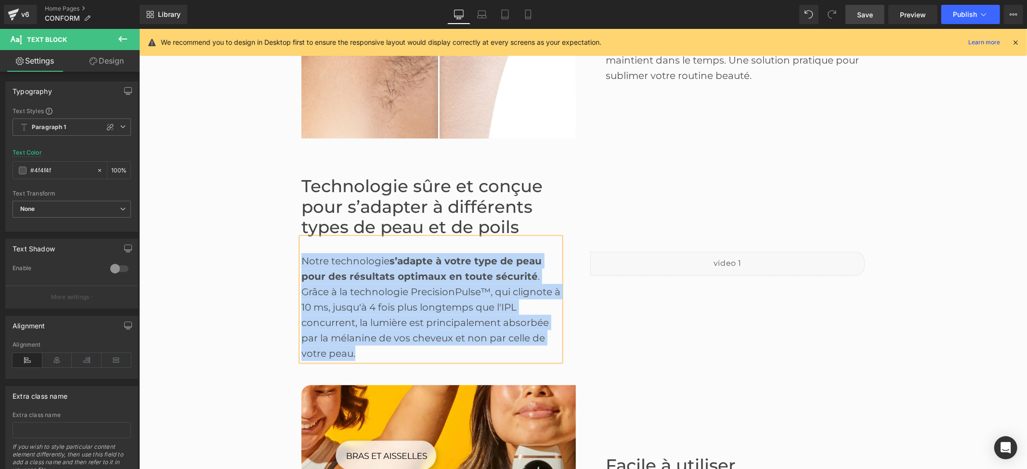
copy div "Notre technologie s’adapte à votre type de peau pour des résultats optimaux en …"
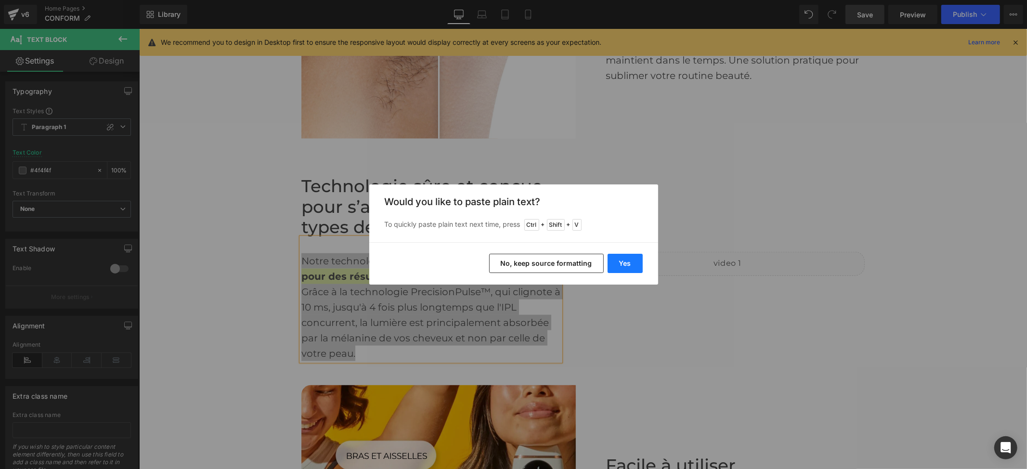
click at [629, 259] on button "Yes" at bounding box center [625, 263] width 35 height 19
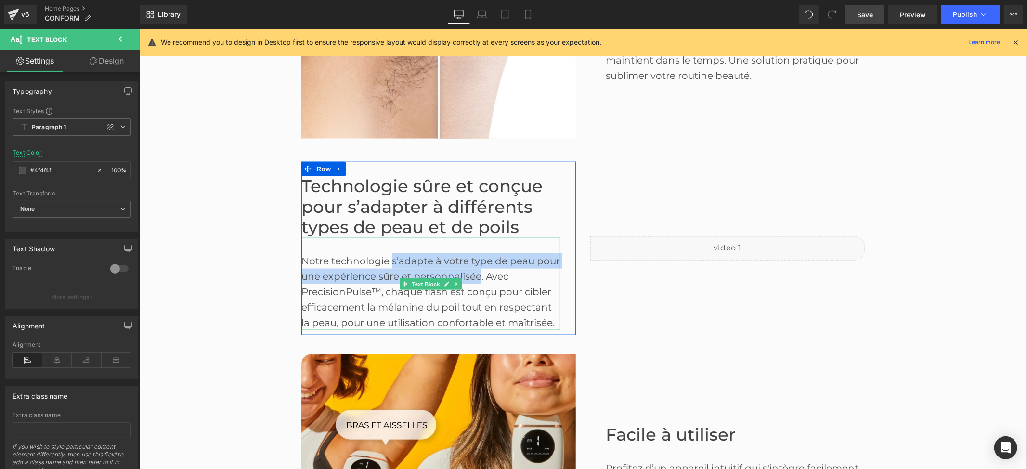
drag, startPoint x: 386, startPoint y: 260, endPoint x: 476, endPoint y: 273, distance: 91.5
click at [476, 273] on div "Notre technologie s’adapte à votre type de peau pour une expérience sûre et per…" at bounding box center [430, 283] width 259 height 92
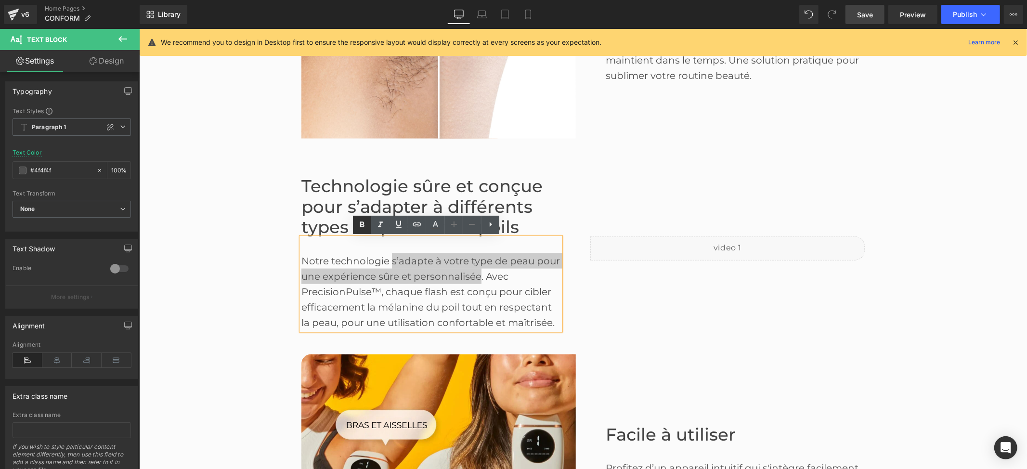
click at [365, 227] on icon at bounding box center [362, 225] width 12 height 12
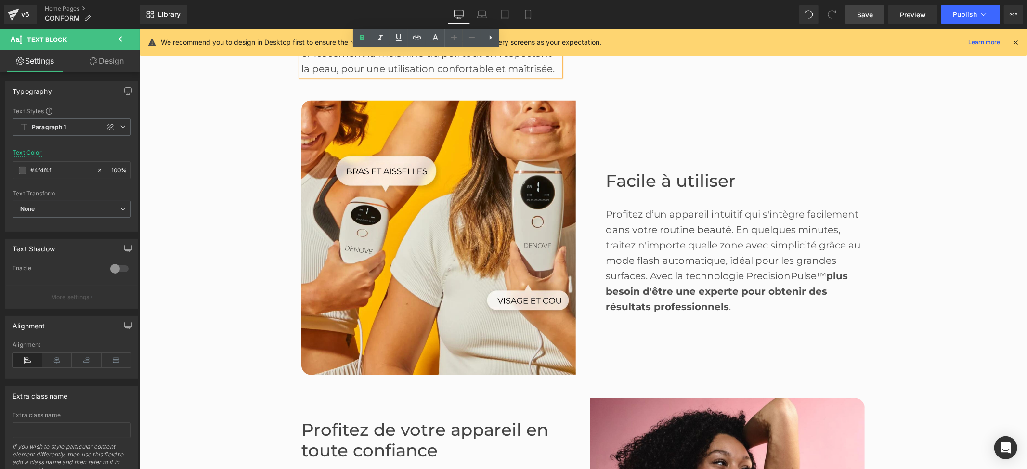
scroll to position [1159, 0]
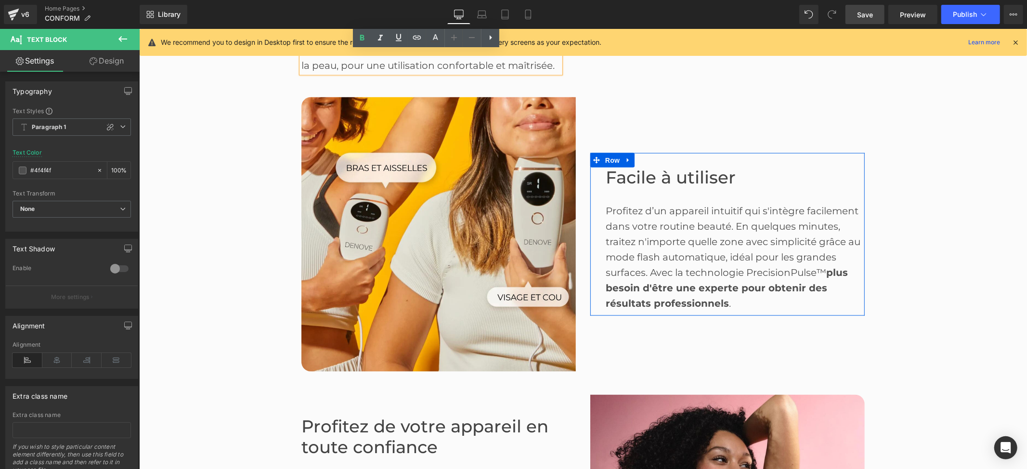
click at [680, 183] on font "Facile à utiliser" at bounding box center [670, 177] width 130 height 21
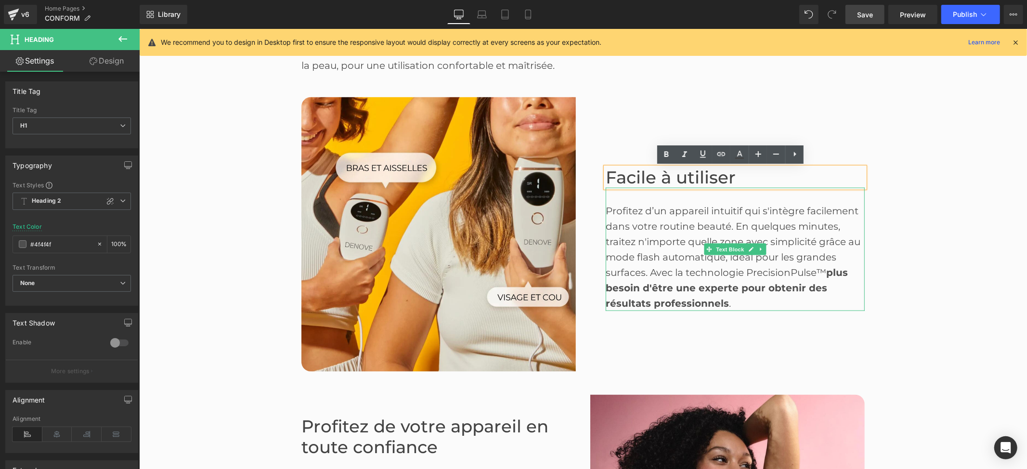
click at [651, 241] on div "Profitez d’un appareil intuitif qui s'intègre facilement dans votre routine bea…" at bounding box center [734, 257] width 259 height 108
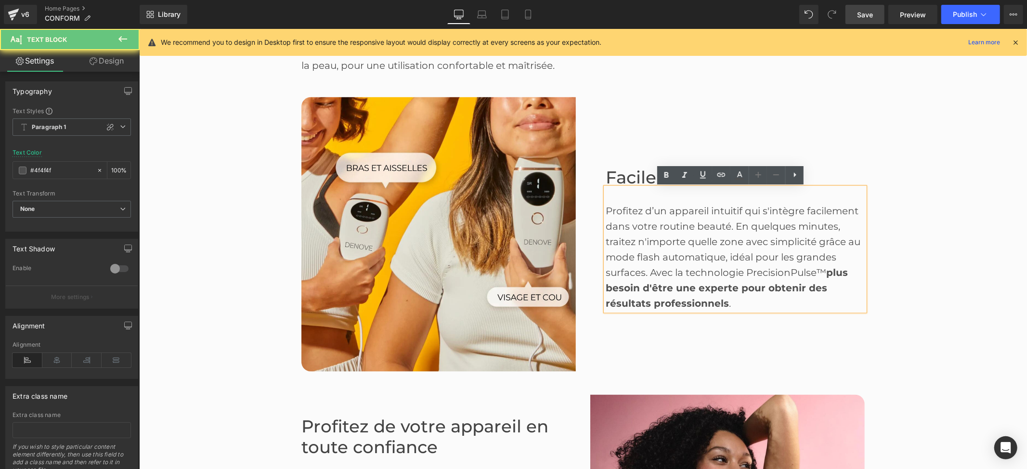
click at [665, 243] on div "Profitez d’un appareil intuitif qui s'intègre facilement dans votre routine bea…" at bounding box center [734, 257] width 259 height 108
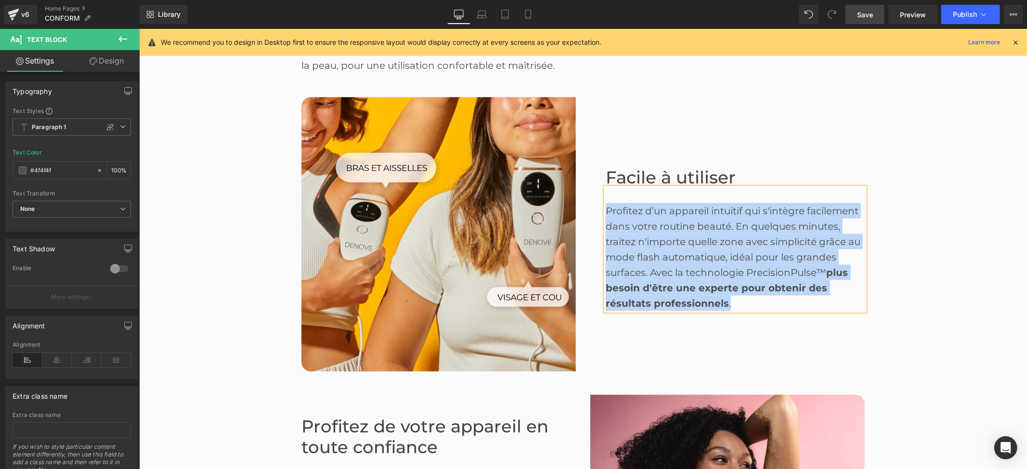
copy div "Profitez d’un appareil intuitif qui s'intègre facilement dans votre routine bea…"
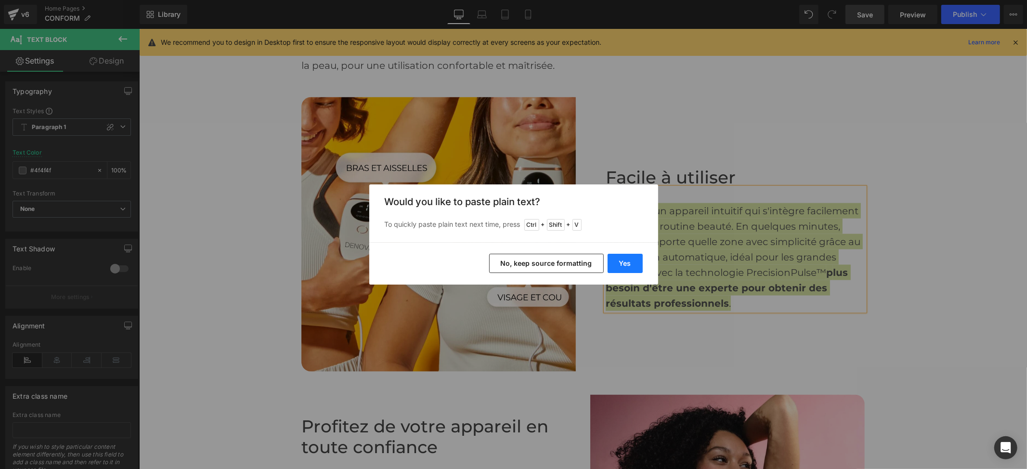
click at [617, 268] on button "Yes" at bounding box center [625, 263] width 35 height 19
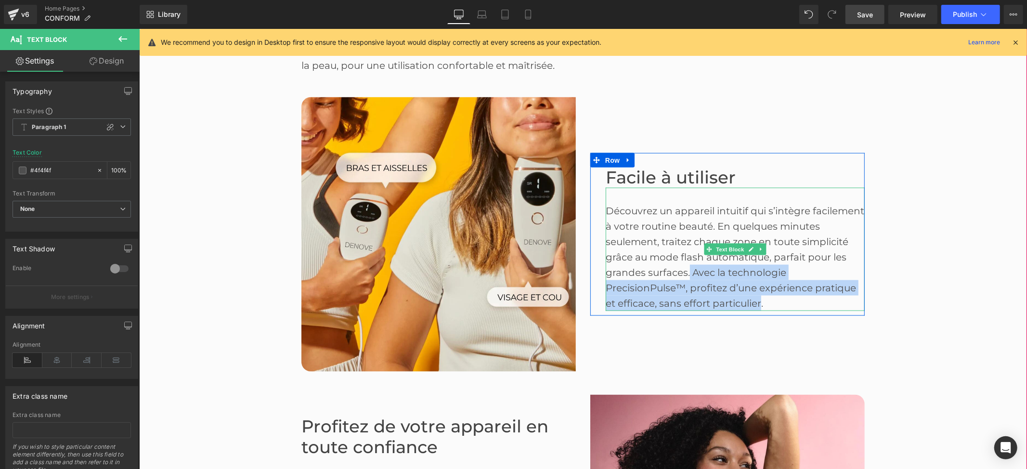
drag, startPoint x: 684, startPoint y: 271, endPoint x: 750, endPoint y: 294, distance: 69.9
click at [755, 301] on div "Découvrez un appareil intuitif qui s’intègre facilement à votre routine beauté.…" at bounding box center [734, 257] width 259 height 108
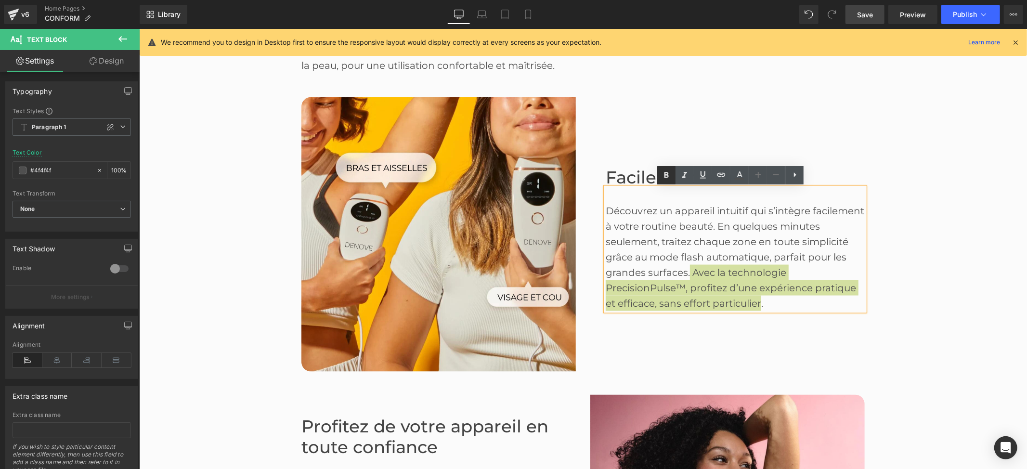
click at [659, 169] on link at bounding box center [666, 175] width 18 height 18
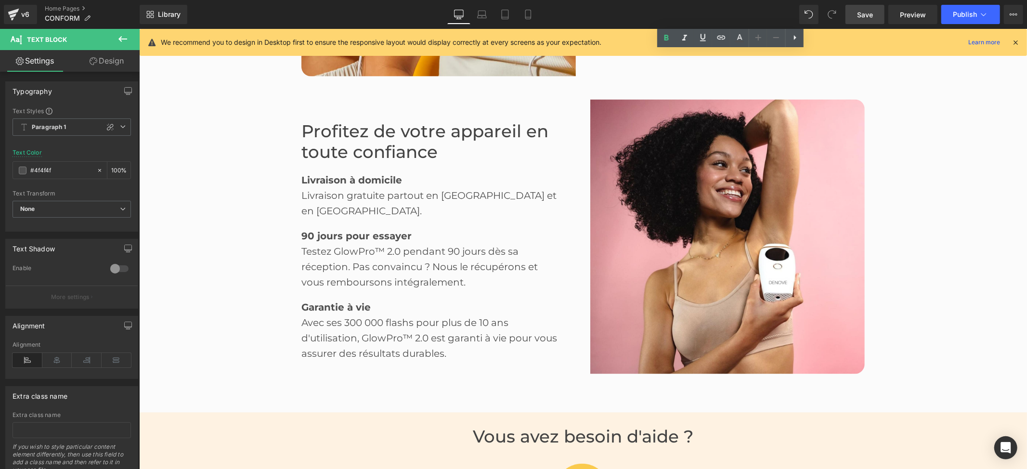
scroll to position [1480, 0]
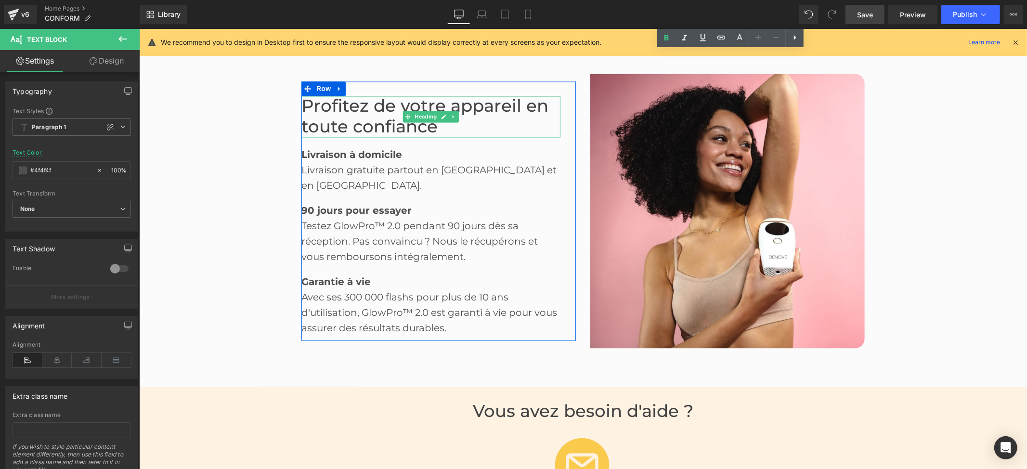
click at [356, 130] on font "Profitez de votre appareil en toute confiance" at bounding box center [424, 115] width 247 height 41
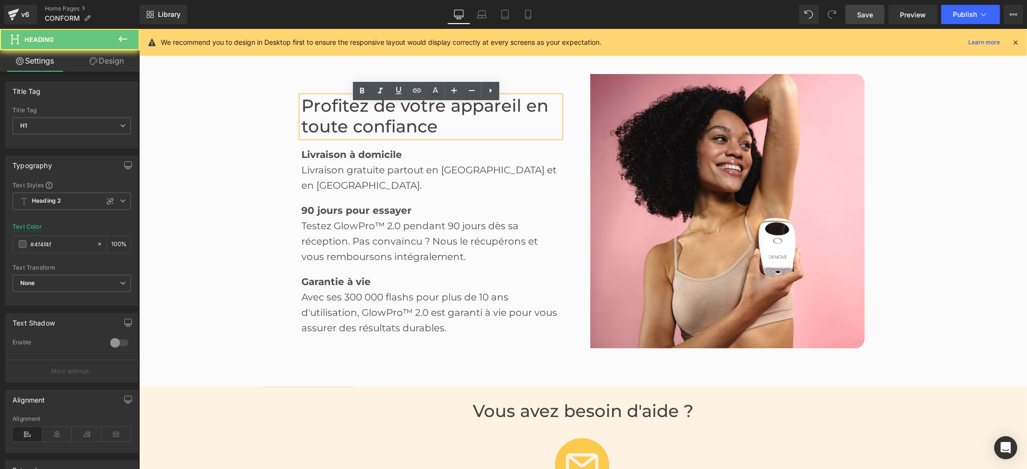
click at [355, 135] on font "Profitez de votre appareil en toute confiance" at bounding box center [424, 115] width 247 height 41
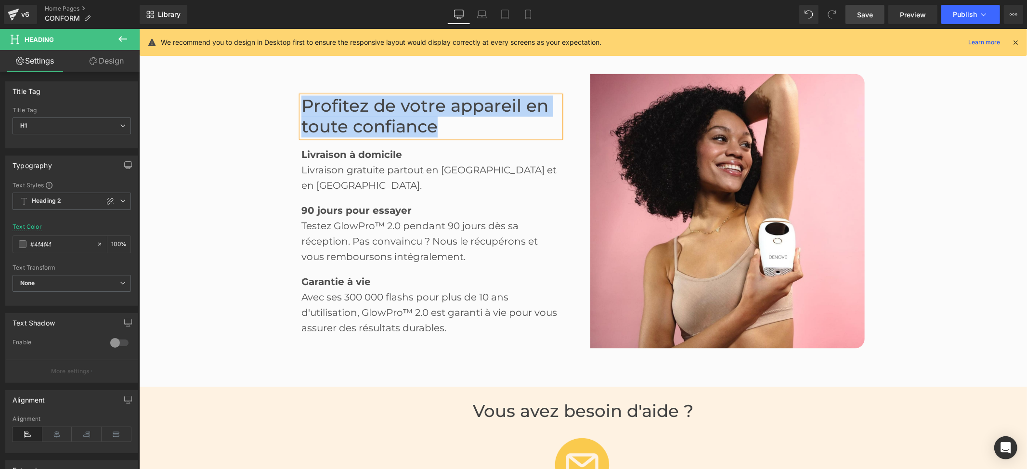
paste div
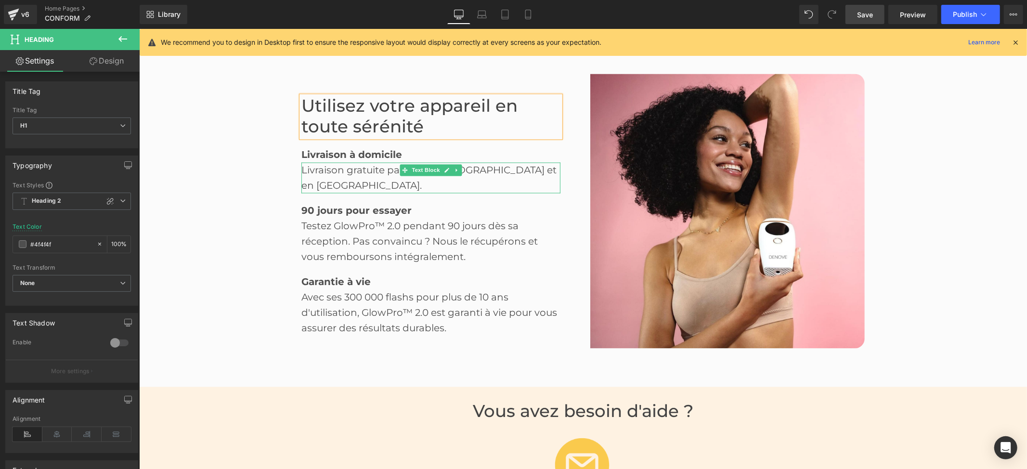
click at [336, 180] on div "Livraison gratuite partout en [GEOGRAPHIC_DATA] et en [GEOGRAPHIC_DATA]." at bounding box center [430, 177] width 259 height 31
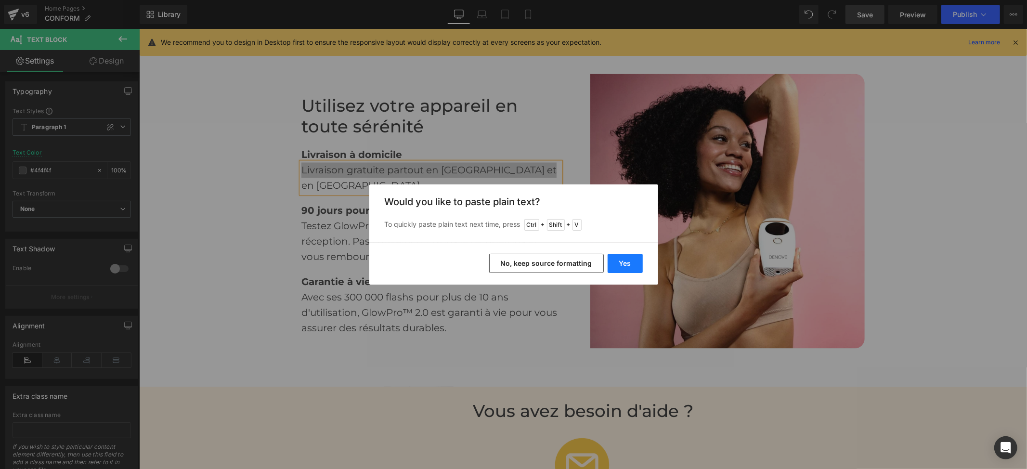
click at [619, 267] on button "Yes" at bounding box center [625, 263] width 35 height 19
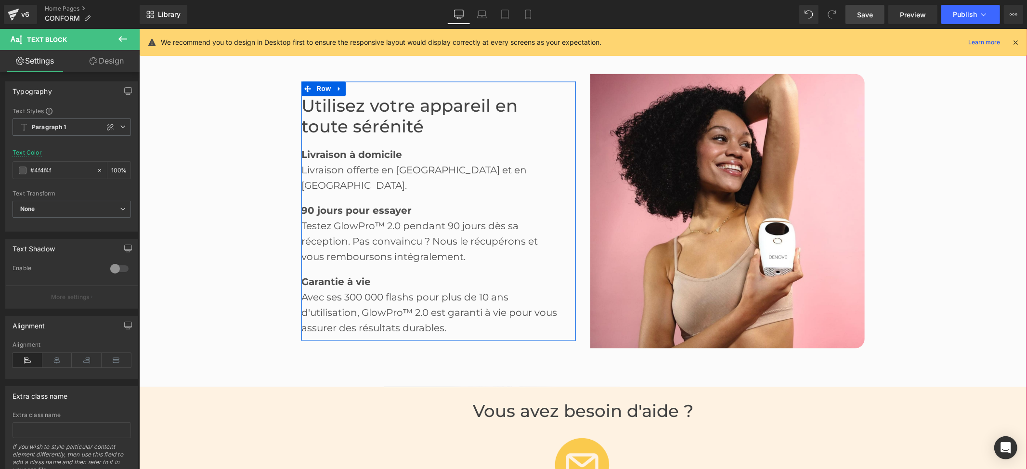
click at [352, 205] on strong "90 jours pour essayer" at bounding box center [356, 211] width 110 height 12
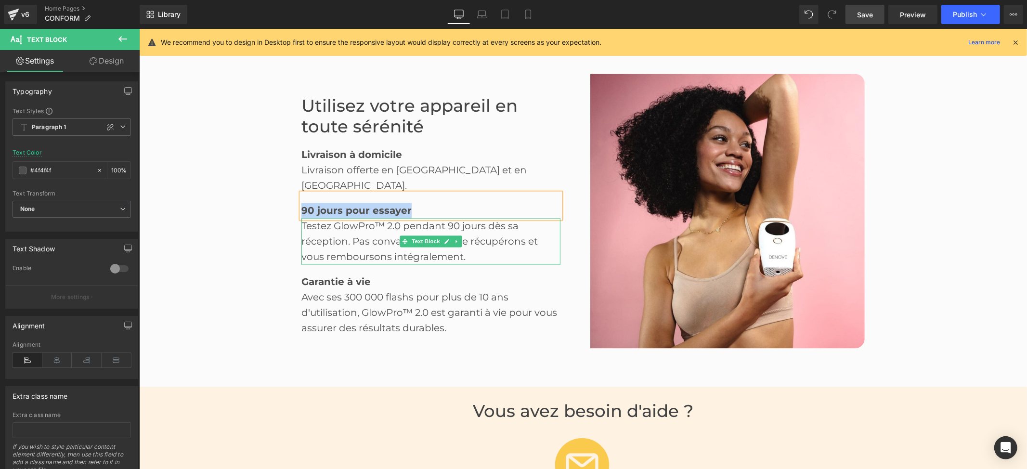
click at [331, 234] on div "Testez GlowPro™ 2.0 pendant 90 jours dès sa réception. Pas convaincu ? Nous le …" at bounding box center [430, 241] width 259 height 46
click at [332, 230] on div "Testez GlowPro™ 2.0 pendant 90 jours dès sa réception. Pas convaincu ? Nous le …" at bounding box center [430, 241] width 259 height 46
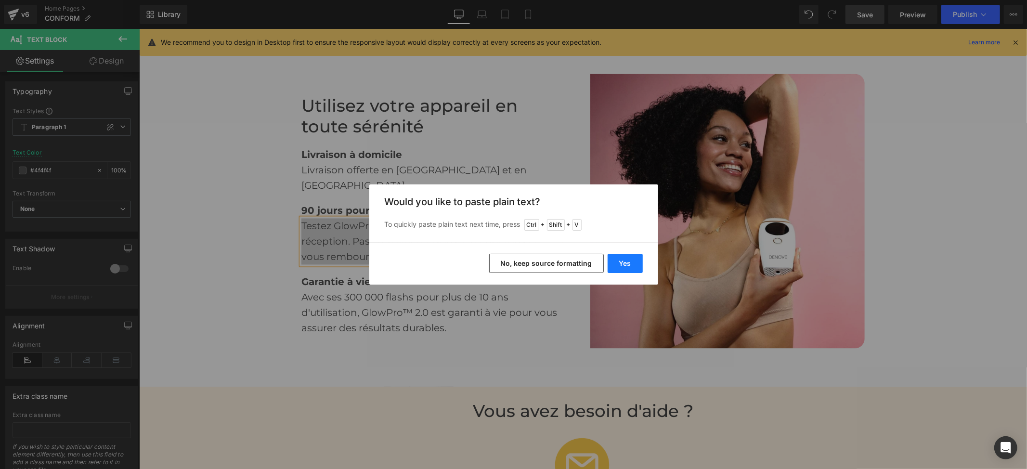
click at [612, 262] on button "Yes" at bounding box center [625, 263] width 35 height 19
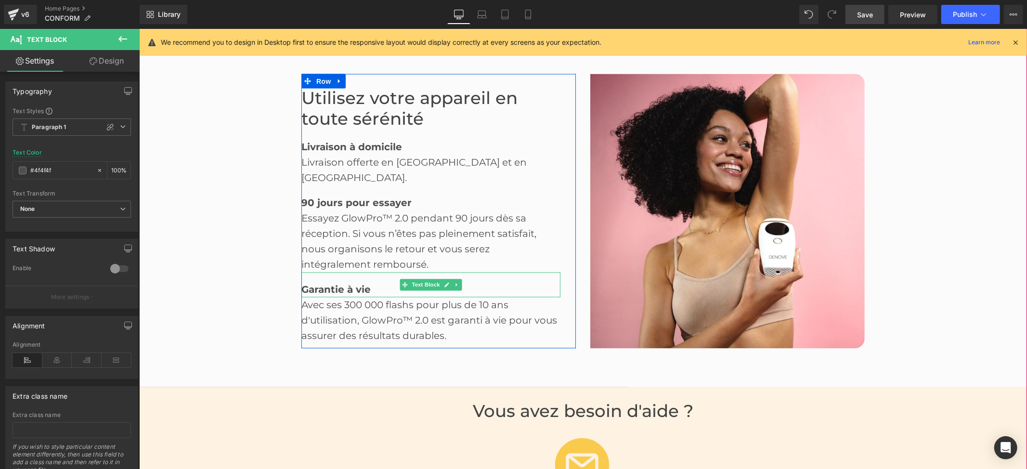
click at [337, 284] on strong "Garantie à vie" at bounding box center [335, 290] width 69 height 12
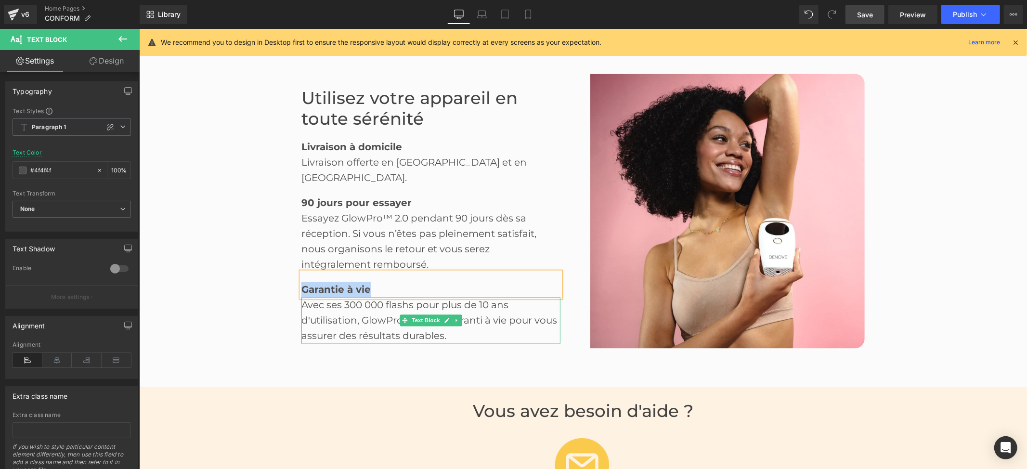
click at [353, 313] on div "Avec ses 300 000 flashs pour plus de 10 ans d'utilisation, GlowPro™ 2.0 est gar…" at bounding box center [430, 320] width 259 height 46
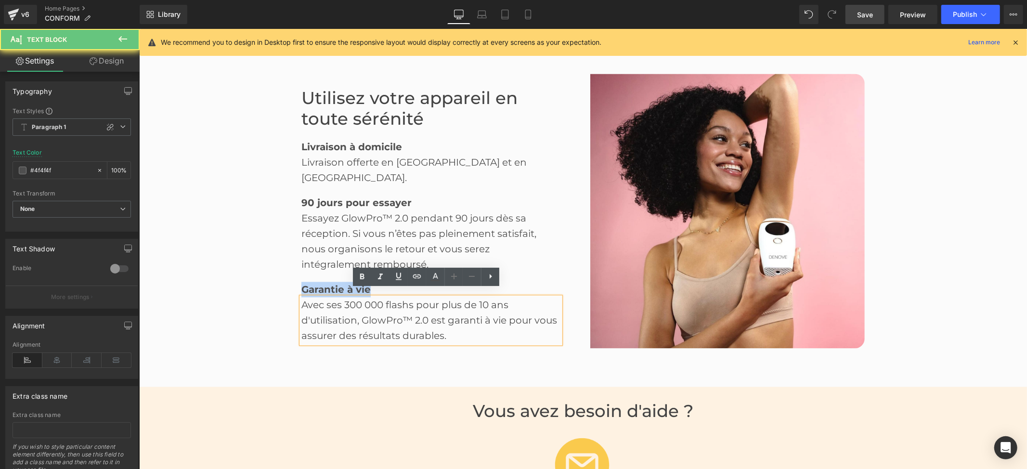
click at [341, 302] on div "Avec ses 300 000 flashs pour plus de 10 ans d'utilisation, GlowPro™ 2.0 est gar…" at bounding box center [430, 320] width 259 height 46
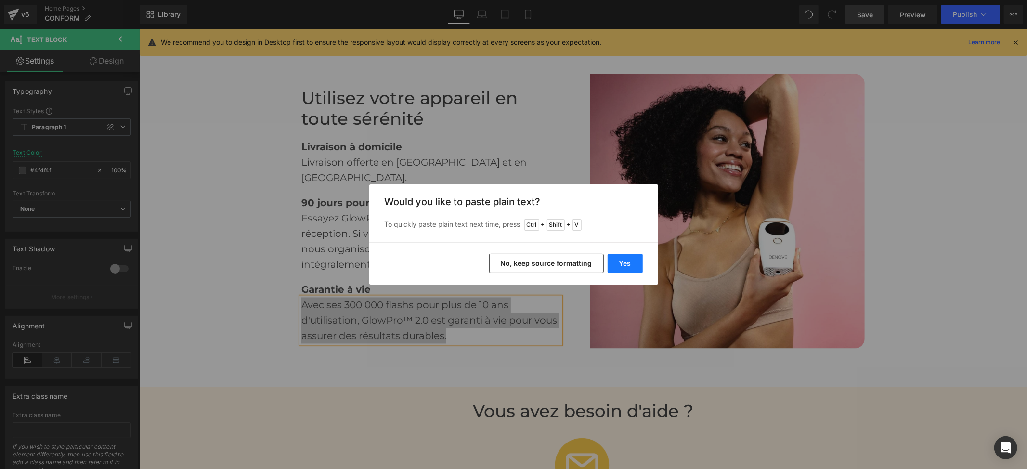
click at [615, 264] on button "Yes" at bounding box center [625, 263] width 35 height 19
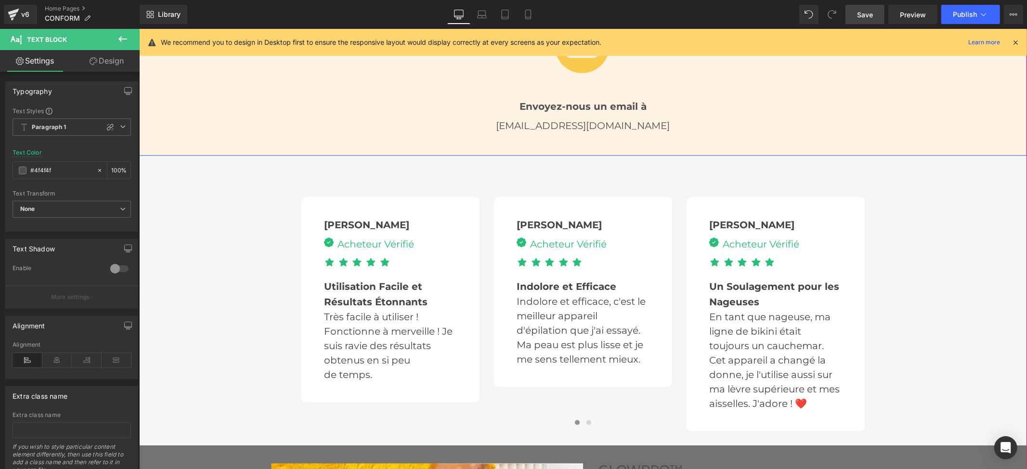
scroll to position [1930, 0]
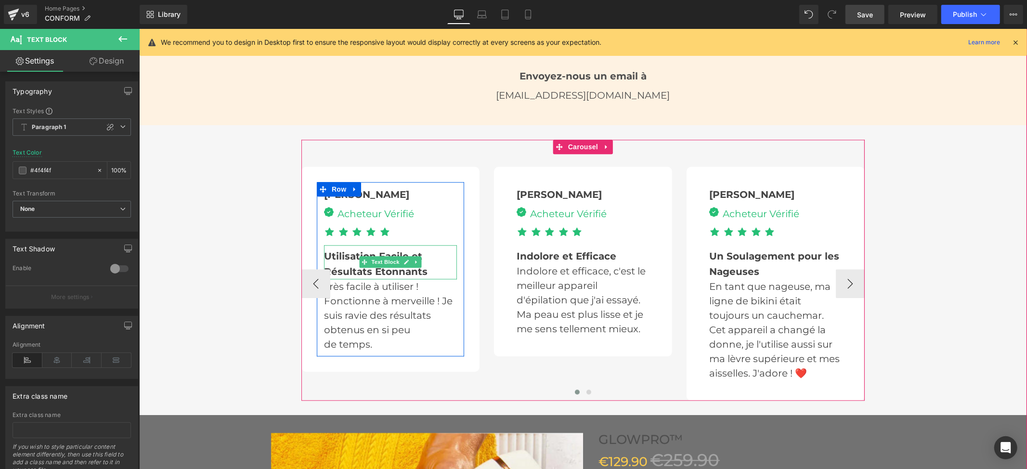
click at [355, 254] on b "Utilisation Facile et" at bounding box center [373, 256] width 98 height 12
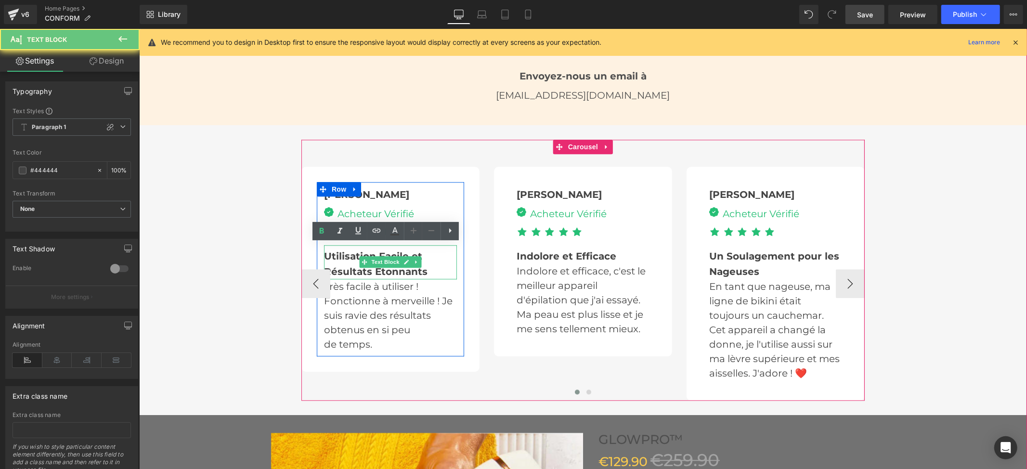
click at [347, 254] on b "Utilisation Facile et" at bounding box center [373, 256] width 98 height 12
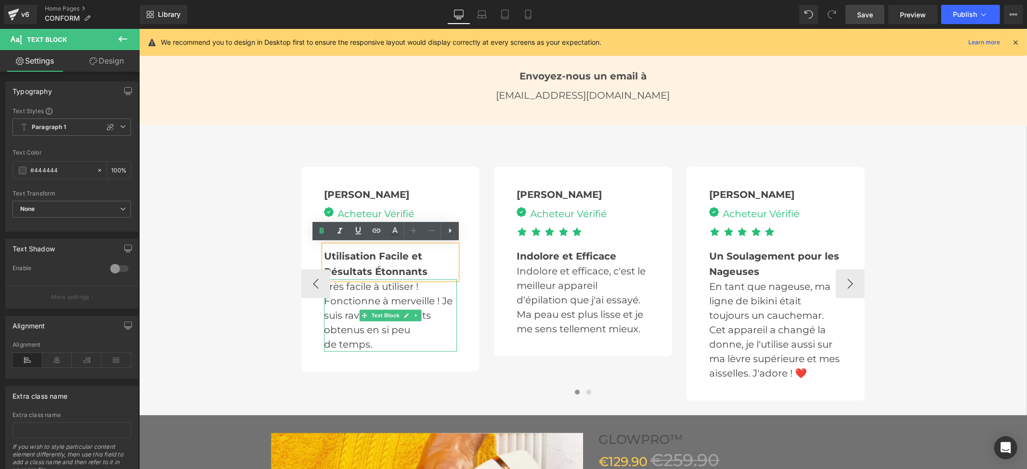
click at [349, 299] on p "Très facile à utiliser ! Fonctionne à merveille ! Je suis ravie des résultats o…" at bounding box center [390, 308] width 133 height 58
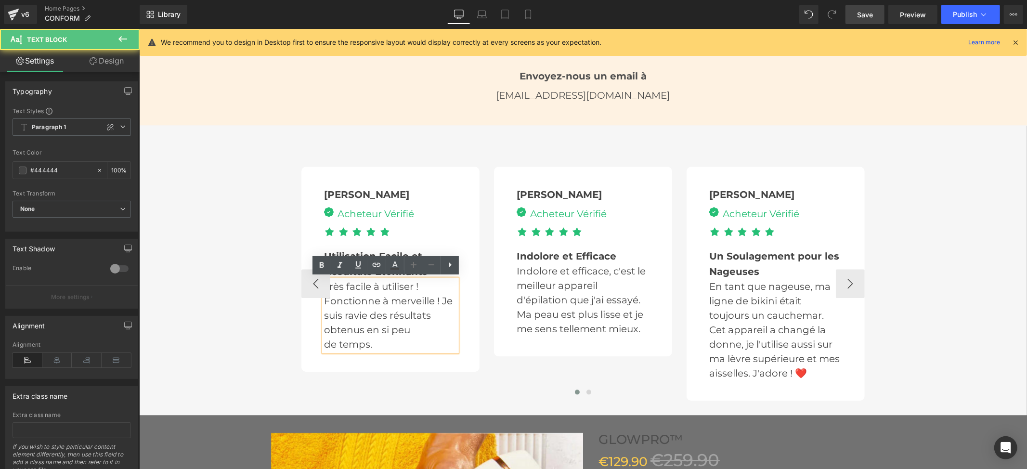
click at [349, 299] on p "Très facile à utiliser ! Fonctionne à merveille ! Je suis ravie des résultats o…" at bounding box center [390, 308] width 133 height 58
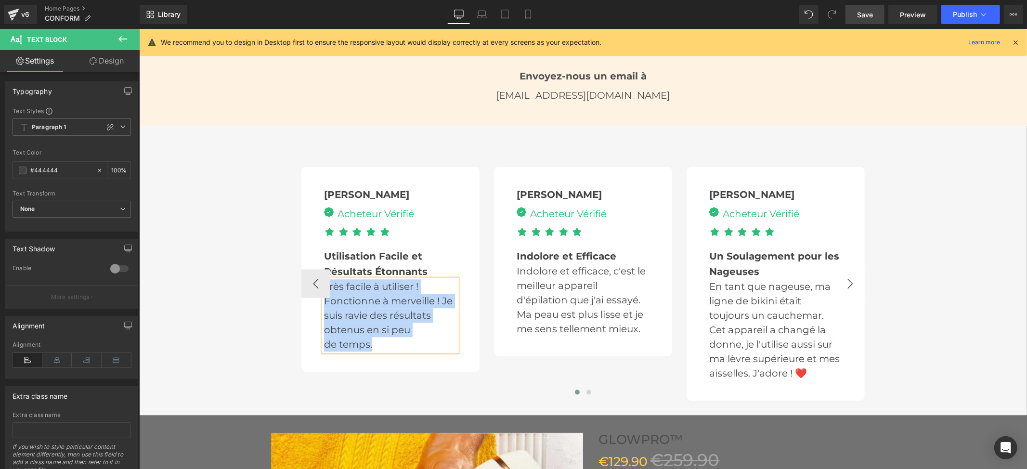
click at [854, 286] on button "›" at bounding box center [849, 283] width 29 height 29
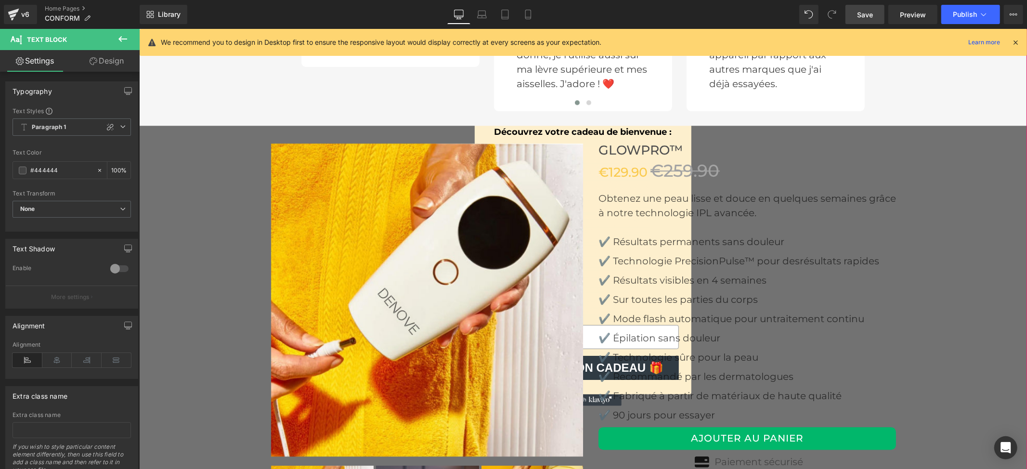
scroll to position [2187, 0]
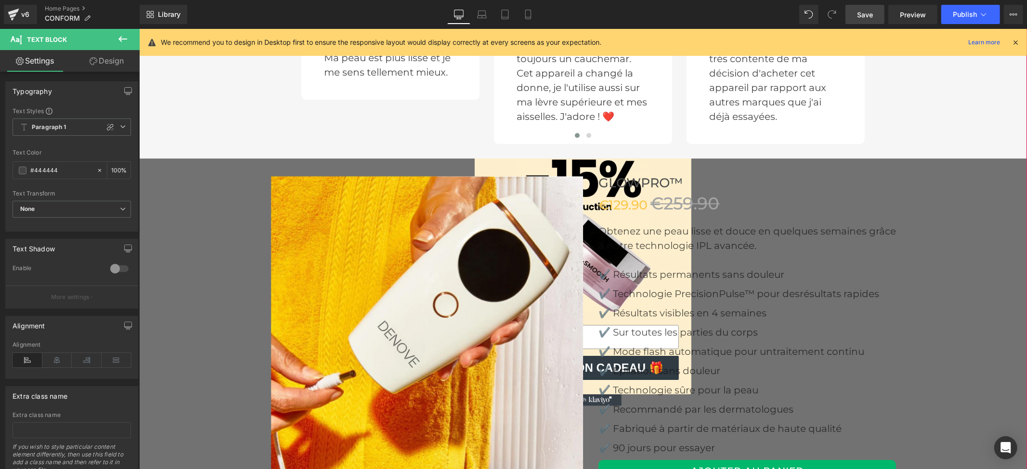
click at [797, 258] on div "GlowPro™ (P) Title €129.90 €259.90 (P) Price Obtenez une peau lisse et douce en…" at bounding box center [747, 388] width 298 height 441
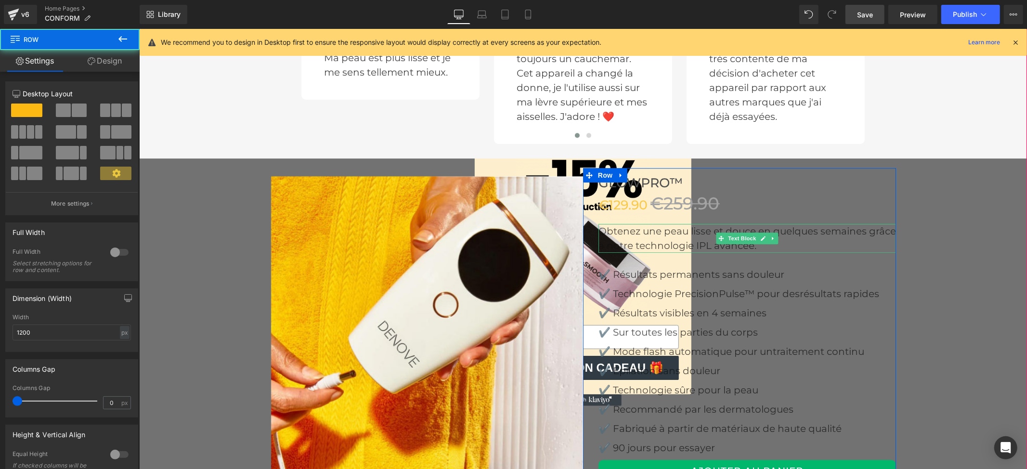
click at [736, 226] on p "Obtenez une peau lisse et douce en quelques semaines grâce à notre technologie …" at bounding box center [747, 237] width 298 height 29
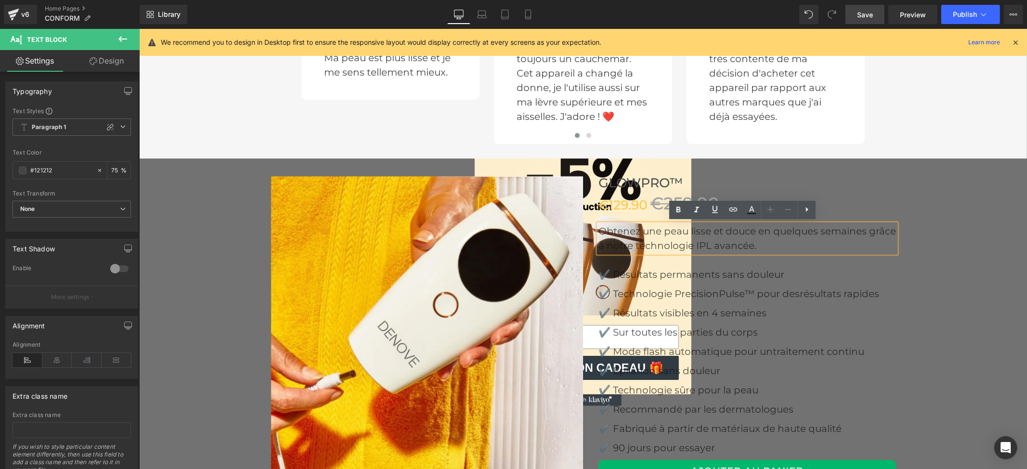
click at [763, 239] on p "Obtenez une peau lisse et douce en quelques semaines grâce à notre technologie …" at bounding box center [747, 237] width 298 height 29
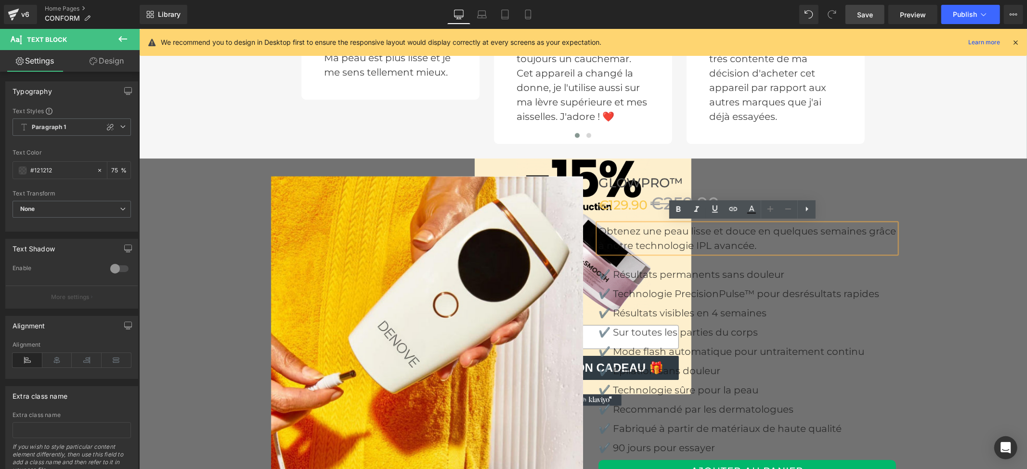
scroll to position [2251, 0]
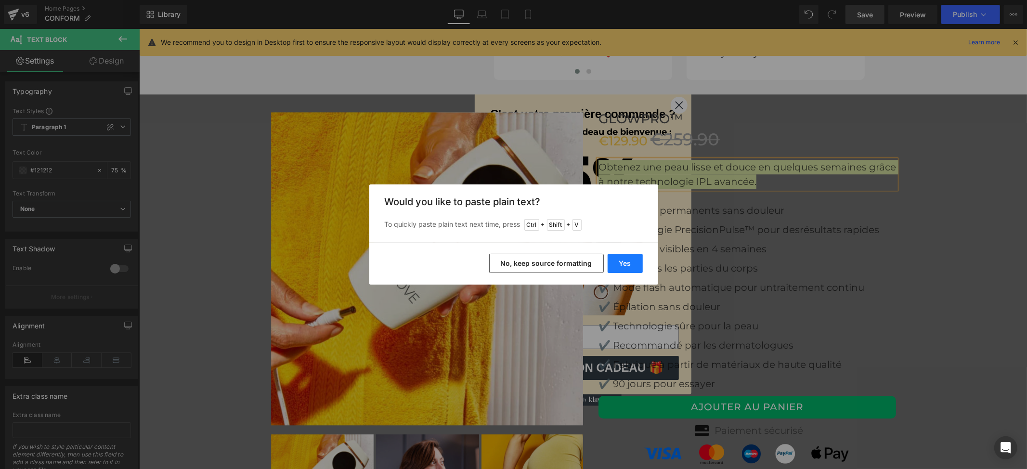
click at [618, 264] on button "Yes" at bounding box center [625, 263] width 35 height 19
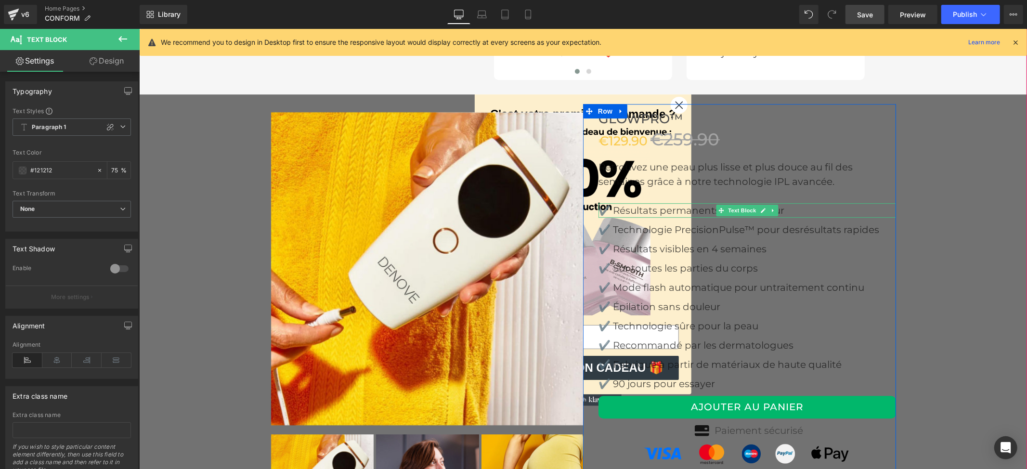
click at [695, 211] on p "✔️ Résultats permanents sans douleur" at bounding box center [747, 210] width 298 height 14
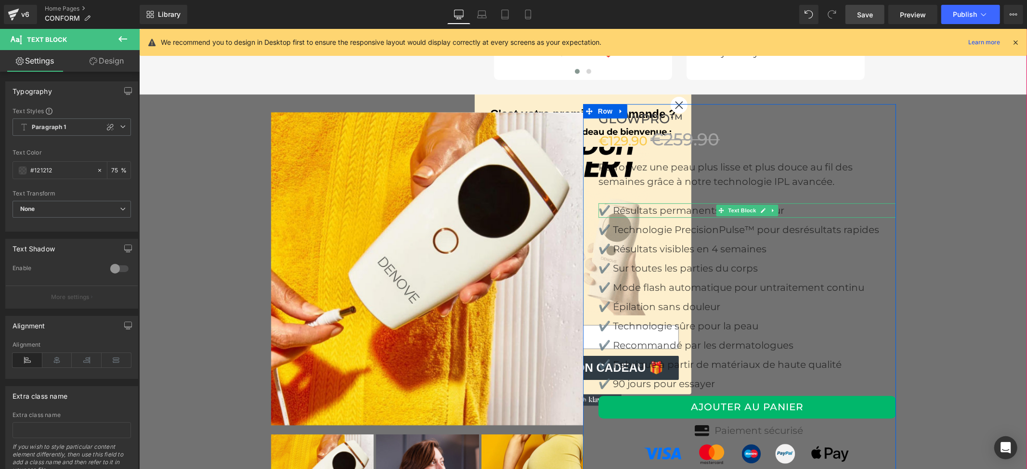
click at [695, 211] on p "✔️ Résultats permanents sans douleur" at bounding box center [747, 210] width 298 height 14
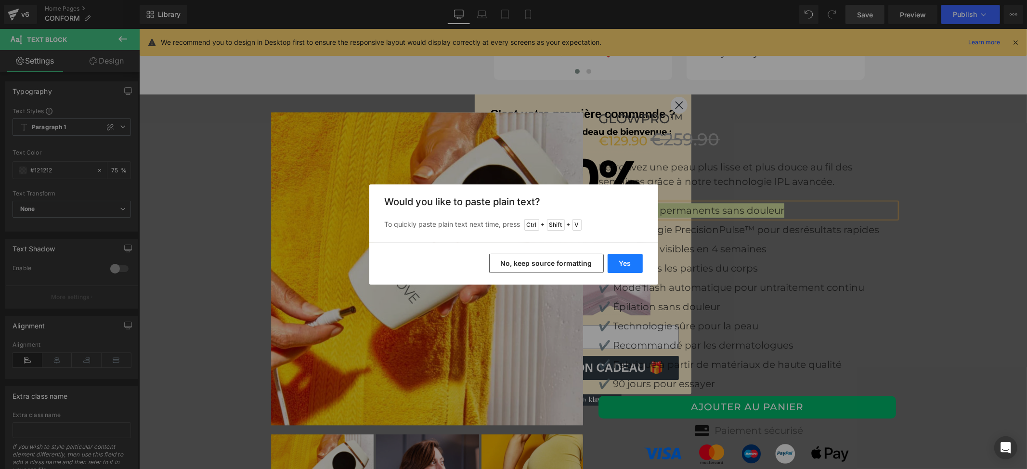
click at [630, 263] on button "Yes" at bounding box center [625, 263] width 35 height 19
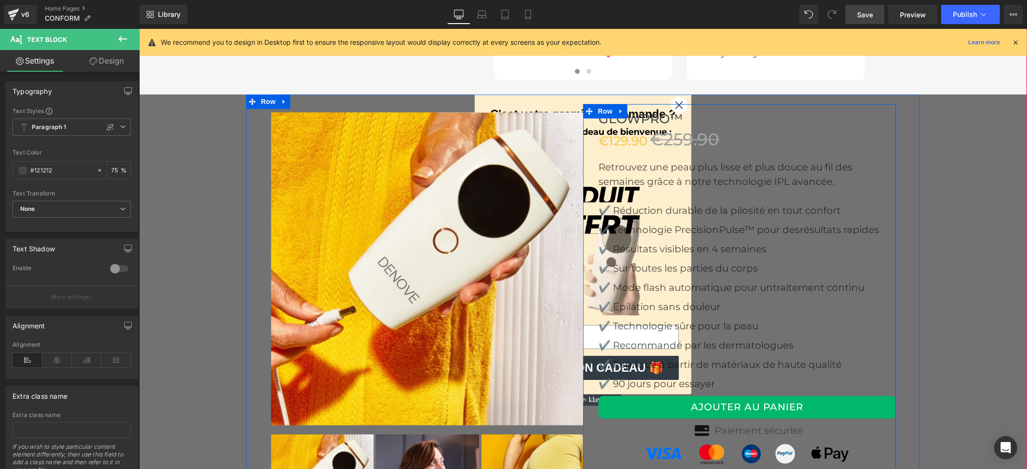
click at [776, 246] on p "✔️ Résultats visibles en 4 semaines" at bounding box center [747, 248] width 298 height 14
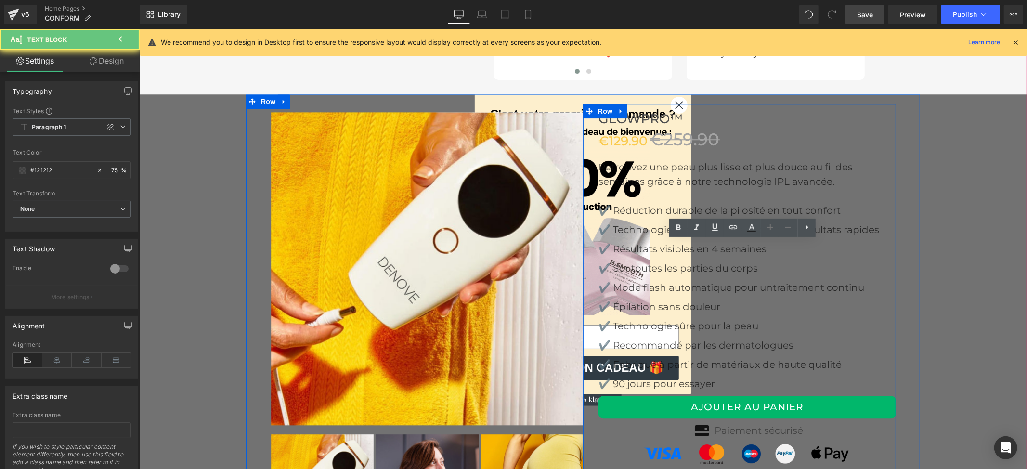
click at [803, 241] on p "✔️ Résultats visibles en 4 semaines" at bounding box center [747, 248] width 298 height 14
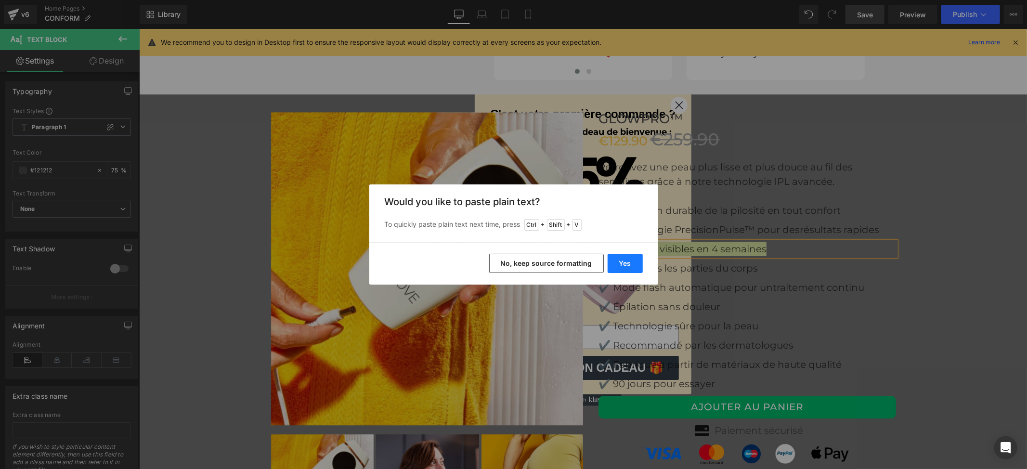
click at [634, 265] on button "Yes" at bounding box center [625, 263] width 35 height 19
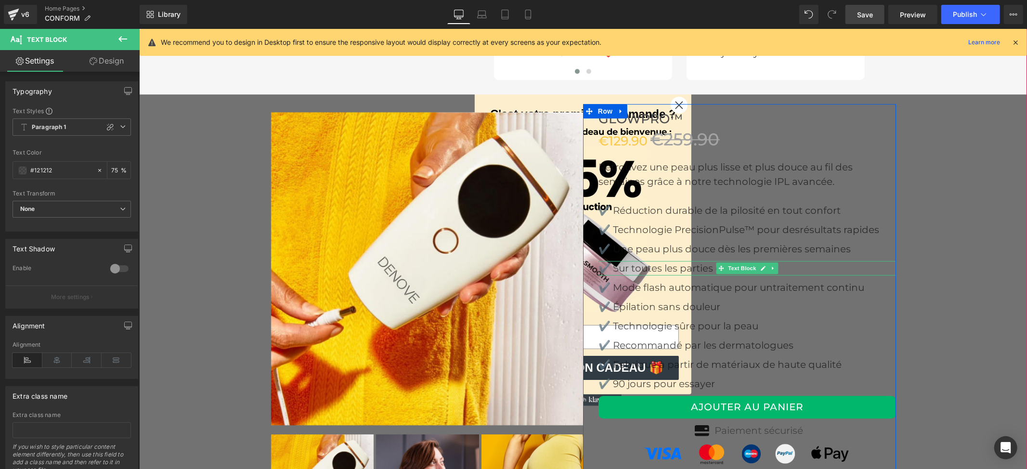
click at [671, 270] on p "✔️ Sur toutes les parties du corps" at bounding box center [747, 267] width 298 height 14
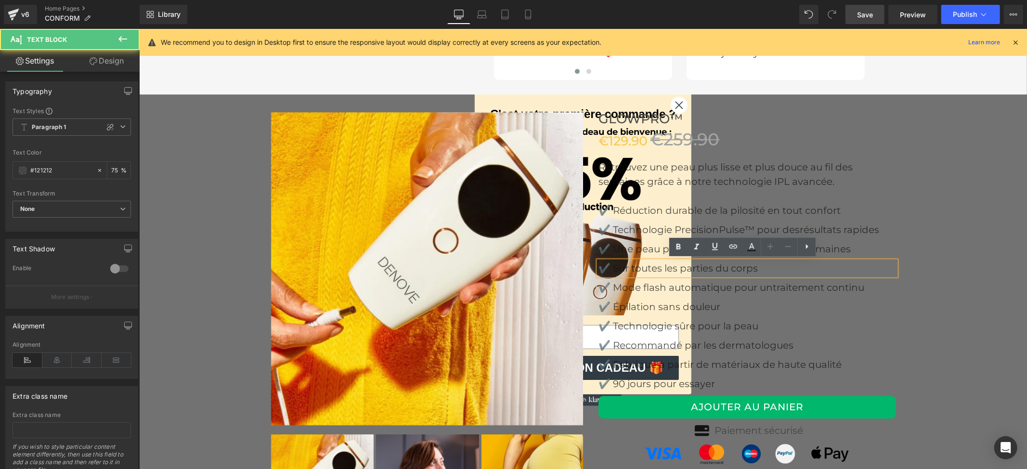
click at [673, 266] on p "✔️ Sur toutes les parties du corps" at bounding box center [747, 267] width 298 height 14
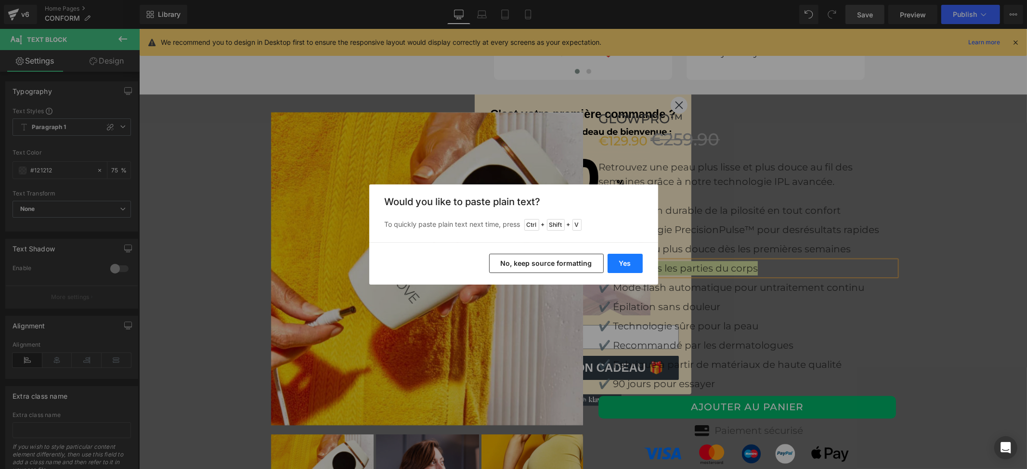
click at [619, 258] on button "Yes" at bounding box center [625, 263] width 35 height 19
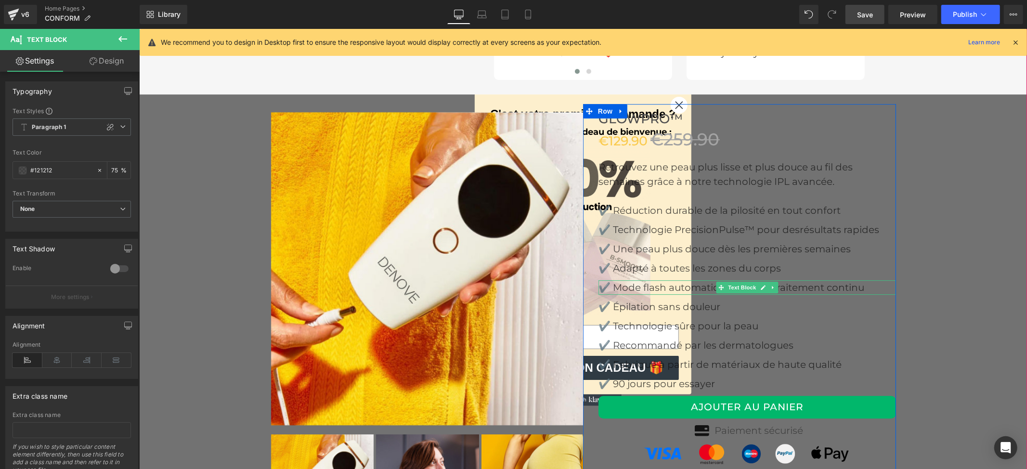
click at [806, 285] on span "traitement continu" at bounding box center [817, 287] width 91 height 12
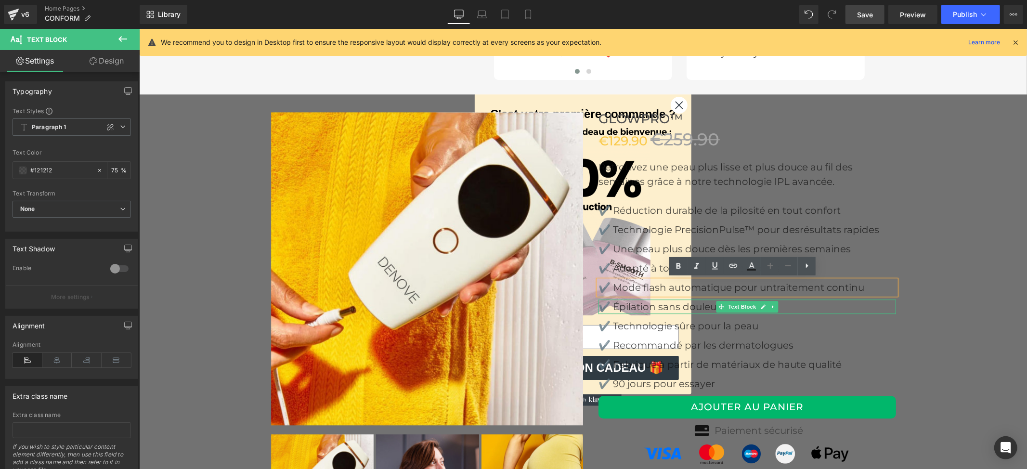
click at [790, 306] on p "✔️ Épilation sans douleur" at bounding box center [747, 306] width 298 height 14
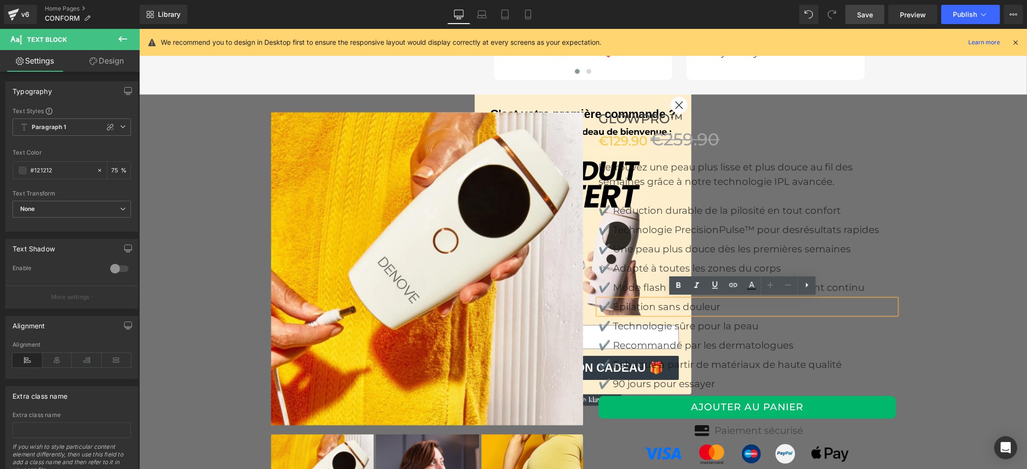
click at [652, 305] on p "✔️ Épilation sans douleur" at bounding box center [747, 306] width 298 height 14
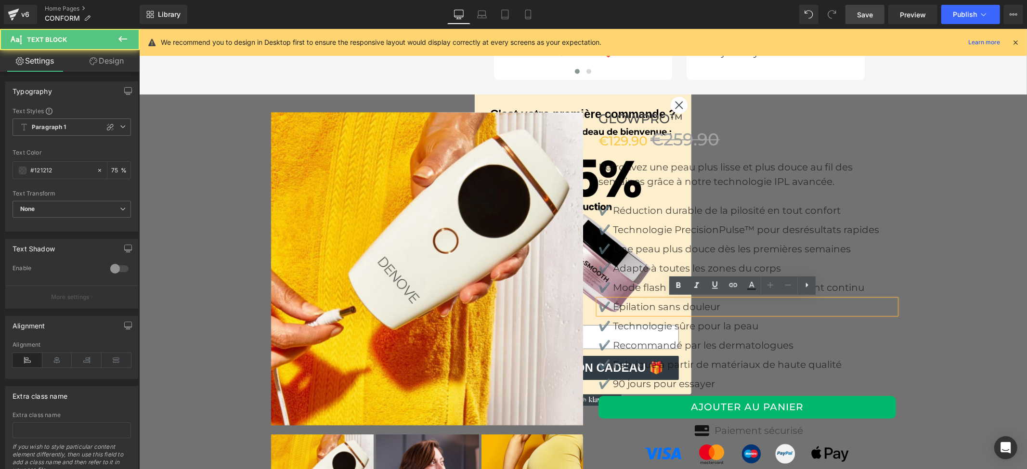
click at [659, 304] on p "✔️ Épilation sans douleur" at bounding box center [747, 306] width 298 height 14
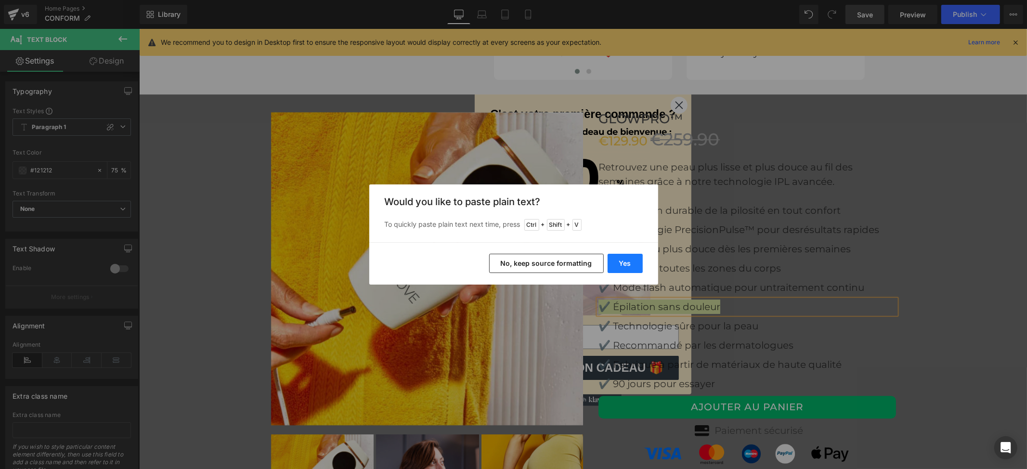
drag, startPoint x: 617, startPoint y: 260, endPoint x: 479, endPoint y: 233, distance: 140.9
click at [617, 260] on button "Yes" at bounding box center [625, 263] width 35 height 19
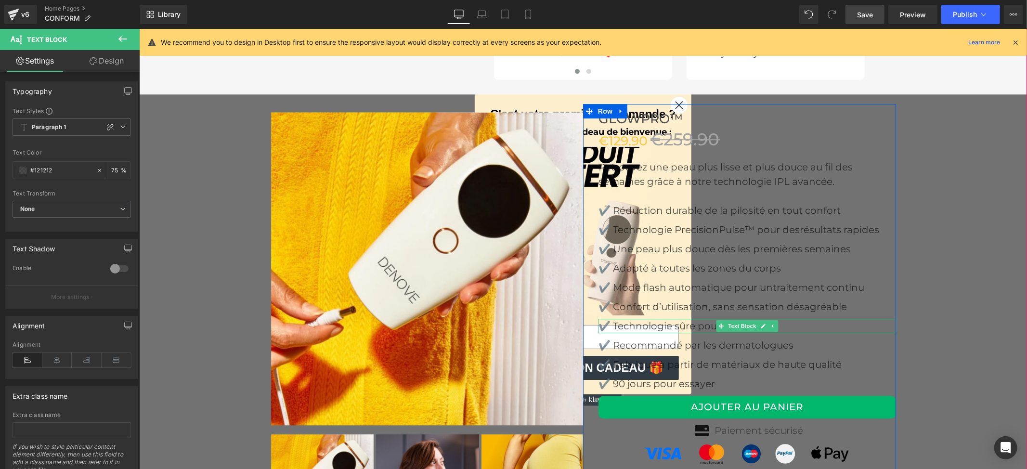
click at [736, 322] on span "Text Block" at bounding box center [742, 326] width 32 height 12
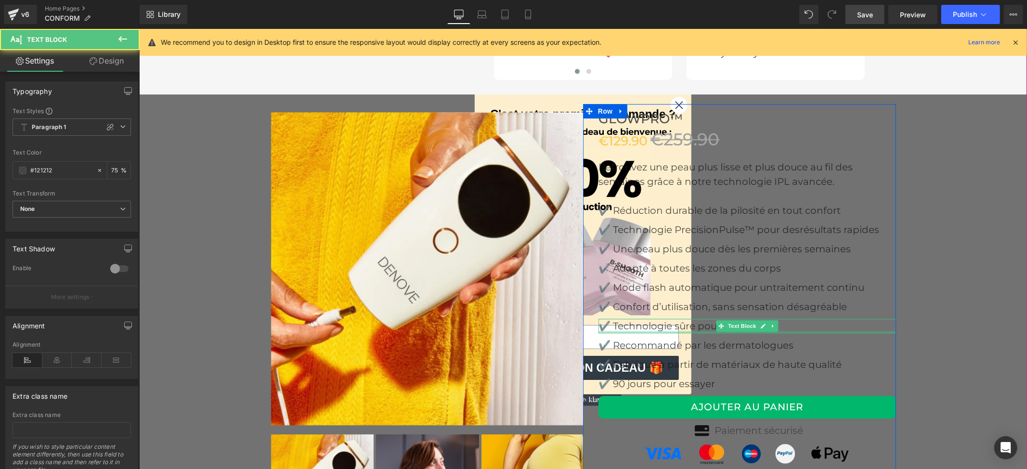
click at [693, 327] on p "✔️ Technologie sûre pour la peau" at bounding box center [747, 325] width 298 height 14
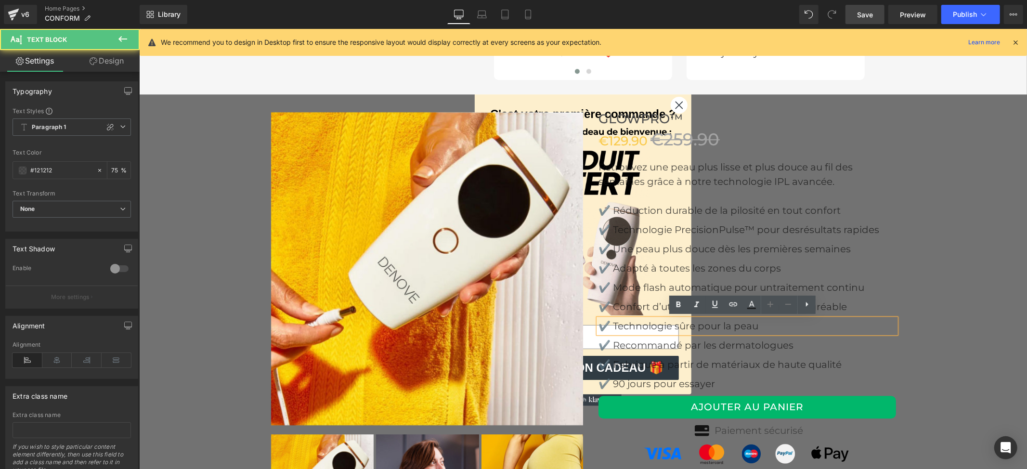
click at [693, 325] on p "✔️ Technologie sûre pour la peau" at bounding box center [747, 325] width 298 height 14
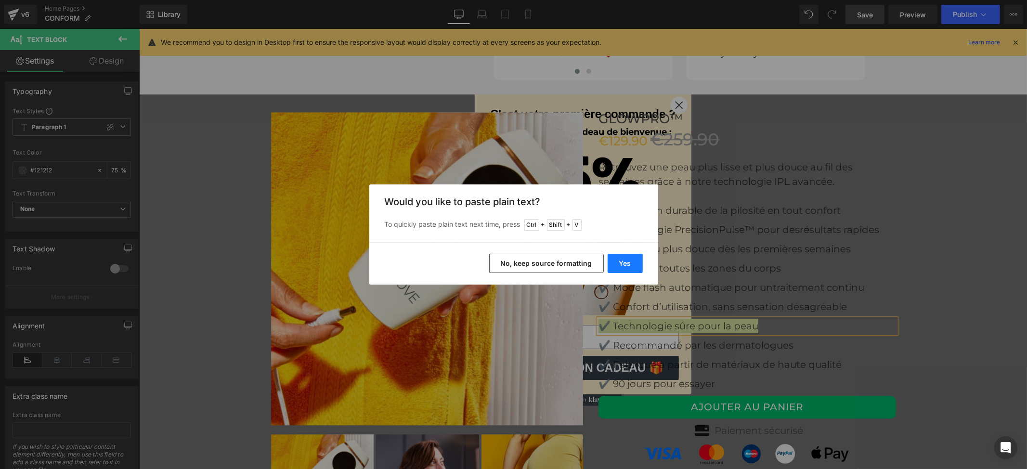
click at [632, 264] on button "Yes" at bounding box center [625, 263] width 35 height 19
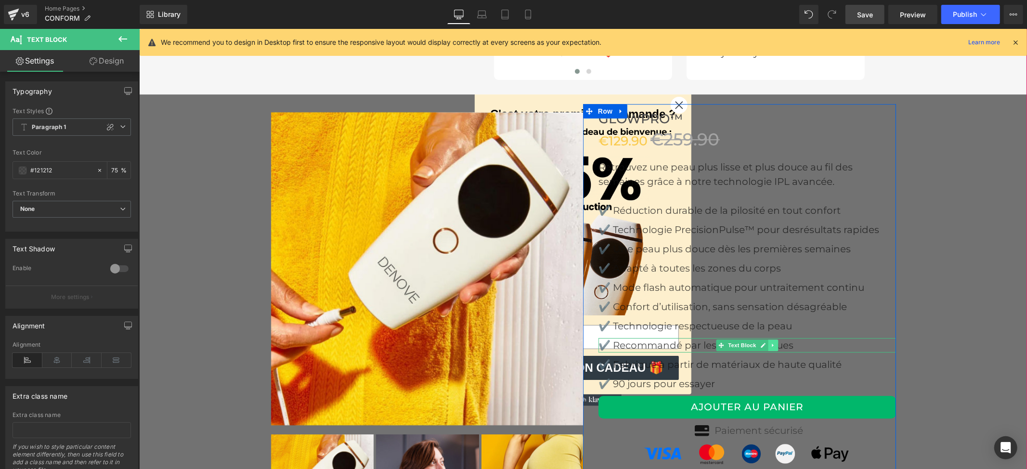
click at [770, 343] on icon at bounding box center [772, 345] width 5 height 6
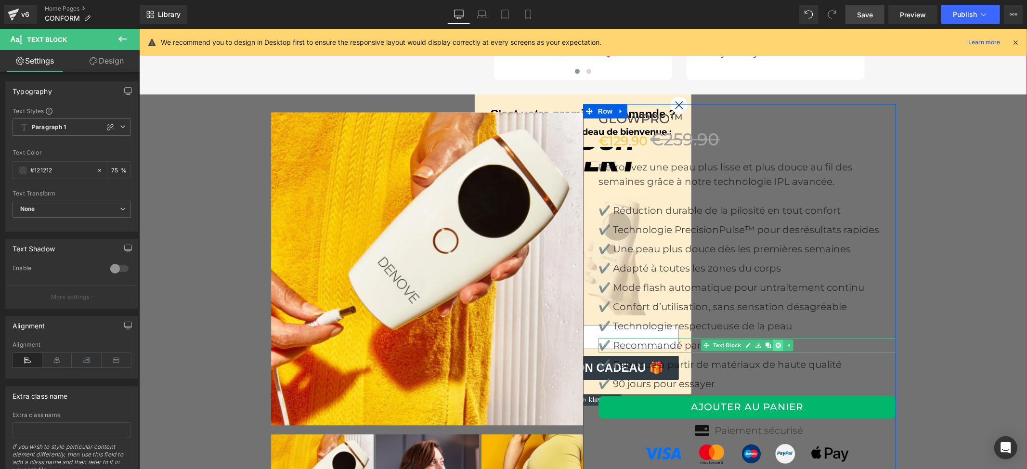
click at [775, 345] on icon at bounding box center [777, 345] width 5 height 6
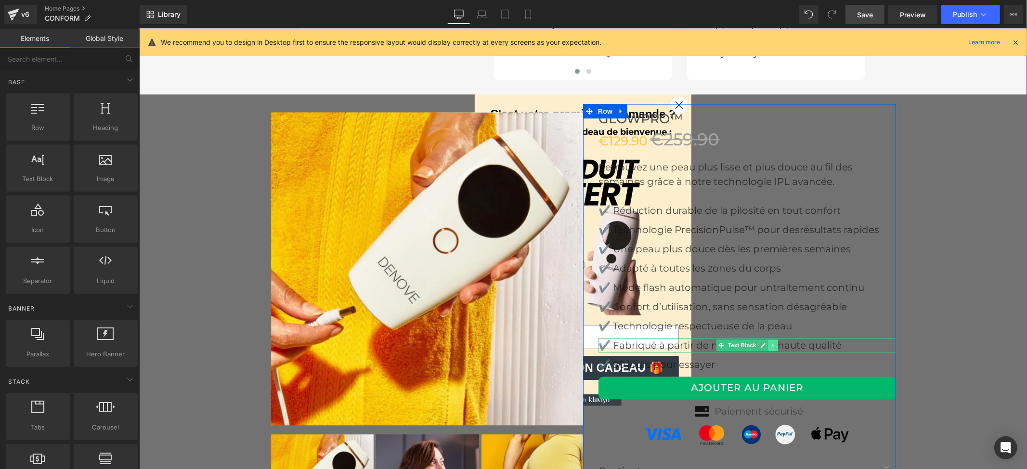
click at [771, 345] on link at bounding box center [773, 345] width 10 height 12
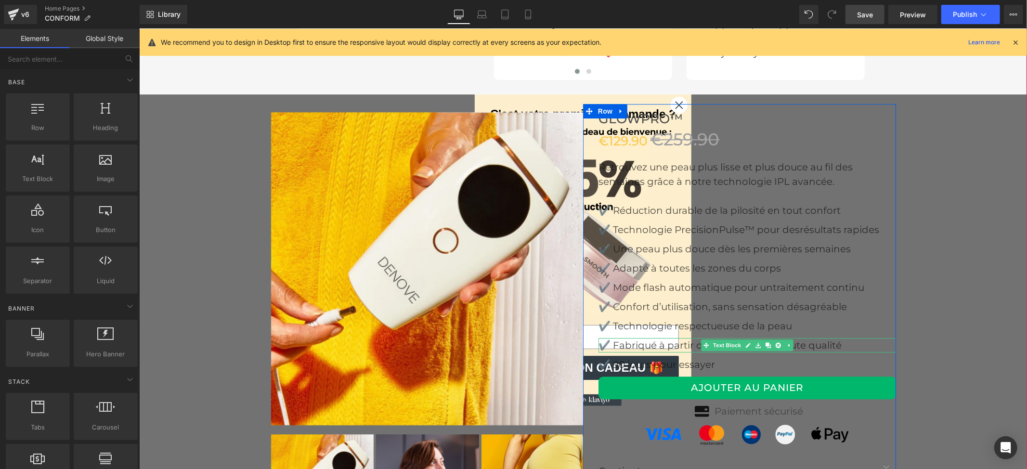
click at [794, 343] on p "✔️ Fabriqué à partir de matériaux de haute qualité" at bounding box center [747, 345] width 298 height 14
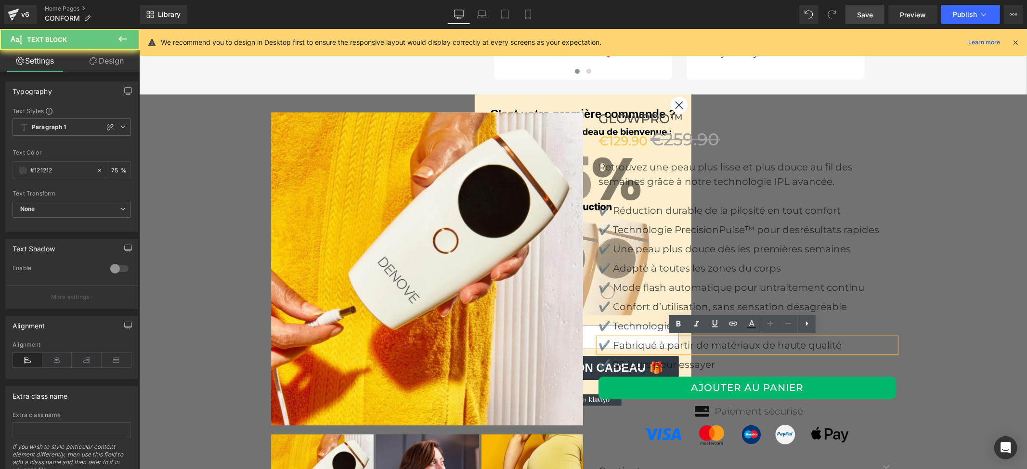
click at [798, 341] on p "✔️ Fabriqué à partir de matériaux de haute qualité" at bounding box center [747, 345] width 298 height 14
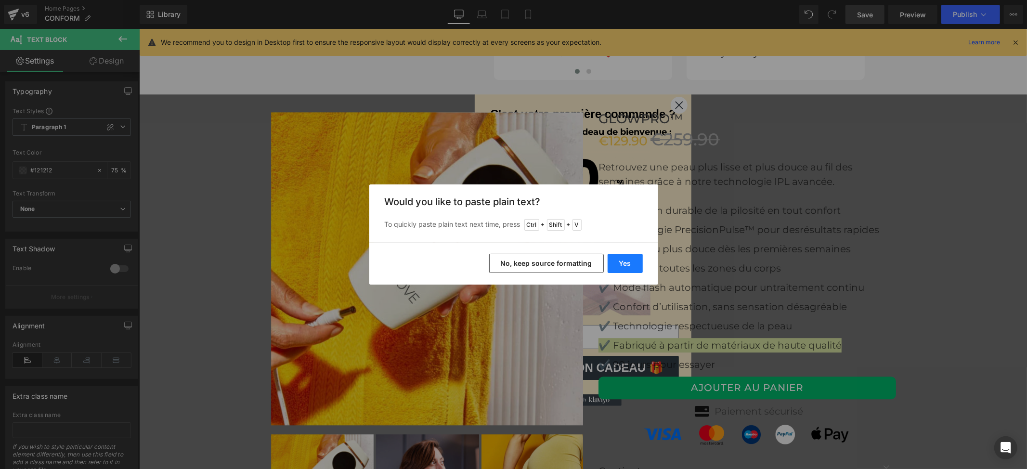
click at [638, 262] on button "Yes" at bounding box center [625, 263] width 35 height 19
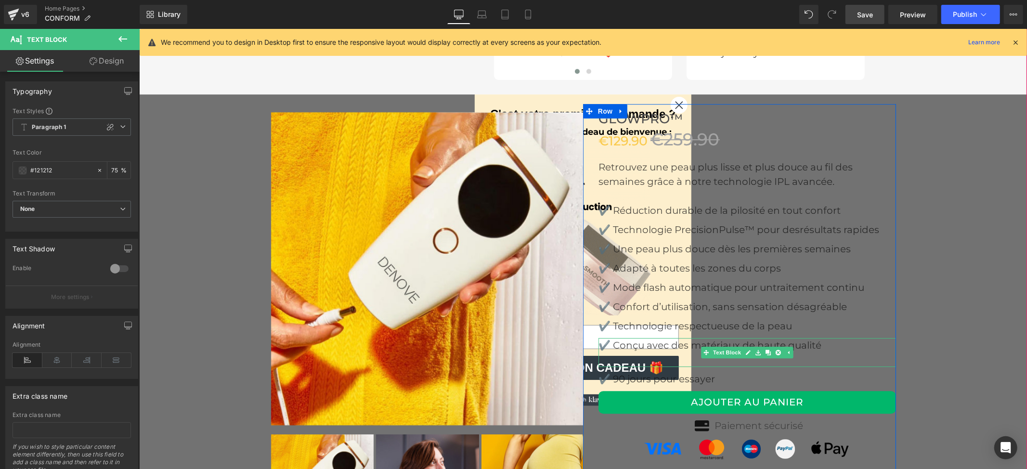
click at [687, 356] on p at bounding box center [747, 359] width 298 height 14
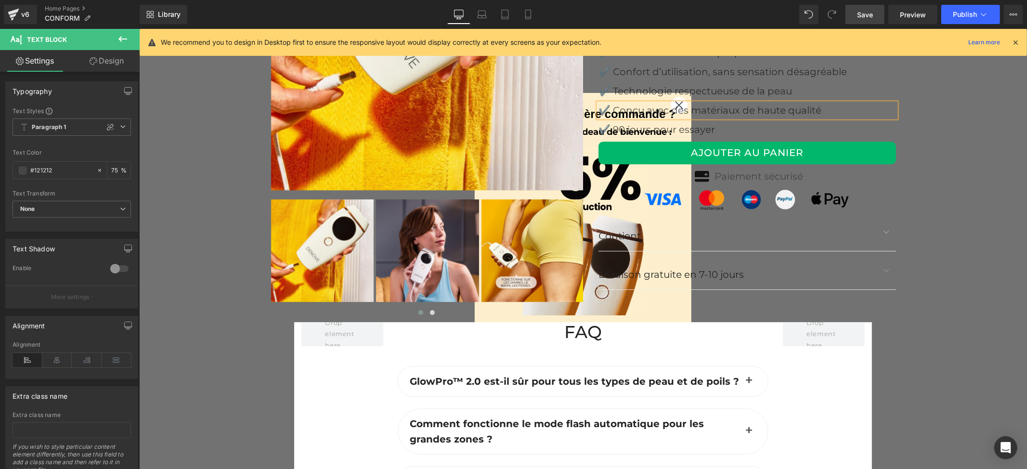
scroll to position [2508, 0]
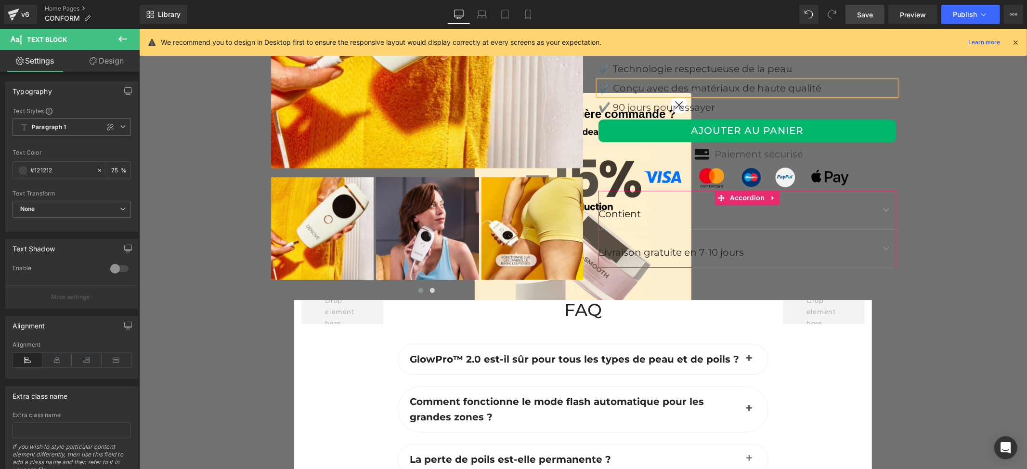
click at [879, 247] on button "button" at bounding box center [885, 248] width 19 height 38
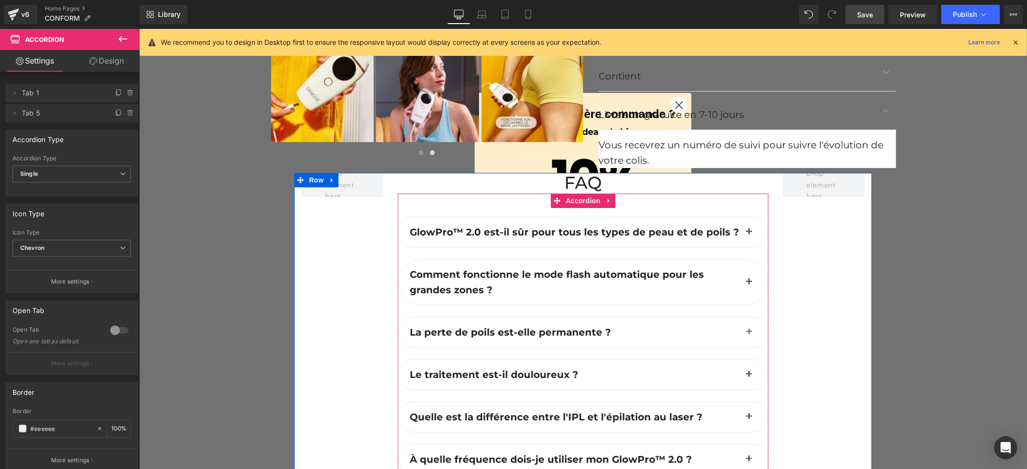
scroll to position [2700, 0]
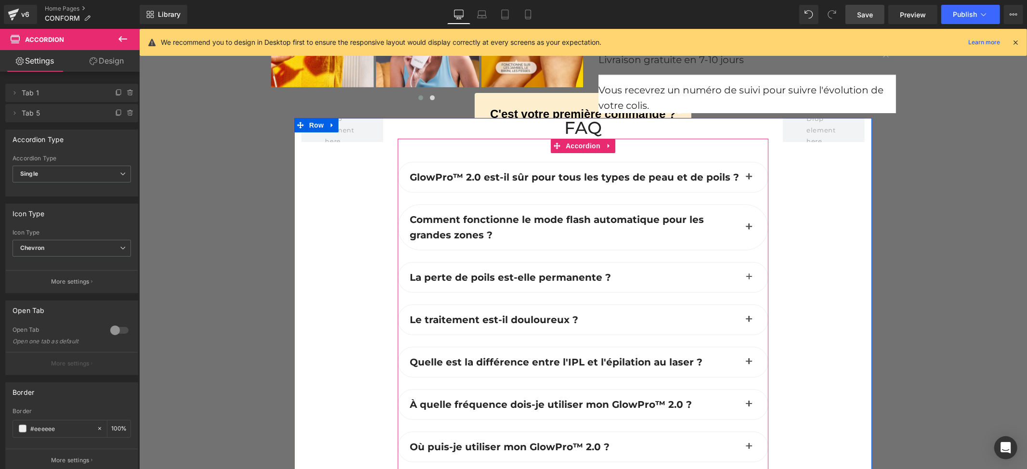
click at [749, 179] on span "button" at bounding box center [749, 179] width 0 height 0
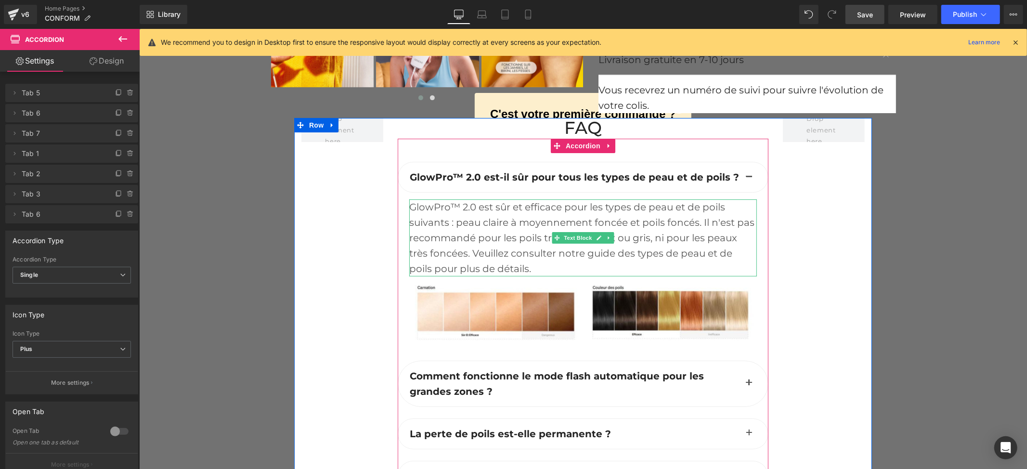
click at [513, 217] on div "GlowPro™ 2.0 est sûr et efficace pour les types de peau et de poils suivants : …" at bounding box center [583, 237] width 348 height 77
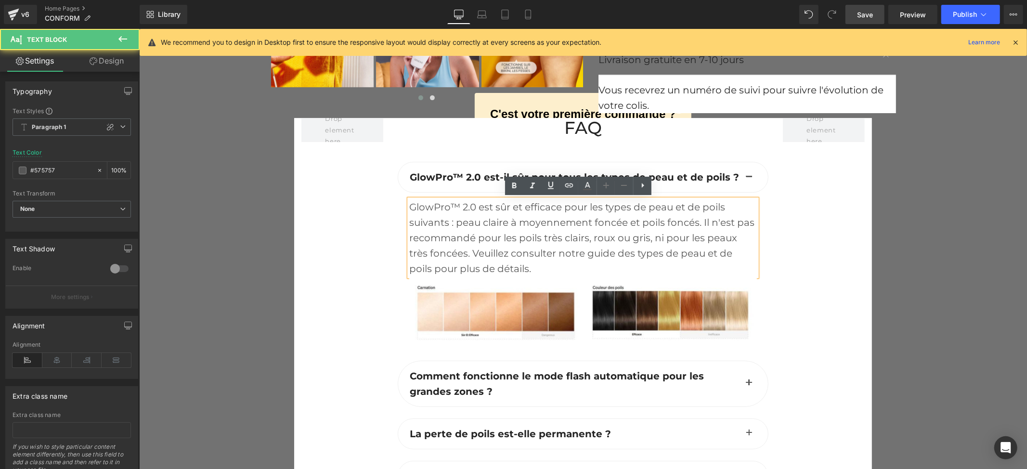
click at [515, 211] on div "GlowPro™ 2.0 est sûr et efficace pour les types de peau et de poils suivants : …" at bounding box center [583, 237] width 348 height 77
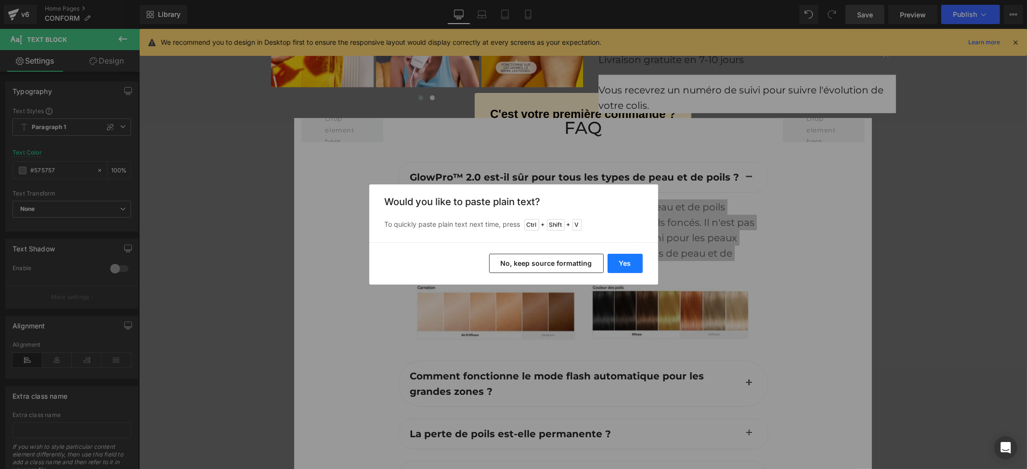
click at [633, 266] on button "Yes" at bounding box center [625, 263] width 35 height 19
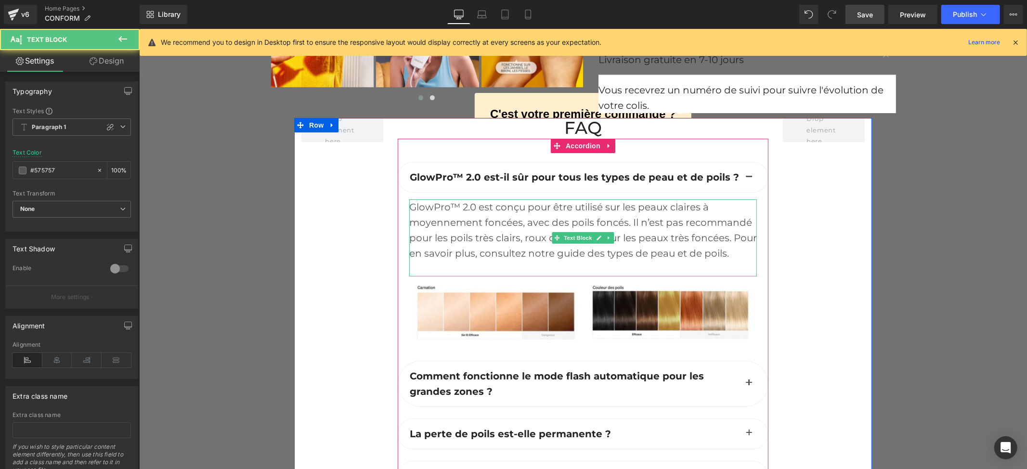
click at [452, 264] on div at bounding box center [583, 267] width 348 height 15
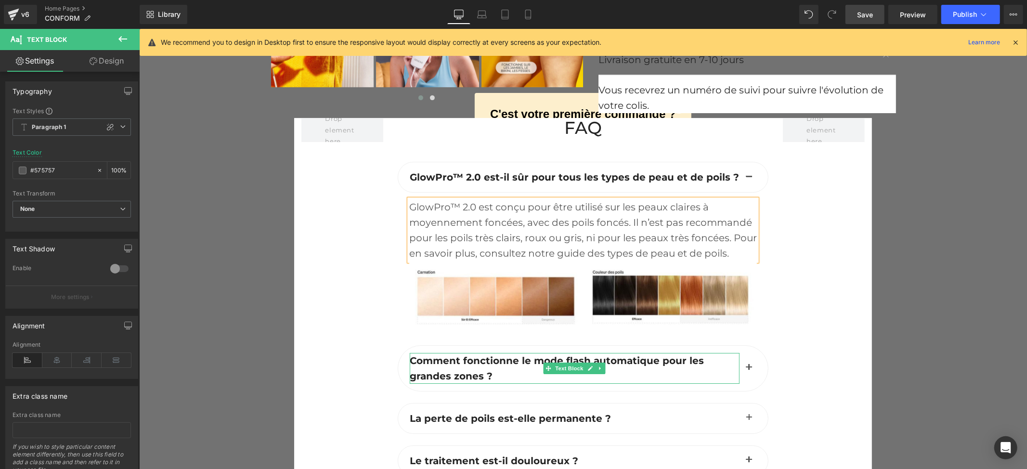
scroll to position [2764, 0]
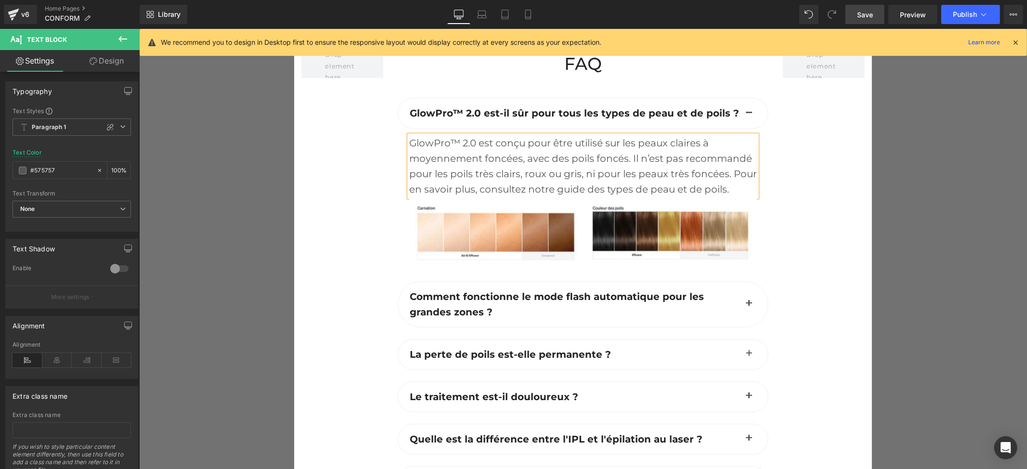
click at [742, 304] on button "button" at bounding box center [748, 303] width 19 height 45
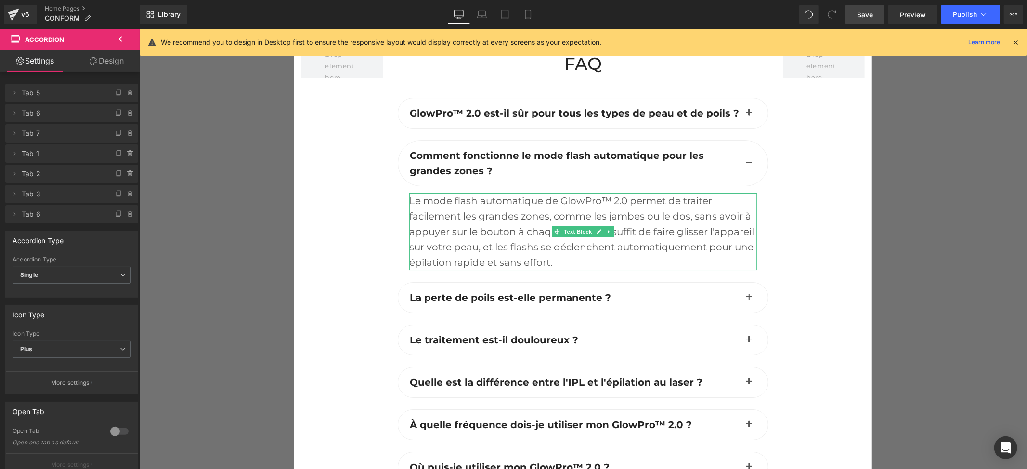
click at [450, 213] on div "Le mode flash automatique de GlowPro™ 2.0 permet de traiter facilement les gran…" at bounding box center [583, 231] width 348 height 77
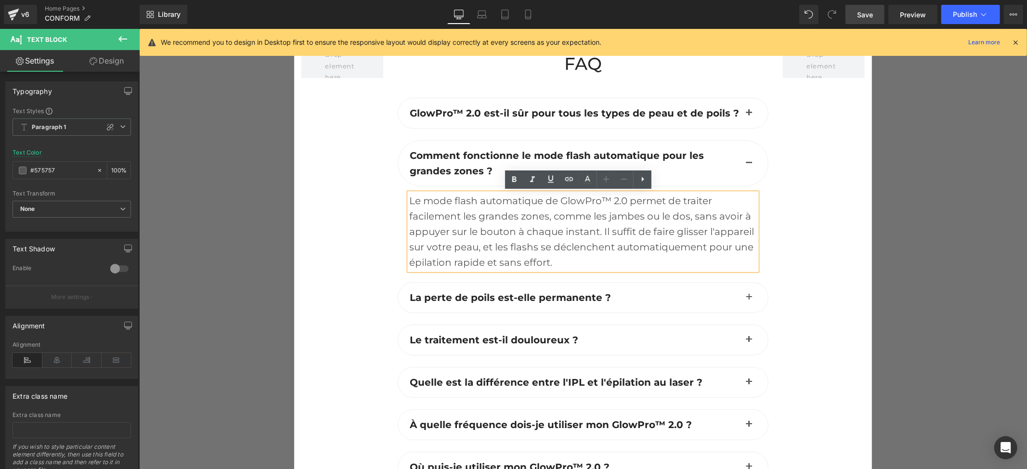
click at [450, 213] on div "Le mode flash automatique de GlowPro™ 2.0 permet de traiter facilement les gran…" at bounding box center [583, 231] width 348 height 77
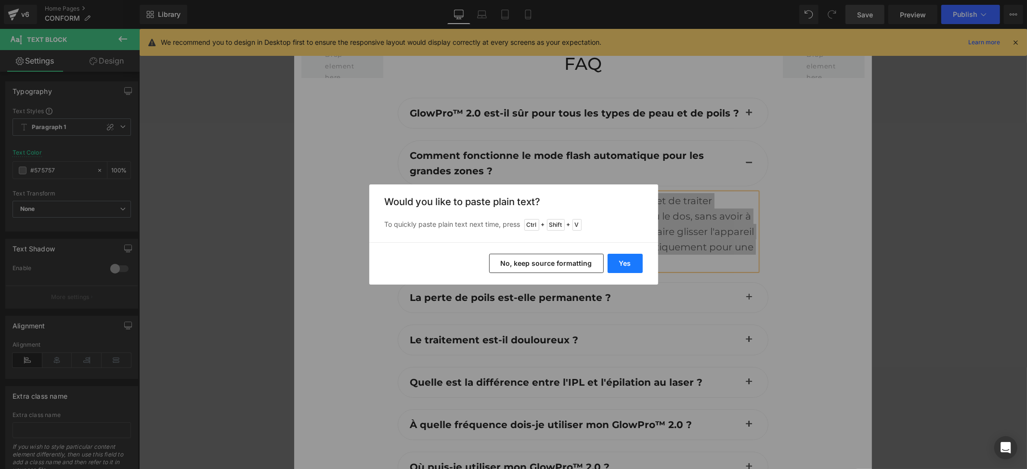
click at [617, 266] on button "Yes" at bounding box center [625, 263] width 35 height 19
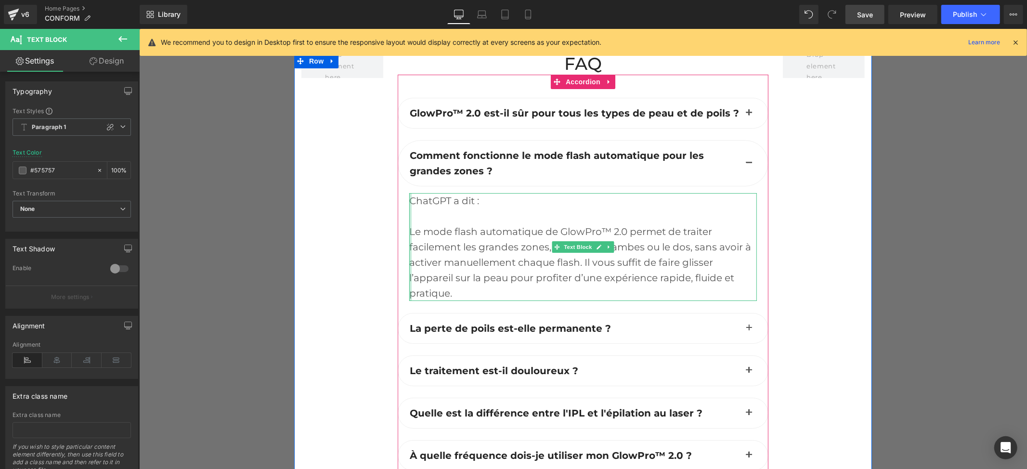
drag, startPoint x: 404, startPoint y: 208, endPoint x: 410, endPoint y: 218, distance: 11.8
click at [409, 209] on div at bounding box center [410, 247] width 2 height 108
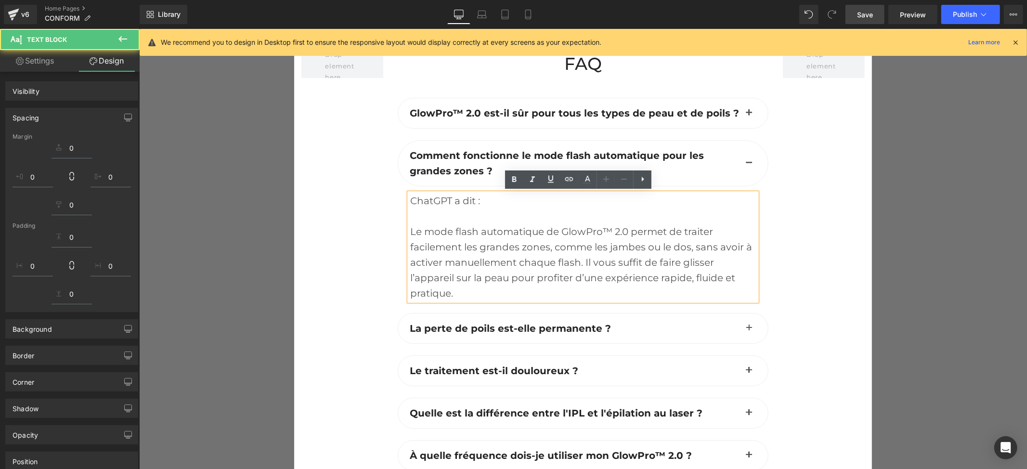
click at [415, 214] on div at bounding box center [583, 215] width 347 height 15
click at [412, 219] on div at bounding box center [583, 215] width 347 height 15
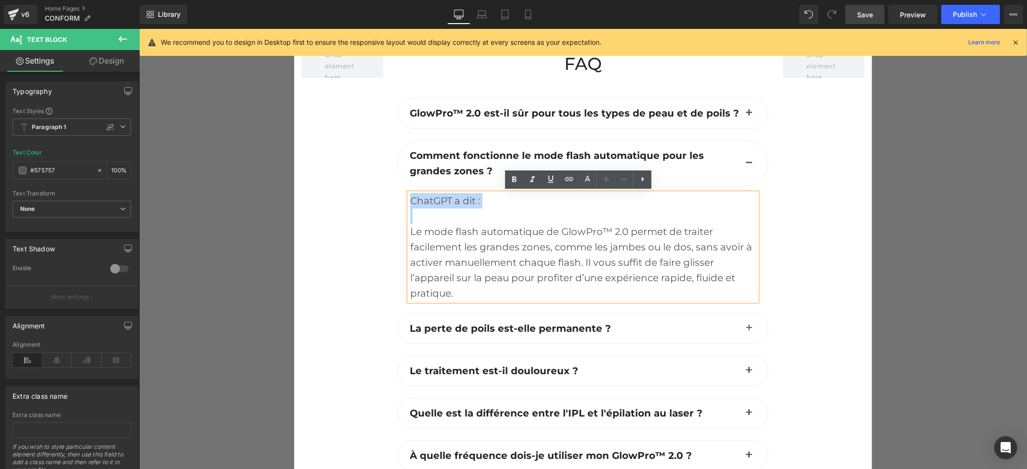
drag, startPoint x: 411, startPoint y: 220, endPoint x: 405, endPoint y: 199, distance: 21.5
click at [409, 199] on div "ChatGPT a dit : Le mode flash automatique de GlowPro™ 2.0 permet de traiter fac…" at bounding box center [583, 247] width 348 height 108
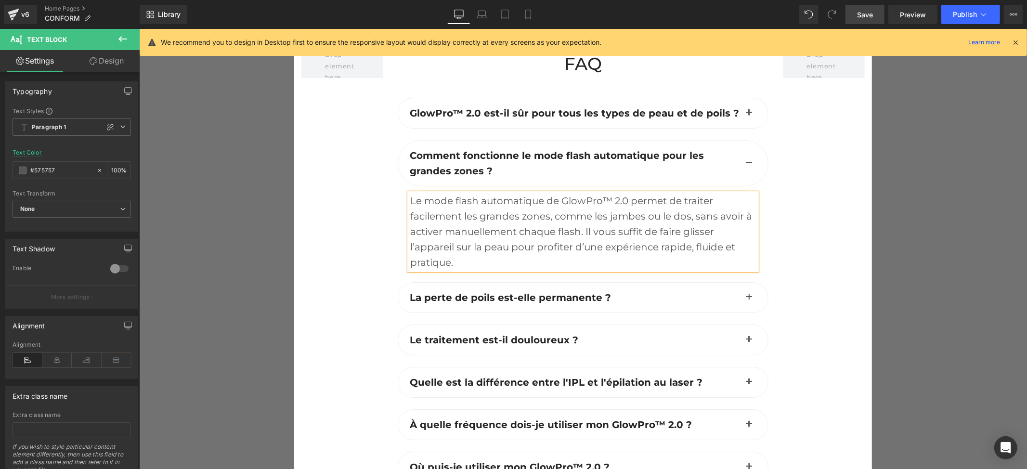
click at [739, 297] on button "button" at bounding box center [748, 297] width 19 height 30
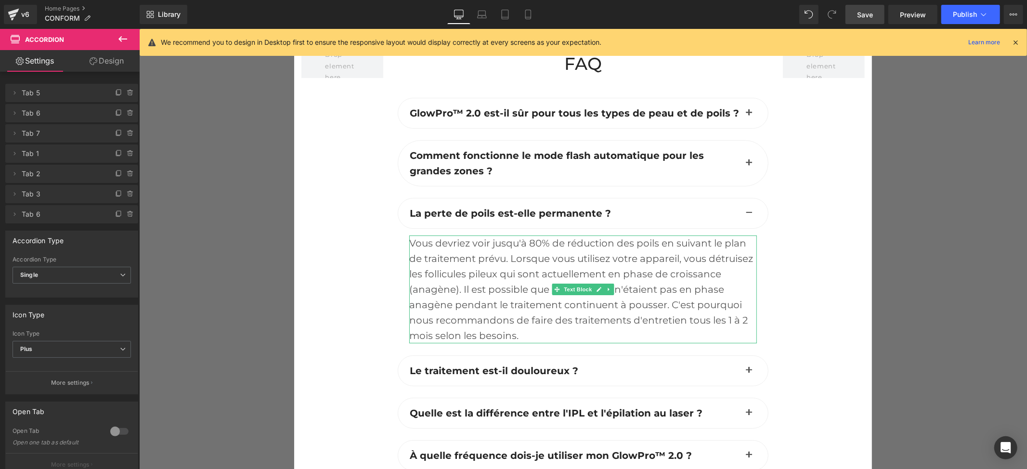
click at [678, 302] on div "Vous devriez voir jusqu'à 80% de réduction des poils en suivant le plan de trai…" at bounding box center [583, 289] width 348 height 108
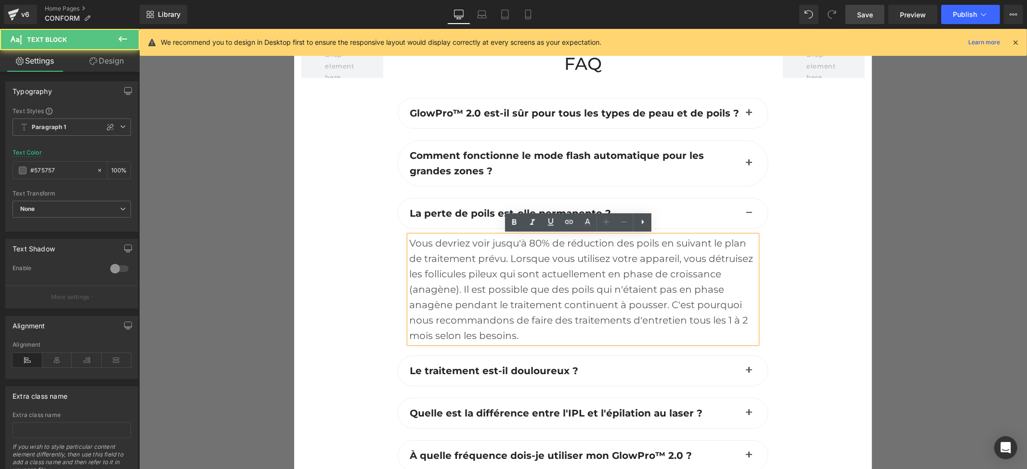
click at [680, 291] on div "Vous devriez voir jusqu'à 80% de réduction des poils en suivant le plan de trai…" at bounding box center [583, 289] width 348 height 108
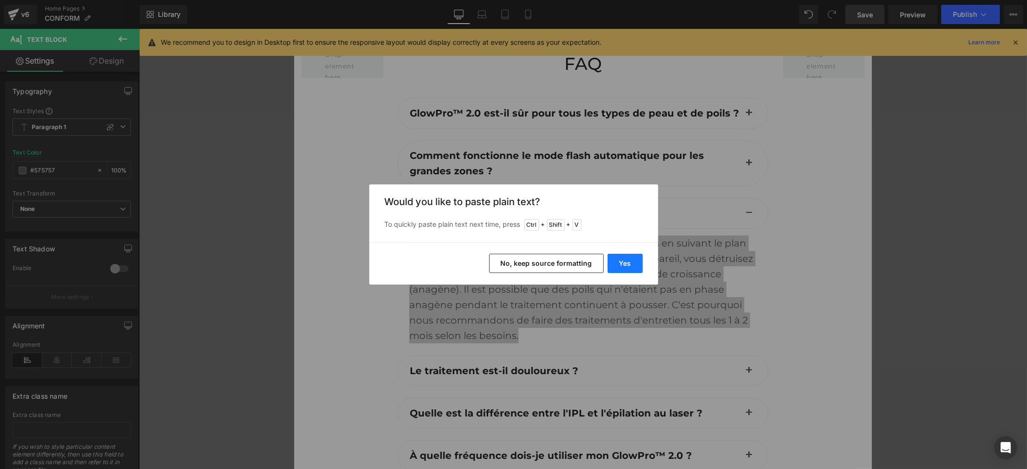
click at [637, 260] on button "Yes" at bounding box center [625, 263] width 35 height 19
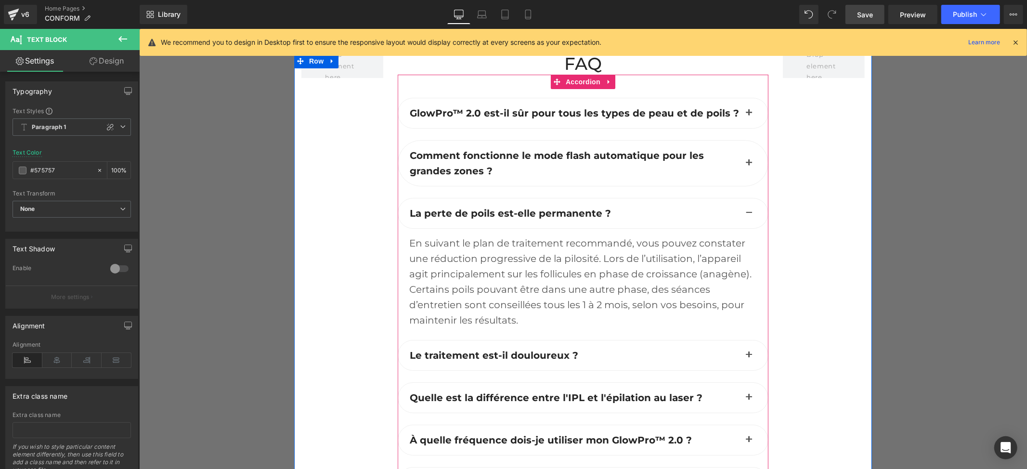
click at [748, 355] on button "button" at bounding box center [748, 355] width 19 height 30
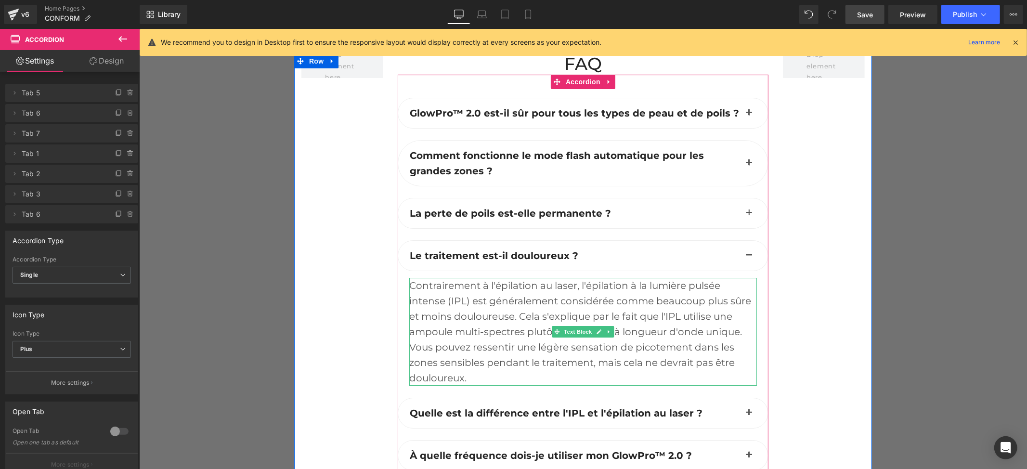
click at [461, 299] on div "Contrairement à l'épilation au laser, l'épilation à la lumière pulsée intense (…" at bounding box center [583, 331] width 348 height 108
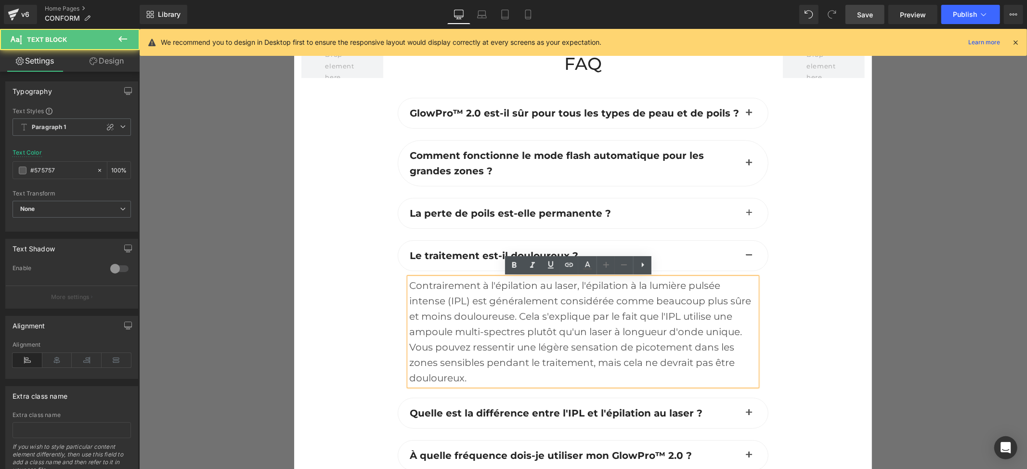
click at [503, 315] on div "Contrairement à l'épilation au laser, l'épilation à la lumière pulsée intense (…" at bounding box center [583, 331] width 348 height 108
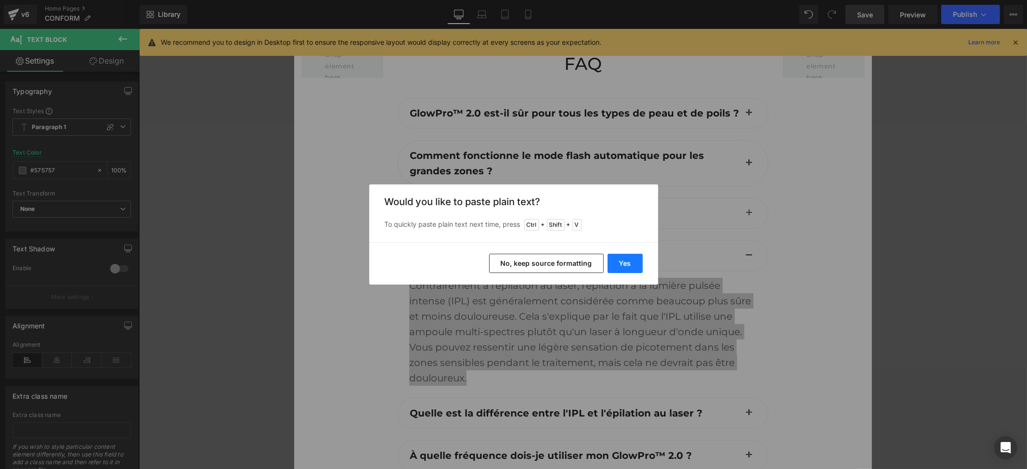
click at [632, 258] on button "Yes" at bounding box center [625, 263] width 35 height 19
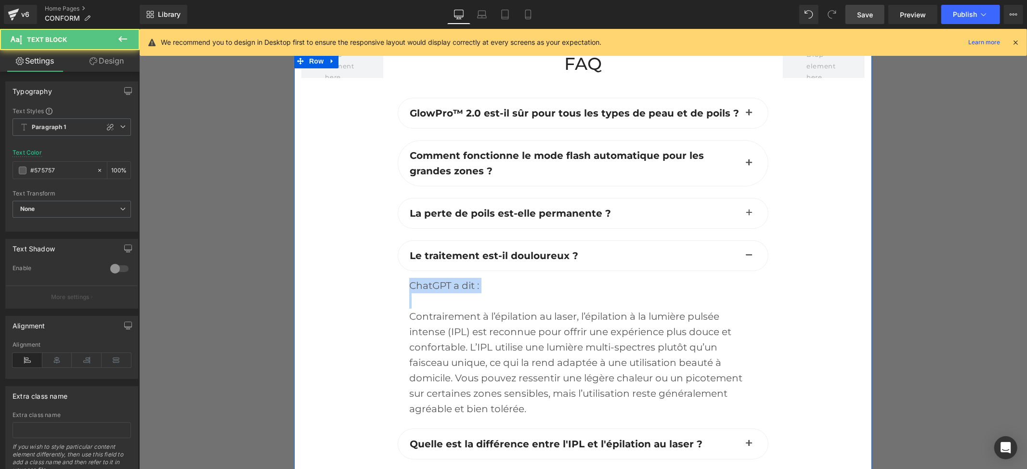
drag, startPoint x: 411, startPoint y: 307, endPoint x: 387, endPoint y: 282, distance: 34.7
click at [390, 282] on div "FAQ Heading GlowPro™ 2.0 est-il sûr pour tous les types de peau et de poils ? T…" at bounding box center [582, 311] width 385 height 516
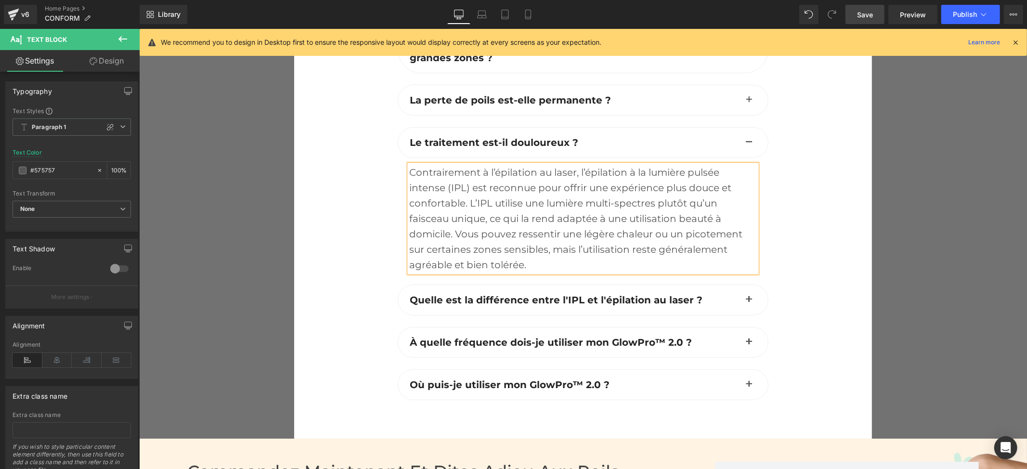
scroll to position [2893, 0]
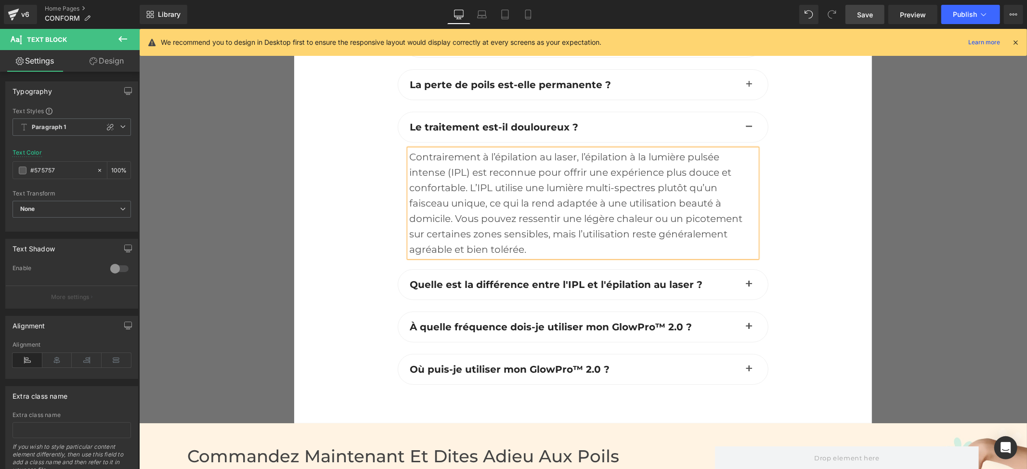
click at [744, 283] on button "button" at bounding box center [748, 284] width 19 height 30
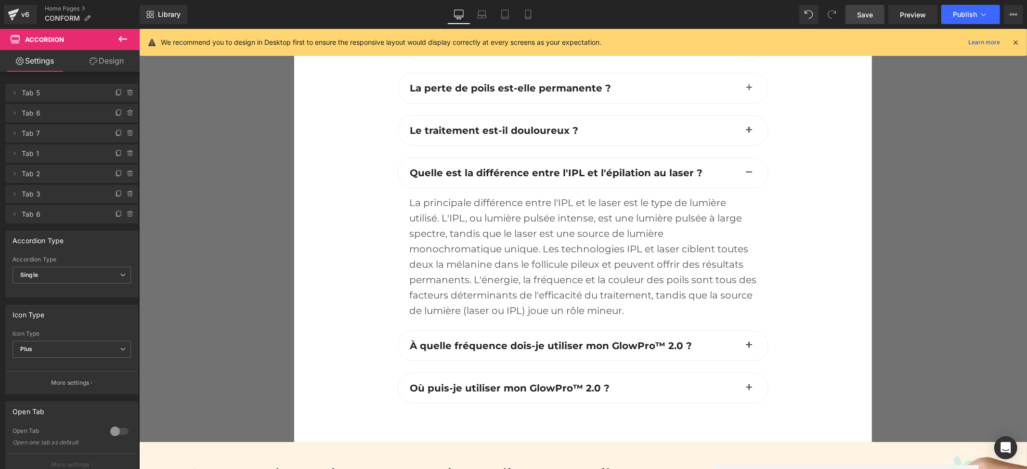
scroll to position [2906, 0]
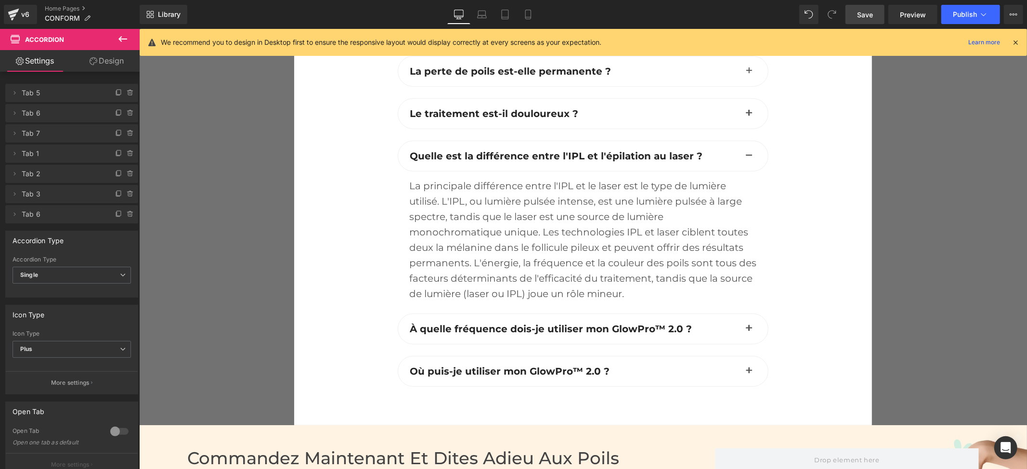
click at [636, 291] on div "La principale différence entre l'IPL et le laser est le type de lumière utilisé…" at bounding box center [583, 239] width 348 height 123
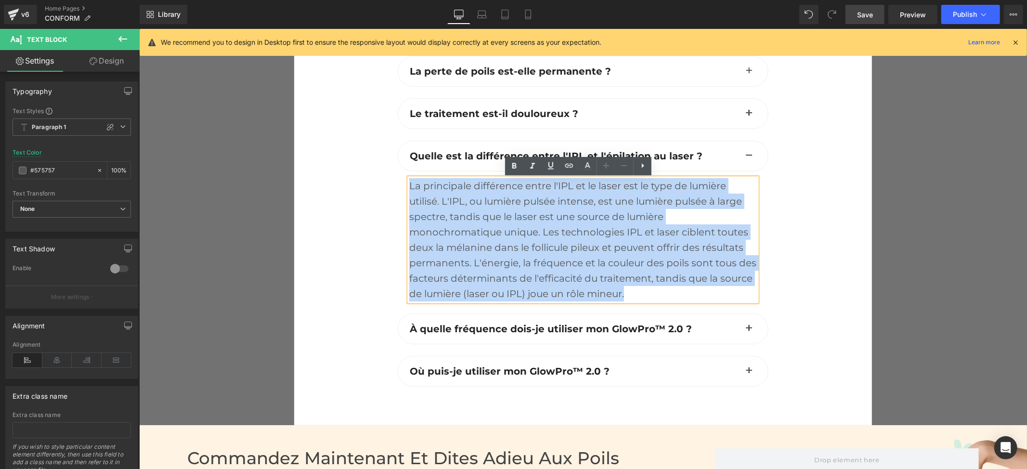
drag, startPoint x: 626, startPoint y: 291, endPoint x: 305, endPoint y: 192, distance: 336.6
click at [305, 192] on div "FAQ Heading GlowPro™ 2.0 est-il sûr pour tous les types de peau et de poils ? T…" at bounding box center [583, 167] width 578 height 513
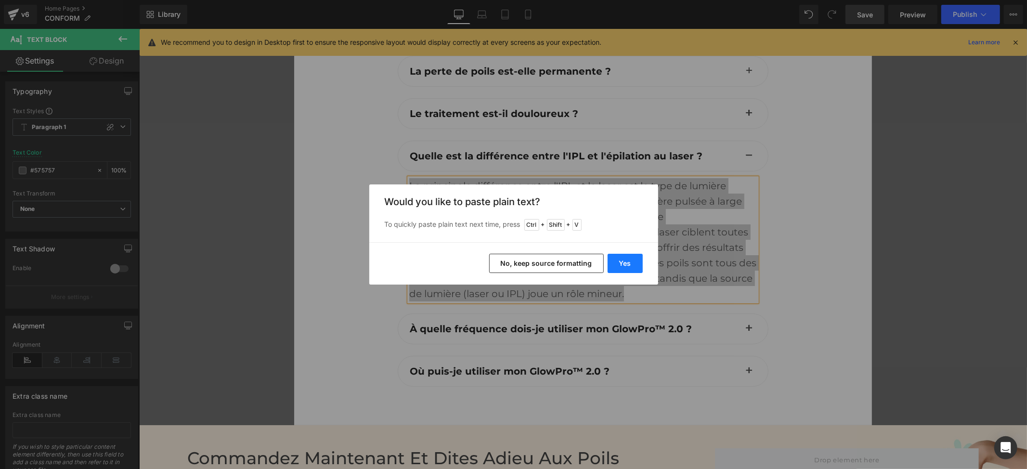
click at [634, 261] on button "Yes" at bounding box center [625, 263] width 35 height 19
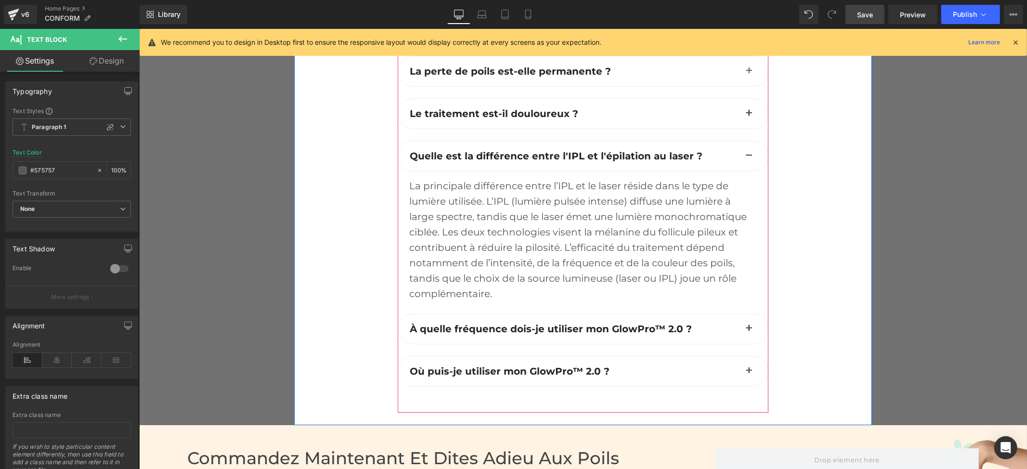
click at [741, 329] on button "button" at bounding box center [748, 328] width 19 height 30
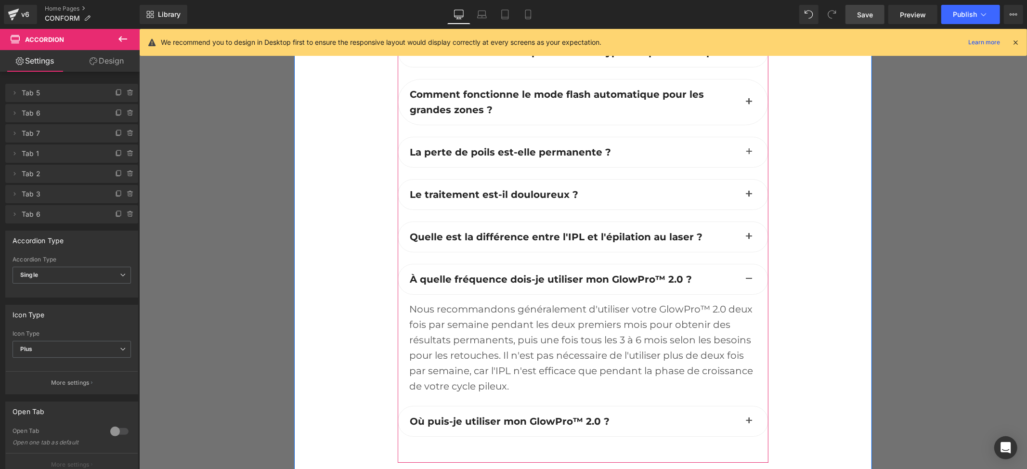
scroll to position [2840, 0]
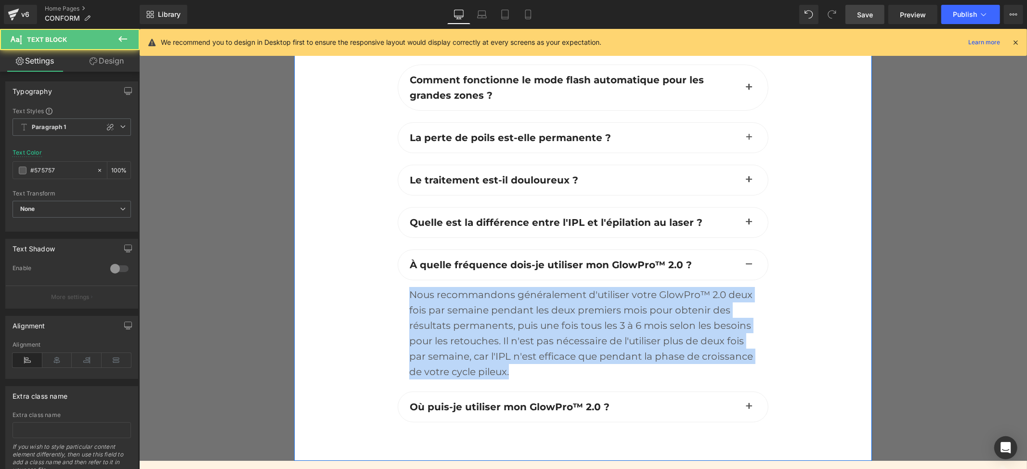
drag, startPoint x: 511, startPoint y: 376, endPoint x: 388, endPoint y: 290, distance: 149.5
click at [390, 290] on div "FAQ Heading GlowPro™ 2.0 est-il sûr pour tous les types de peau et de poils ? T…" at bounding box center [582, 213] width 385 height 470
click at [500, 343] on div "Nous recommandons généralement d'utiliser votre GlowPro™ 2.0 deux fois par sema…" at bounding box center [583, 333] width 348 height 92
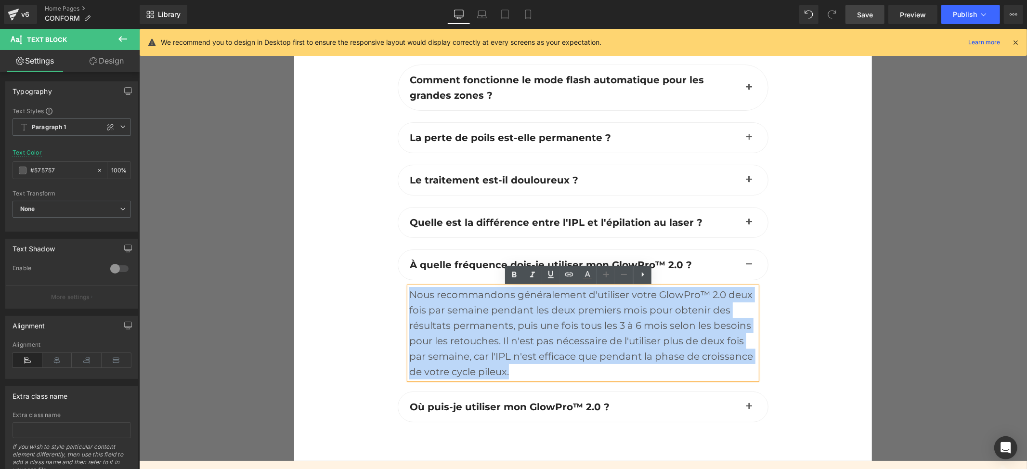
drag, startPoint x: 522, startPoint y: 373, endPoint x: 388, endPoint y: 292, distance: 157.2
click at [390, 292] on div "FAQ Heading GlowPro™ 2.0 est-il sûr pour tous les types de peau et de poils ? T…" at bounding box center [582, 213] width 385 height 470
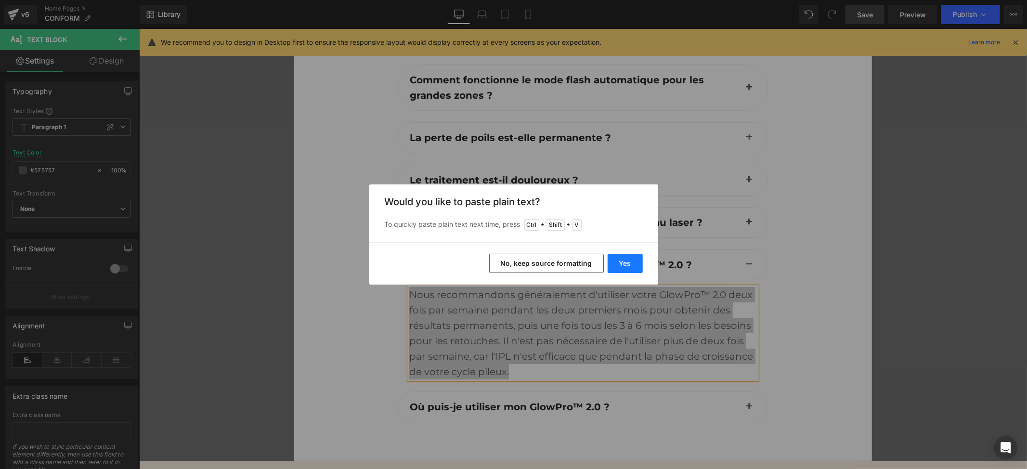
drag, startPoint x: 616, startPoint y: 259, endPoint x: 477, endPoint y: 234, distance: 142.0
click at [616, 259] on button "Yes" at bounding box center [625, 263] width 35 height 19
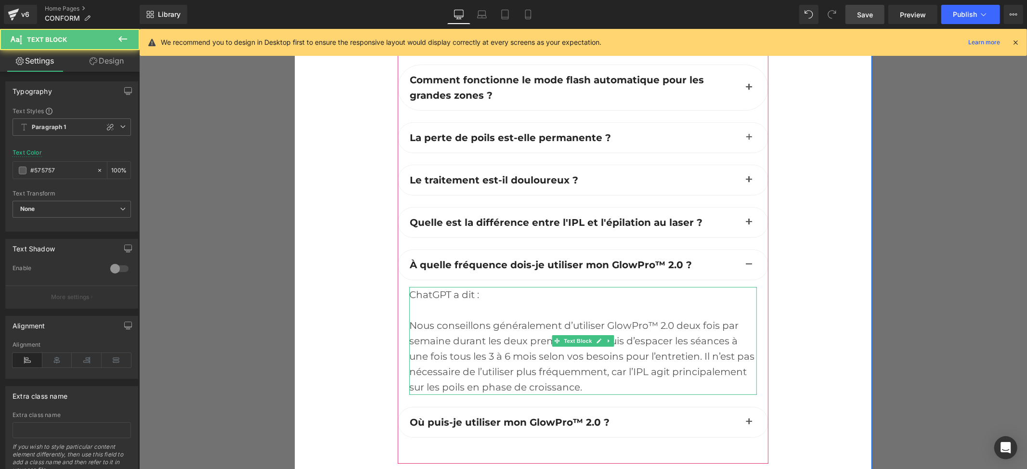
click at [414, 318] on div "Nous conseillons généralement d’utiliser GlowPro™ 2.0 deux fois par semaine dur…" at bounding box center [583, 355] width 348 height 77
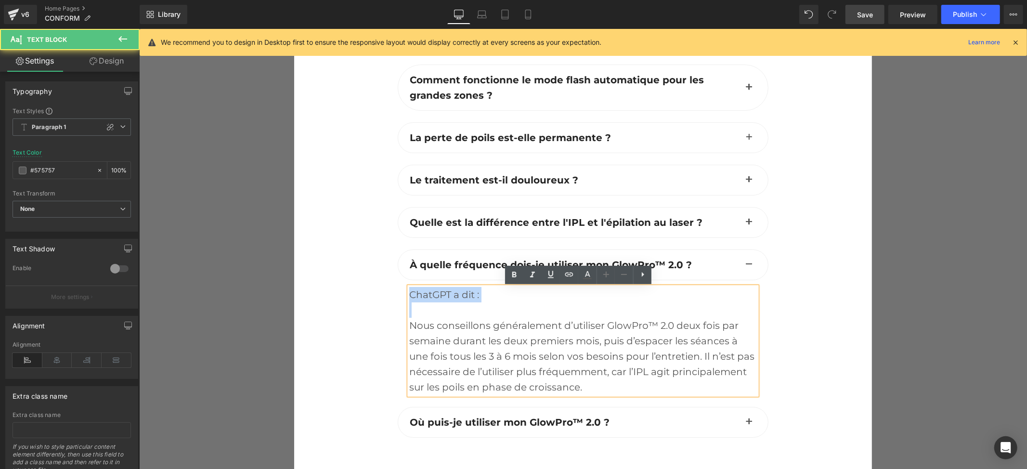
drag, startPoint x: 406, startPoint y: 317, endPoint x: 390, endPoint y: 267, distance: 52.8
click at [390, 267] on div "FAQ Heading GlowPro™ 2.0 est-il sûr pour tous les types de peau et de poils ? T…" at bounding box center [582, 220] width 385 height 485
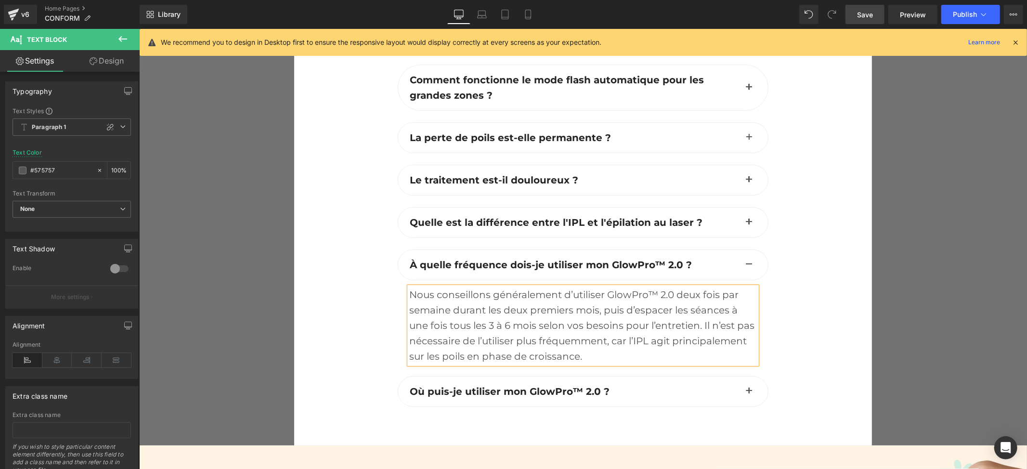
click at [749, 393] on span "button" at bounding box center [749, 393] width 0 height 0
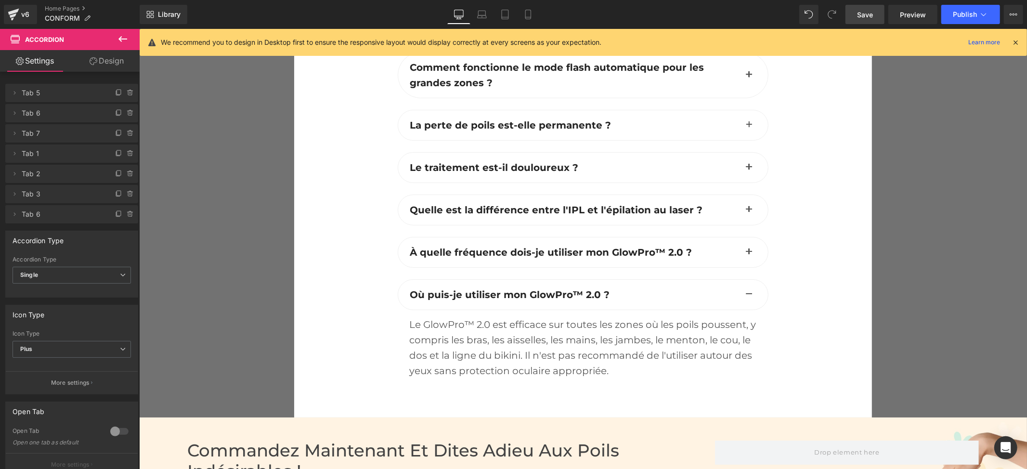
scroll to position [2917, 0]
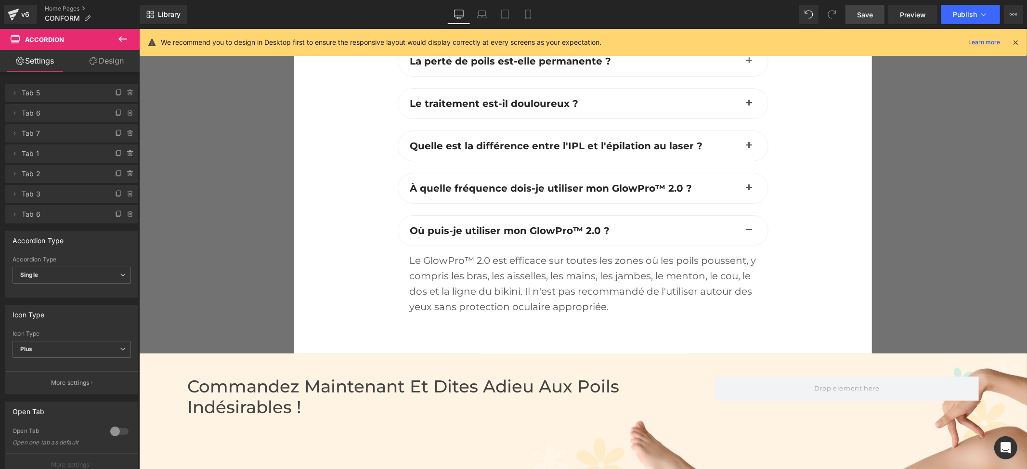
click at [605, 309] on div "Le GlowPro™ 2.0 est efficace sur toutes les zones où les poils poussent, y comp…" at bounding box center [583, 283] width 348 height 62
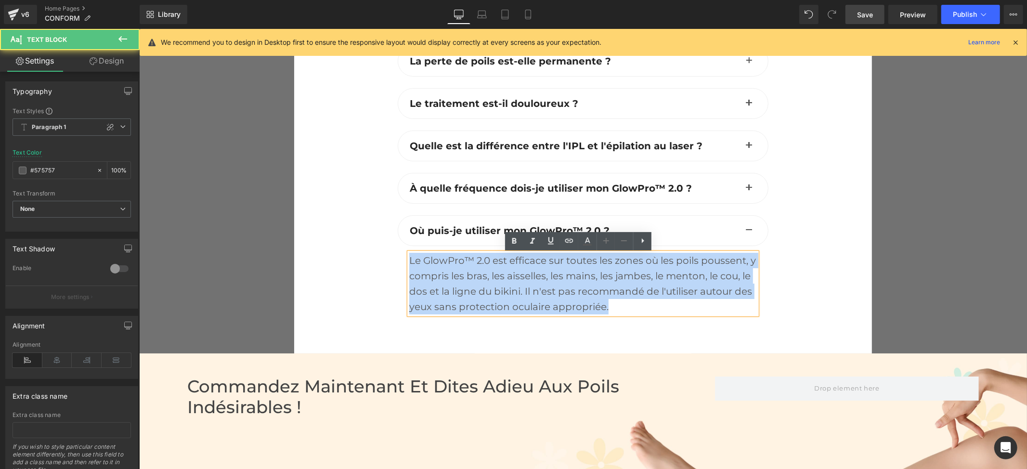
drag, startPoint x: 603, startPoint y: 308, endPoint x: 379, endPoint y: 245, distance: 232.8
click at [379, 245] on div "FAQ Heading GlowPro™ 2.0 est-il sûr pour tous les types de peau et de poils ? T…" at bounding box center [583, 127] width 578 height 452
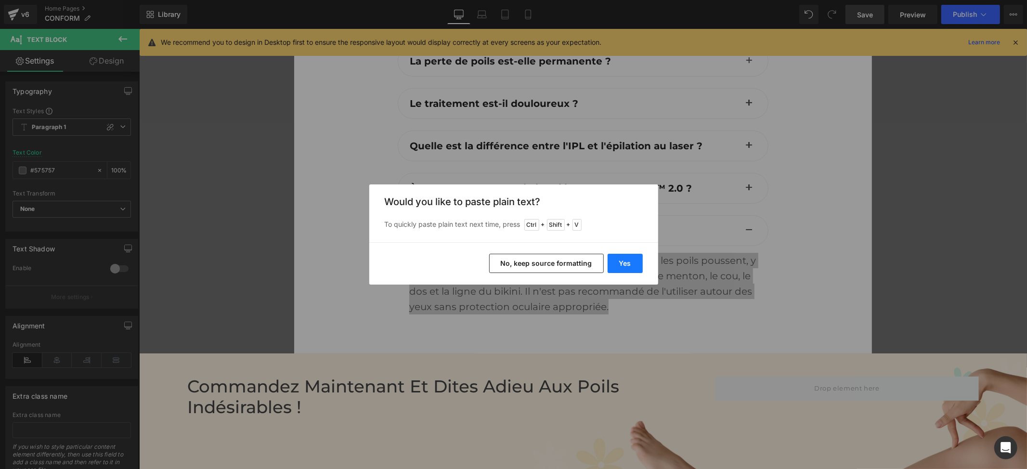
click at [632, 255] on button "Yes" at bounding box center [625, 263] width 35 height 19
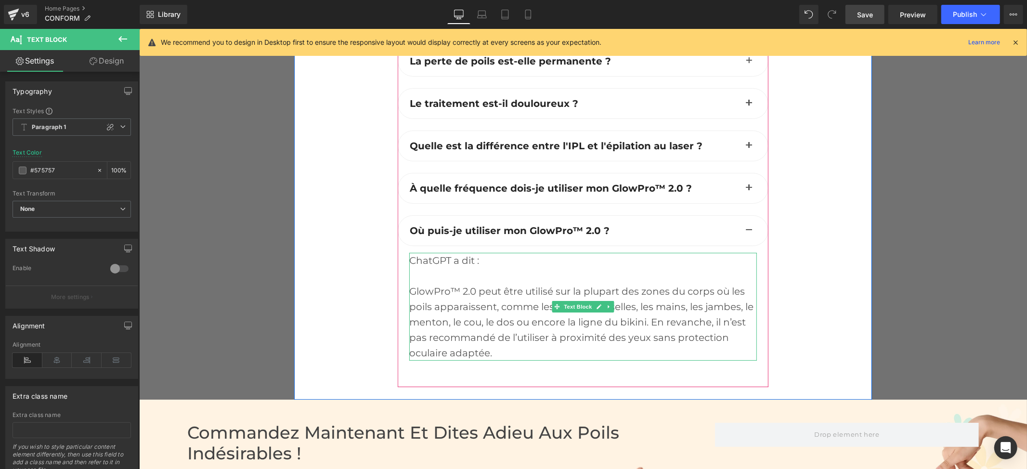
click at [413, 278] on div at bounding box center [583, 275] width 348 height 15
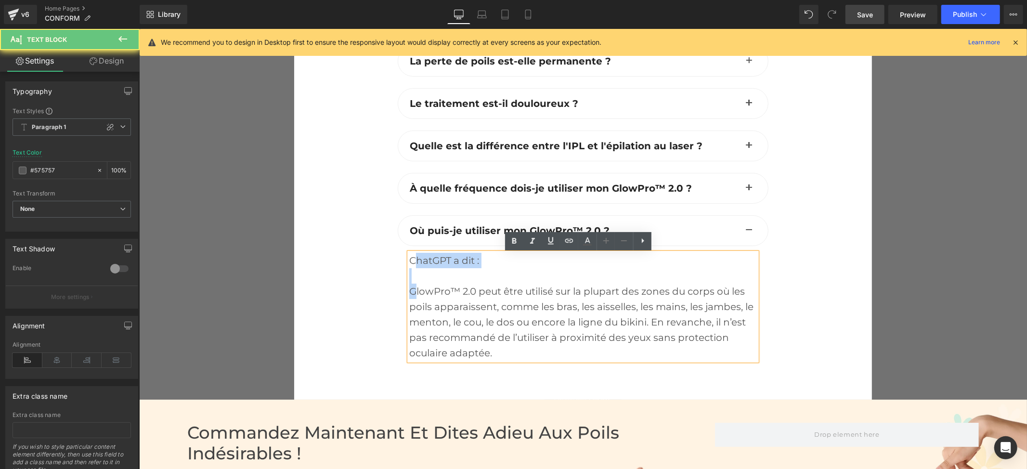
drag, startPoint x: 409, startPoint y: 284, endPoint x: 412, endPoint y: 241, distance: 43.0
click at [412, 241] on div "Où puis-je utiliser mon GlowPro™ 2.0 ? Text Block ChatGPT a dit : GlowPro™ 2.0 …" at bounding box center [582, 293] width 371 height 157
click at [482, 260] on div "ChatGPT a dit : GlowPro™ 2.0 peut être utilisé sur la plupart des zones du corp…" at bounding box center [583, 306] width 348 height 108
drag, startPoint x: 482, startPoint y: 260, endPoint x: 372, endPoint y: 259, distance: 110.8
click at [372, 259] on div "FAQ Heading GlowPro™ 2.0 est-il sûr pour tous les types de peau et de poils ? T…" at bounding box center [583, 150] width 578 height 498
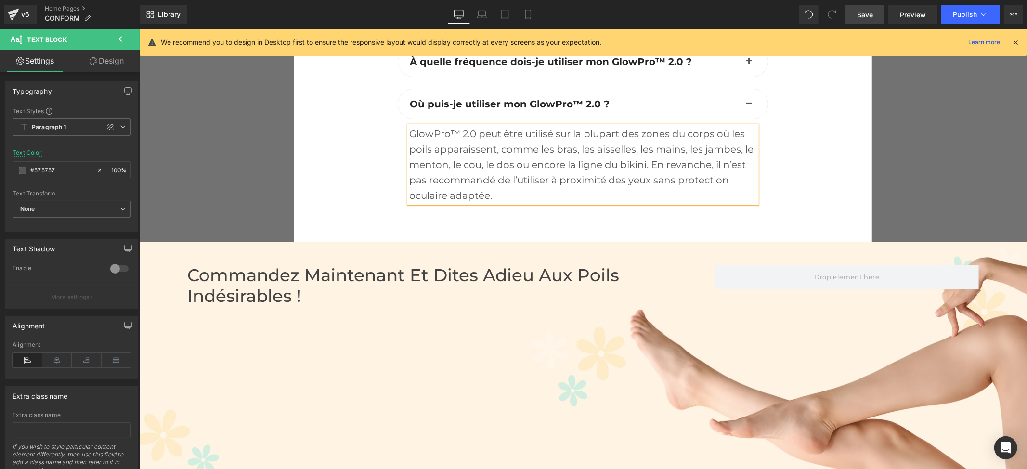
scroll to position [3045, 0]
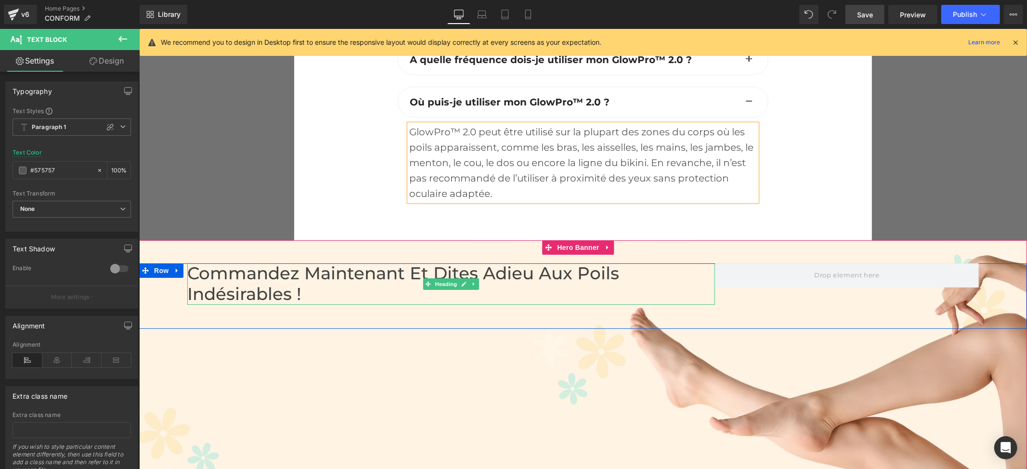
click at [259, 280] on h2 "Commandez maintenant et Dites Adieu aux poils indésirables !" at bounding box center [451, 283] width 528 height 41
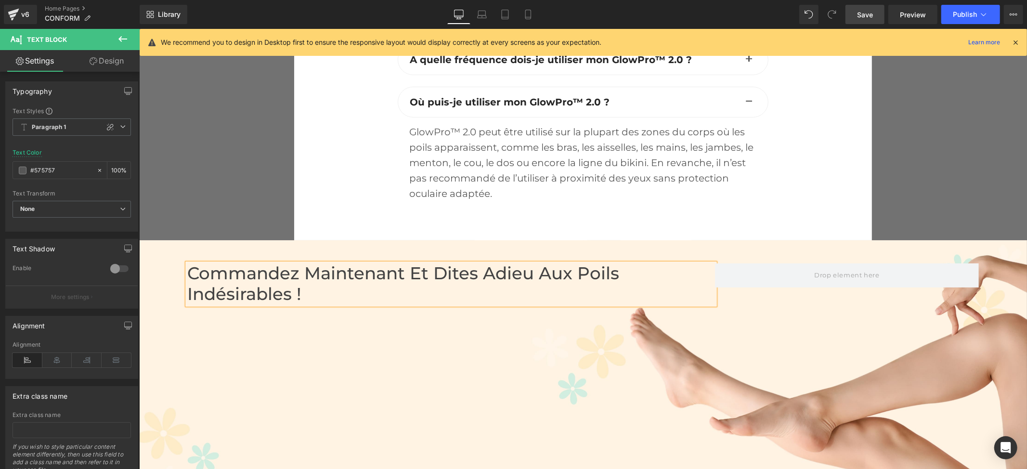
click at [266, 273] on h2 "Commandez maintenant et Dites Adieu aux poils indésirables !" at bounding box center [451, 283] width 528 height 41
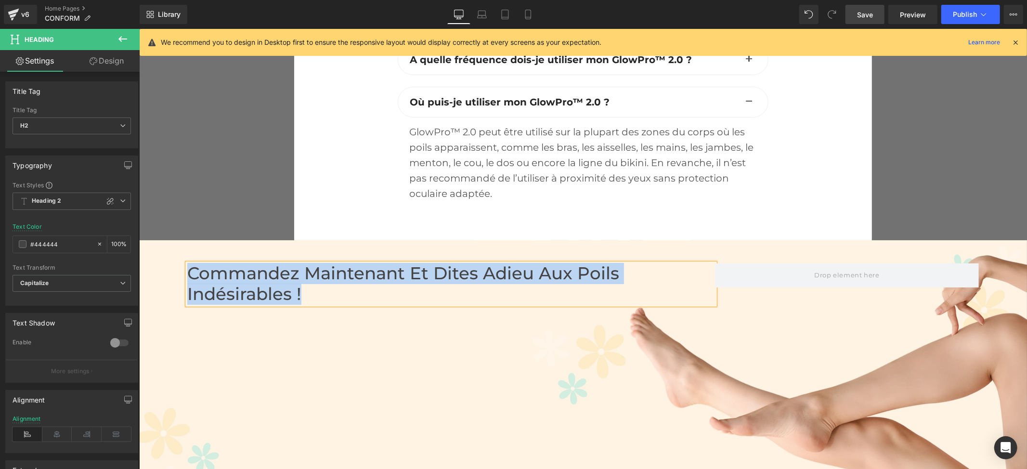
paste div
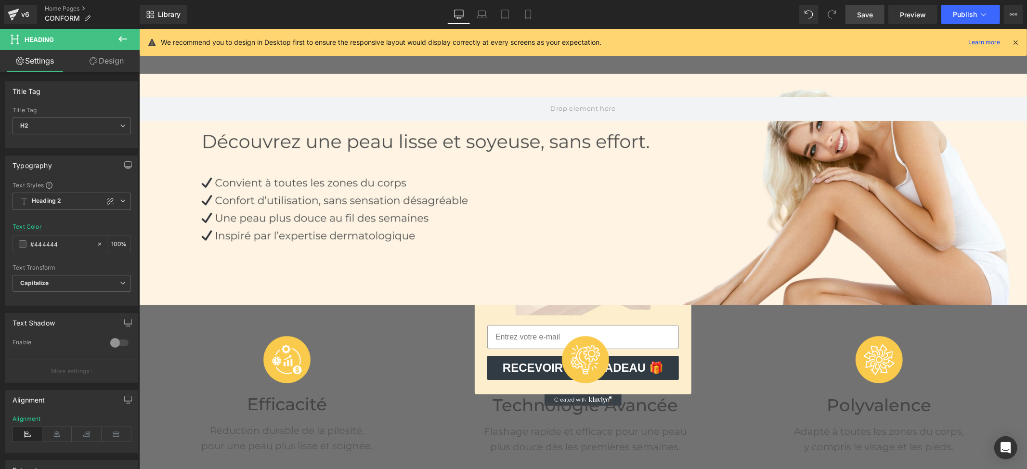
scroll to position [0, 0]
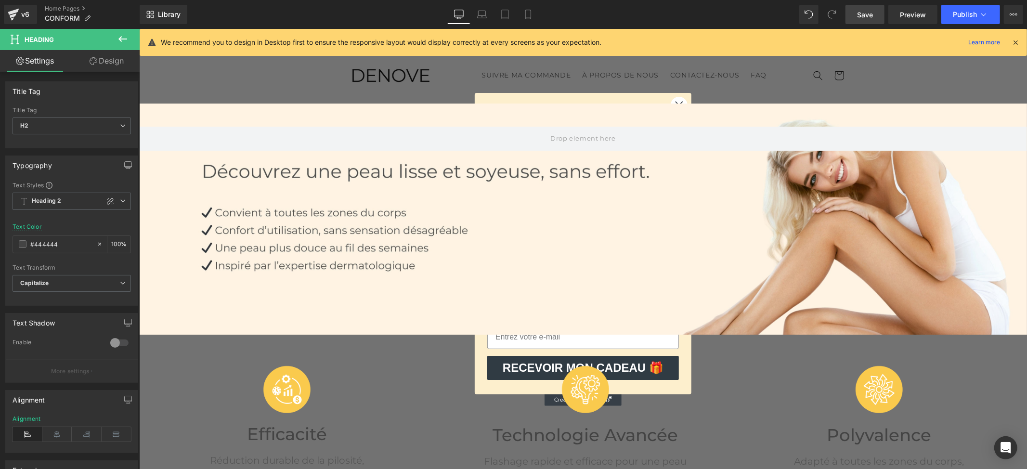
click at [862, 14] on span "Save" at bounding box center [865, 15] width 16 height 10
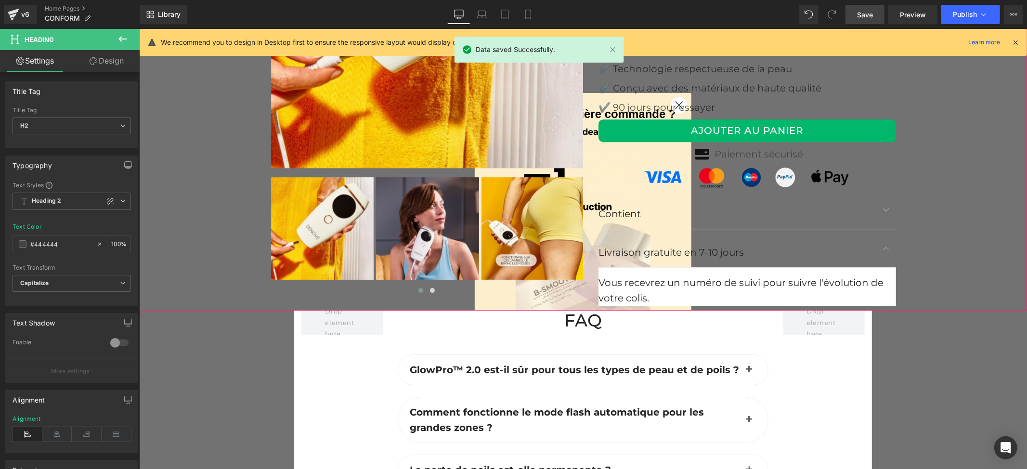
scroll to position [2183, 0]
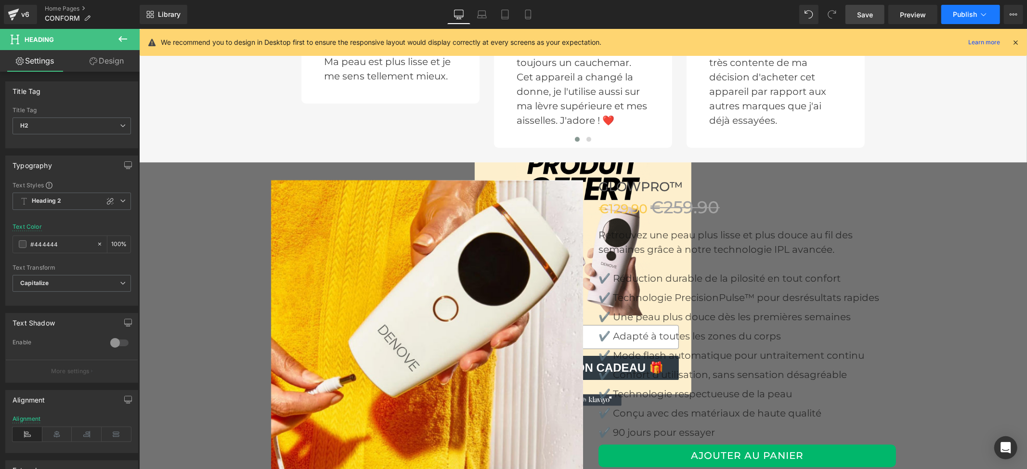
click at [968, 16] on span "Publish" at bounding box center [965, 15] width 24 height 8
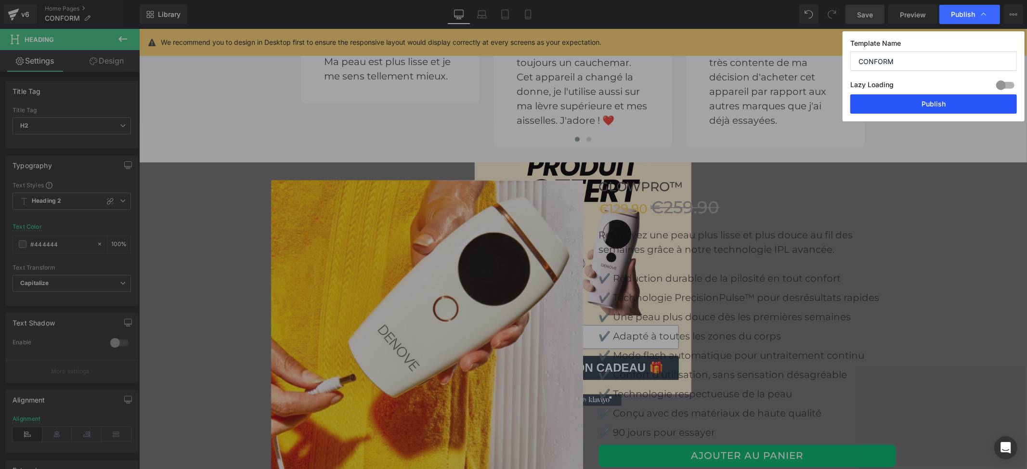
drag, startPoint x: 899, startPoint y: 99, endPoint x: 748, endPoint y: 118, distance: 152.9
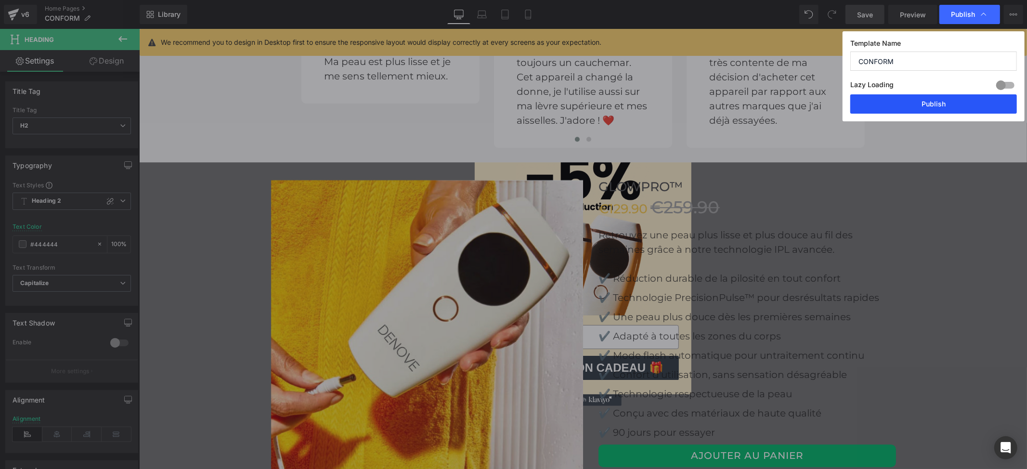
click at [899, 99] on button "Publish" at bounding box center [933, 103] width 167 height 19
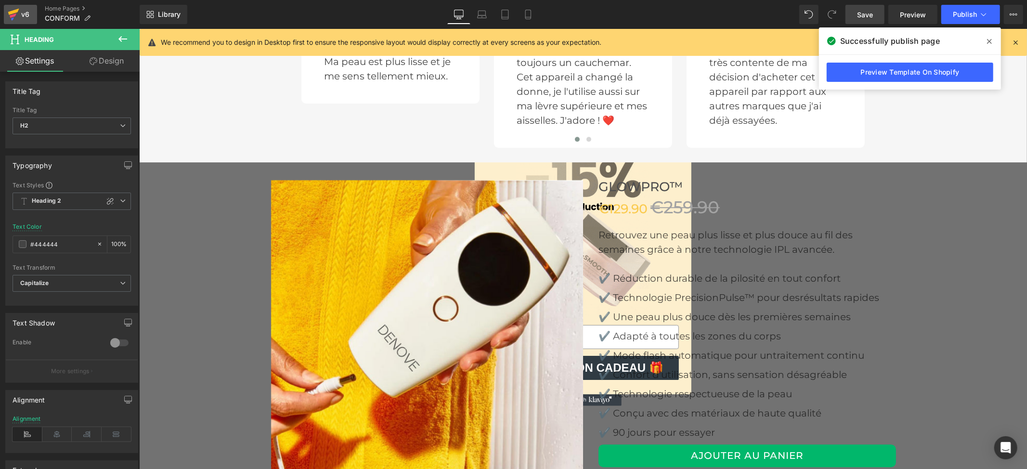
click at [13, 14] on icon at bounding box center [13, 15] width 7 height 4
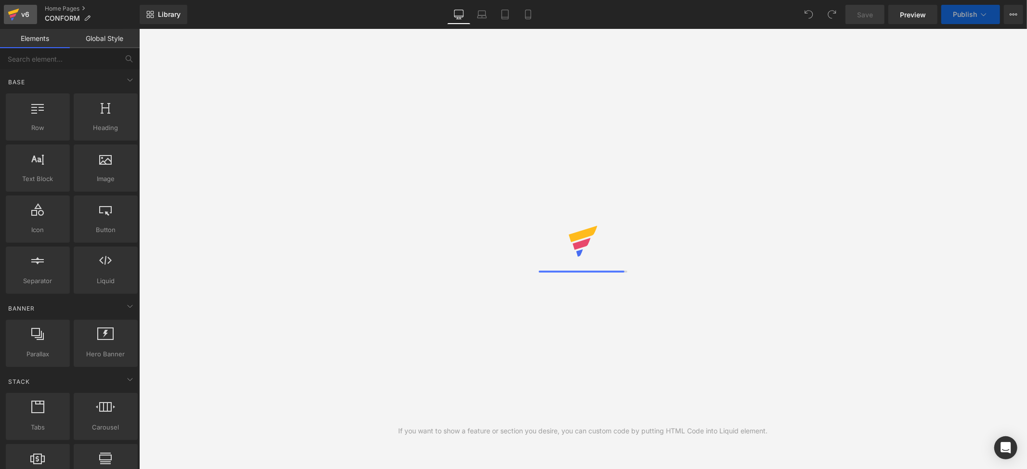
click at [13, 12] on icon at bounding box center [13, 12] width 11 height 6
